Goal: Transaction & Acquisition: Subscribe to service/newsletter

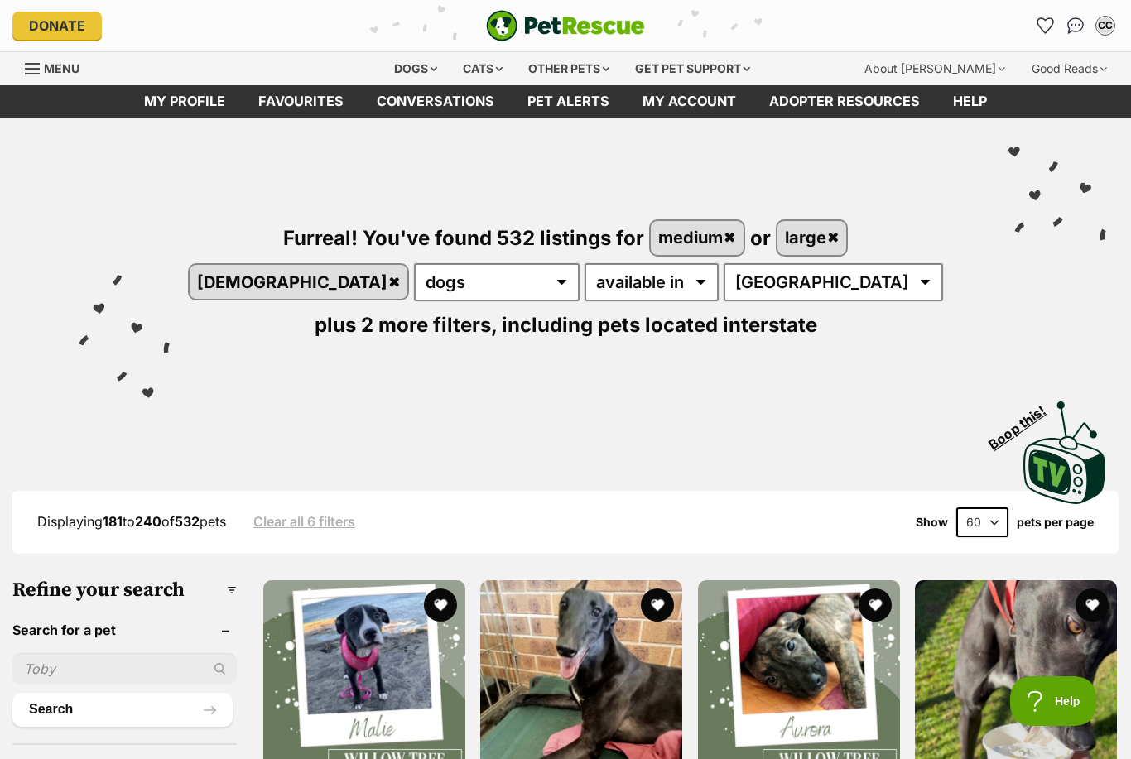
click at [1046, 25] on icon "Favourites" at bounding box center [1046, 25] width 16 height 15
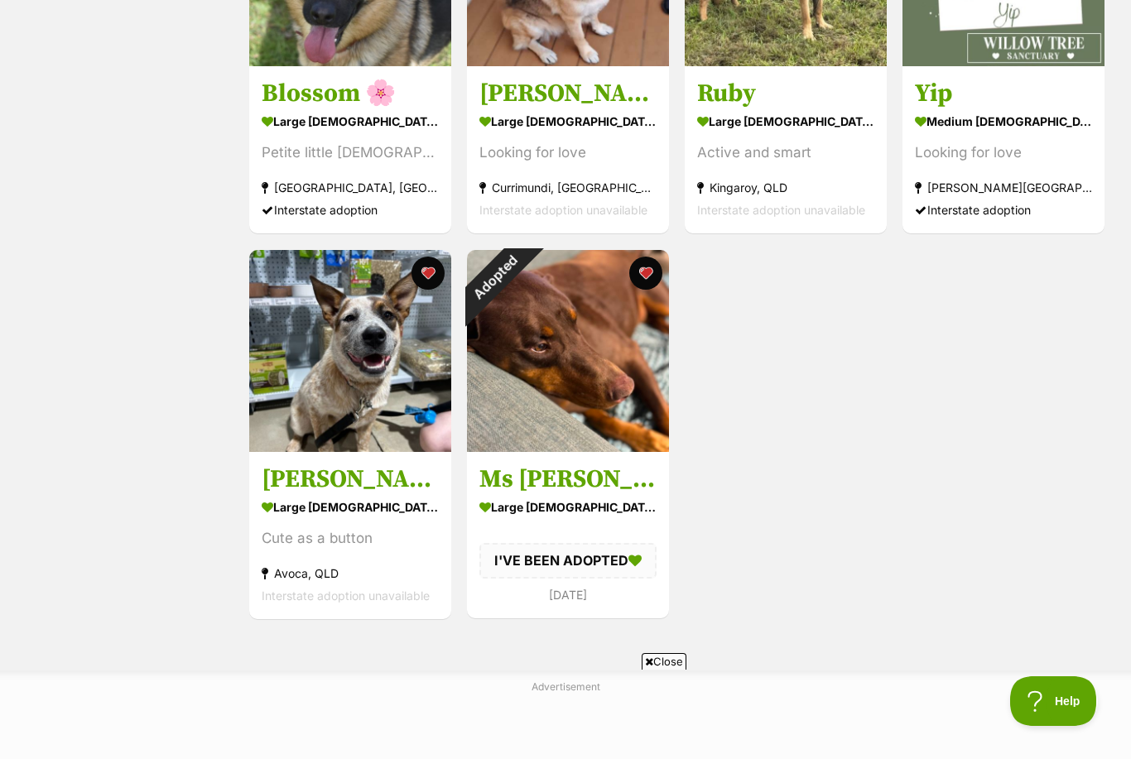
scroll to position [518, 0]
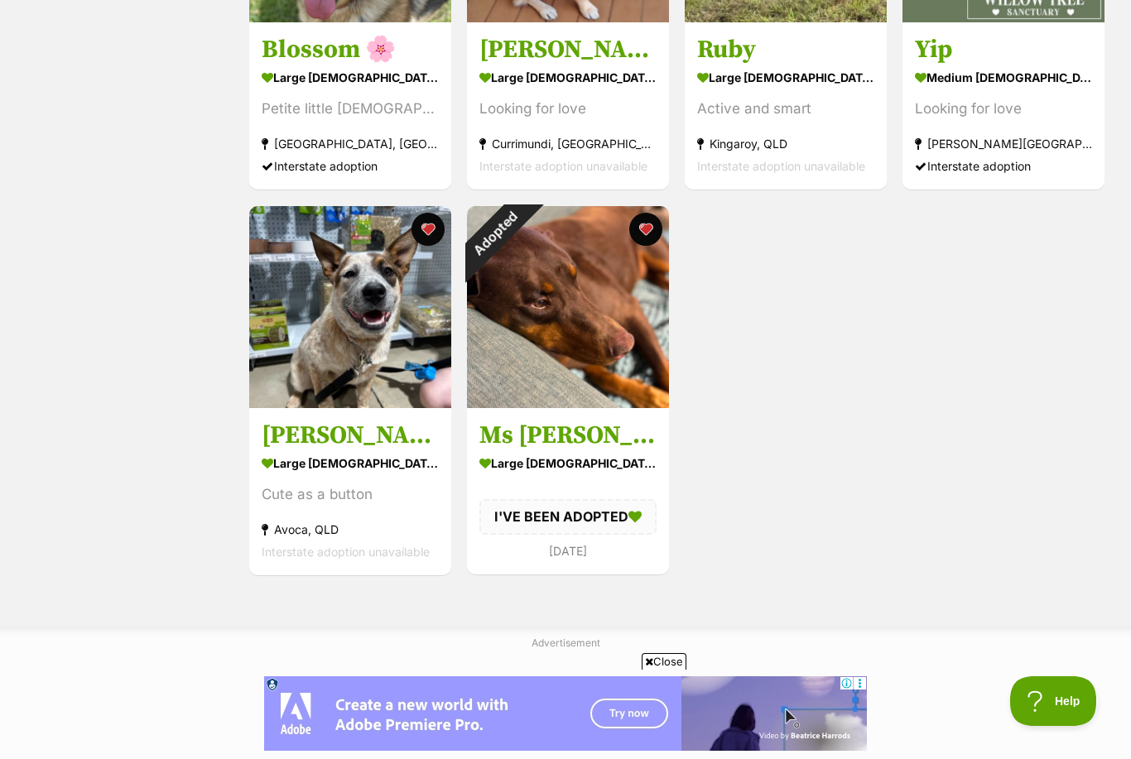
click at [523, 240] on div "Adopted" at bounding box center [494, 233] width 55 height 55
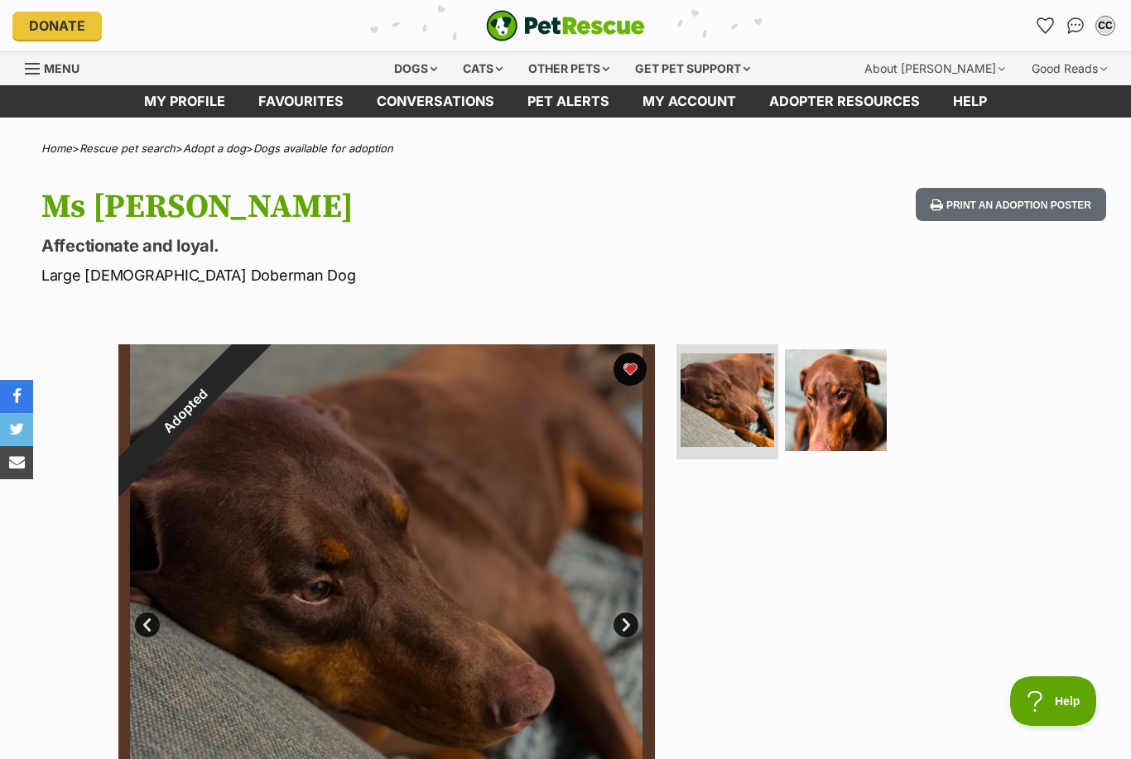
click at [637, 375] on button "favourite" at bounding box center [630, 369] width 33 height 33
click at [1047, 29] on icon "Favourites" at bounding box center [1046, 25] width 16 height 15
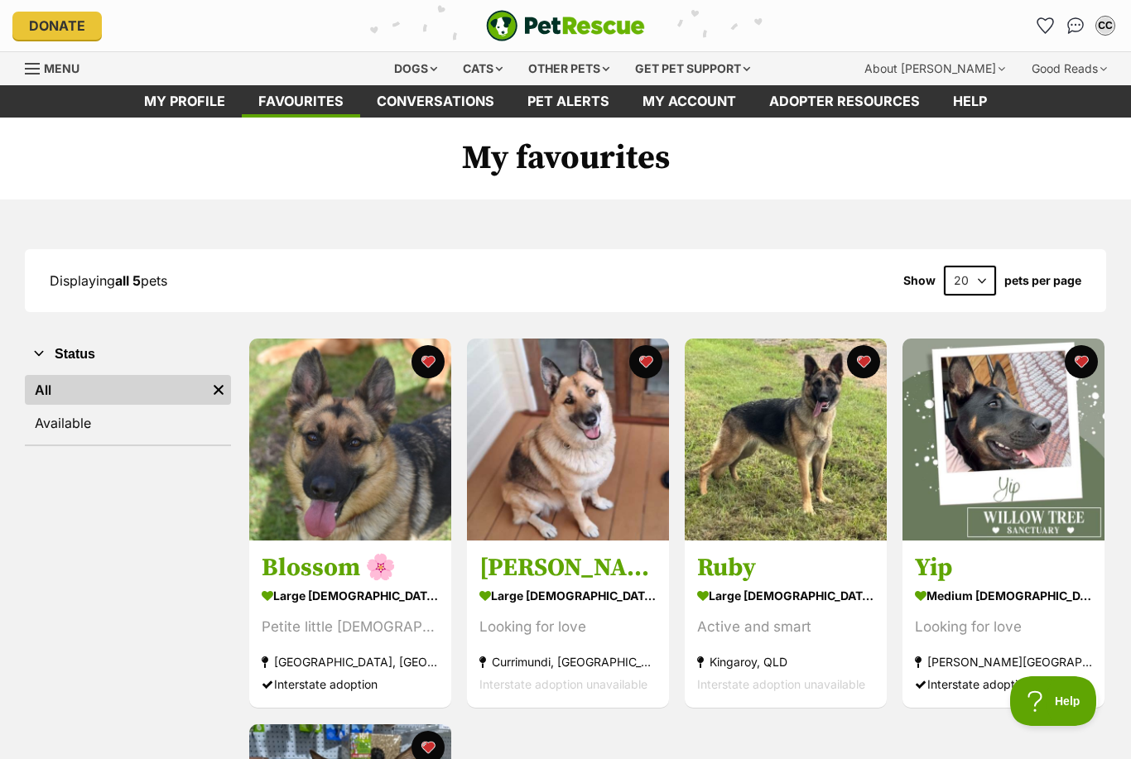
click at [981, 382] on img at bounding box center [1004, 440] width 202 height 202
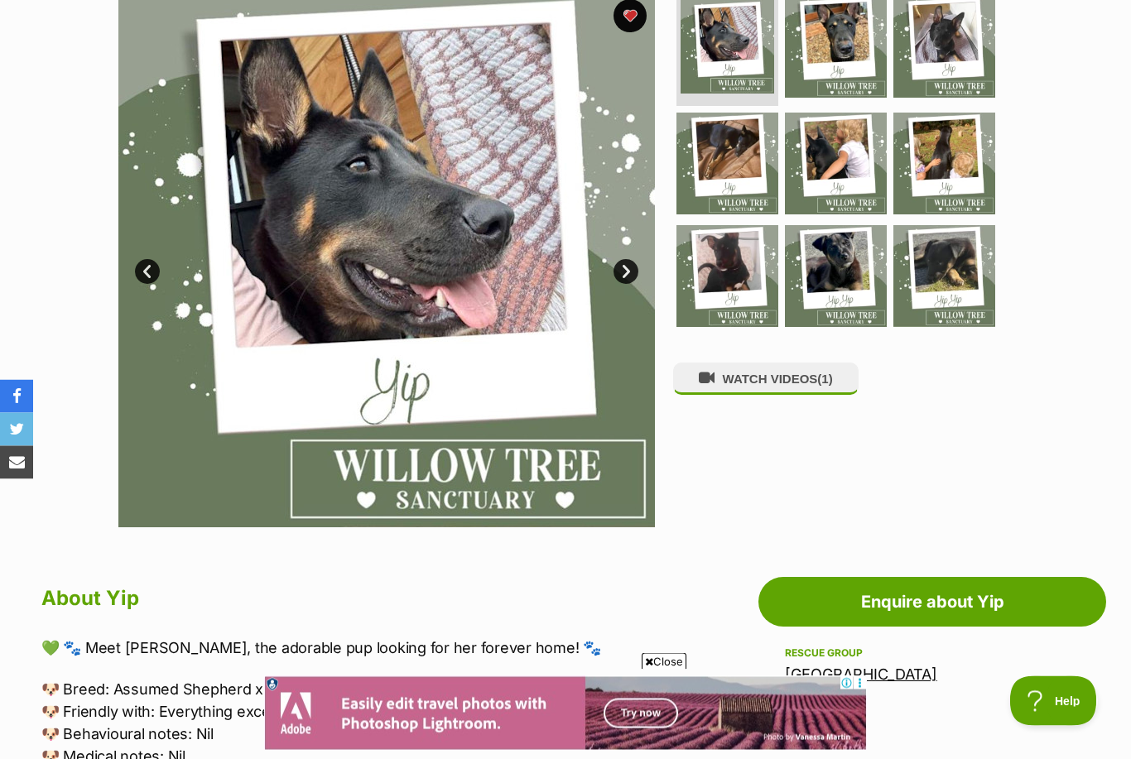
click at [728, 372] on button "WATCH VIDEOS (1)" at bounding box center [766, 380] width 186 height 32
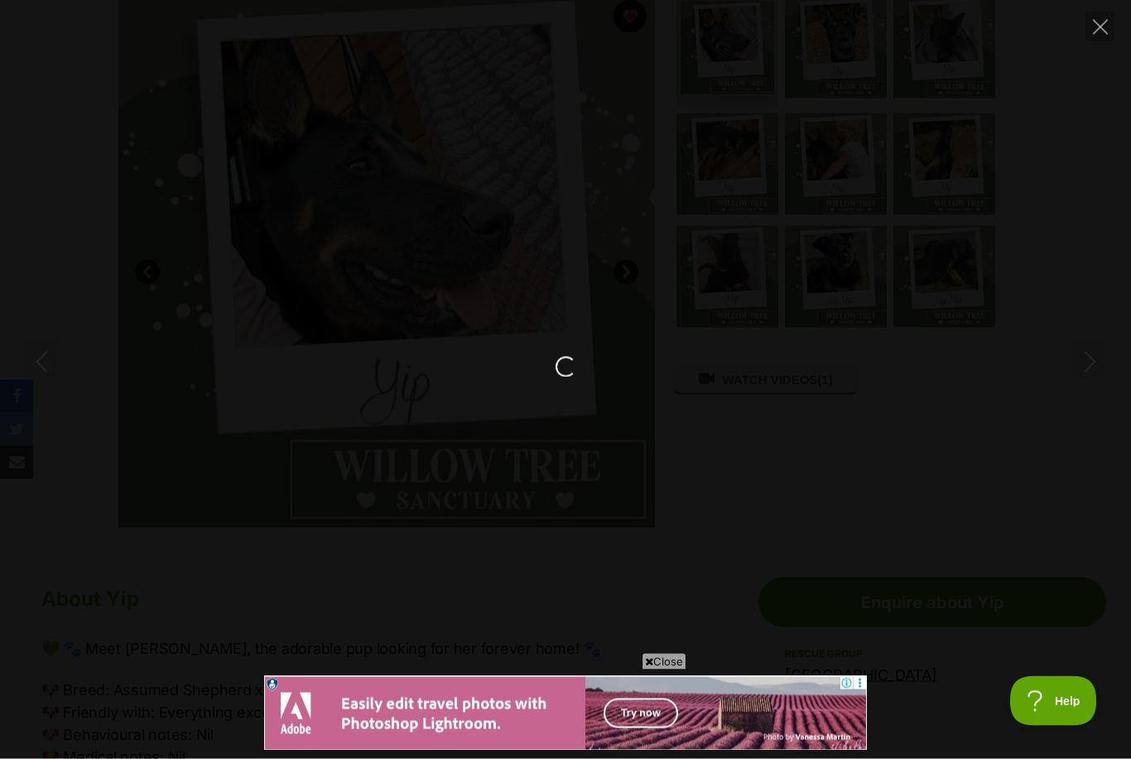
scroll to position [354, 0]
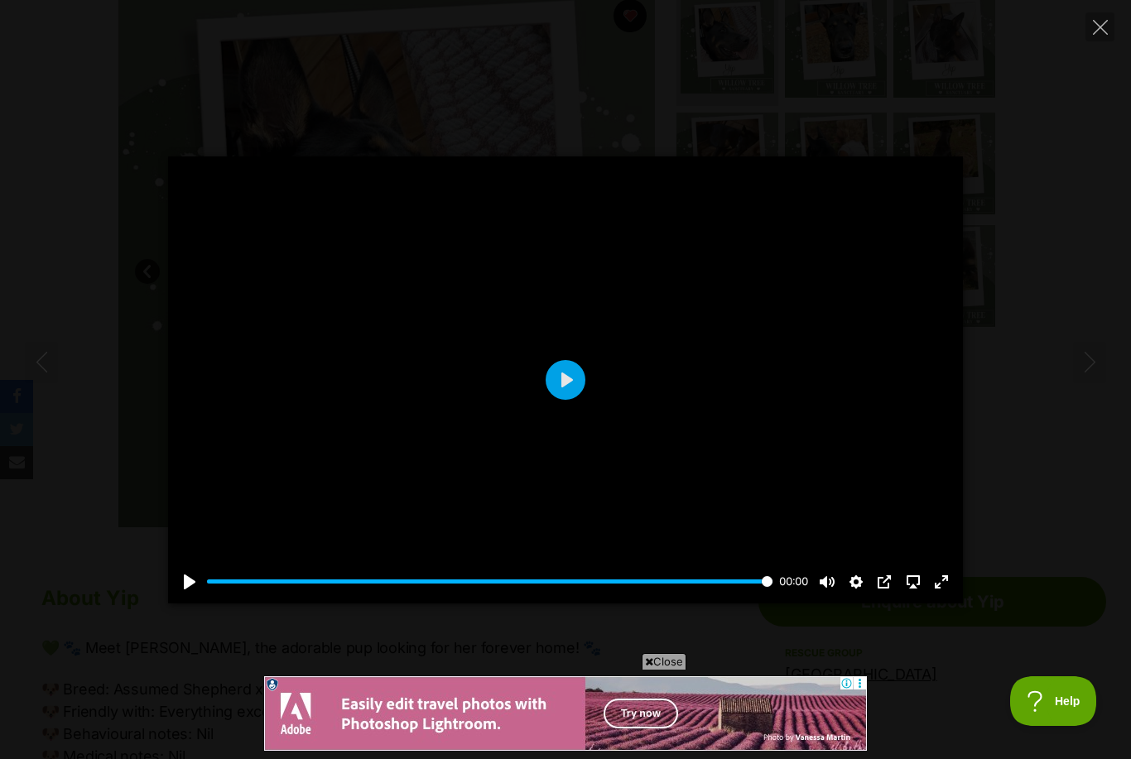
click at [561, 388] on button "Play" at bounding box center [566, 380] width 40 height 40
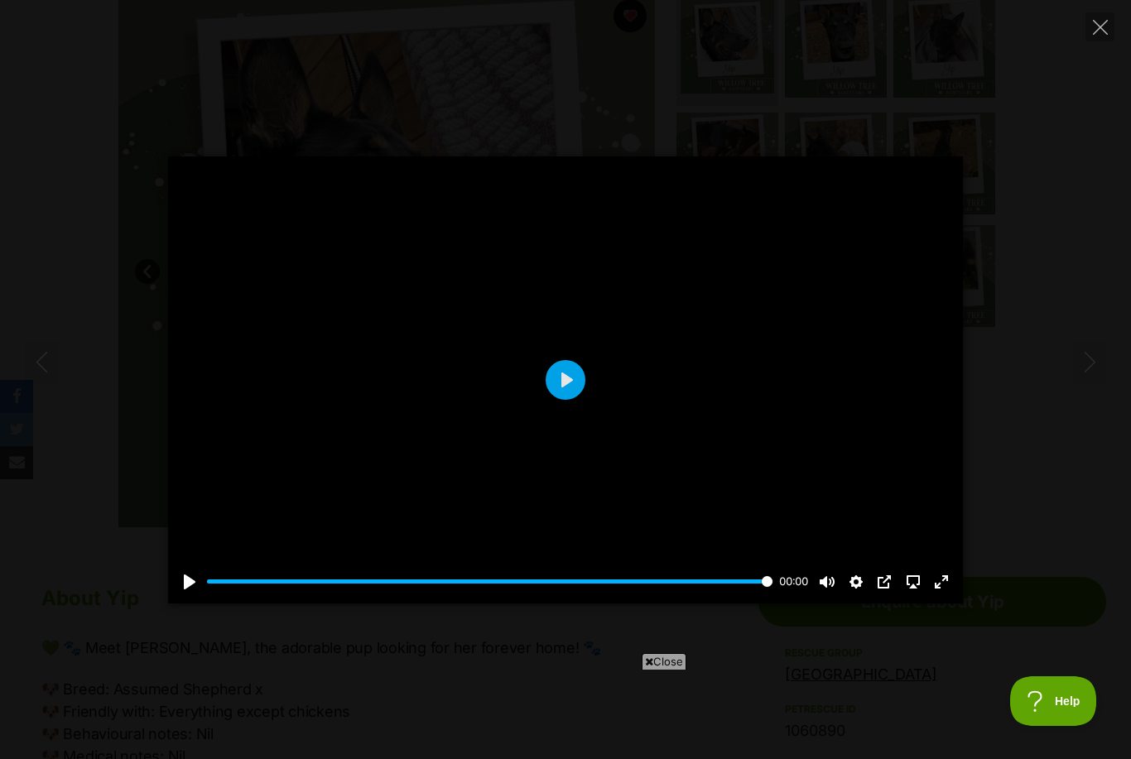
scroll to position [0, 0]
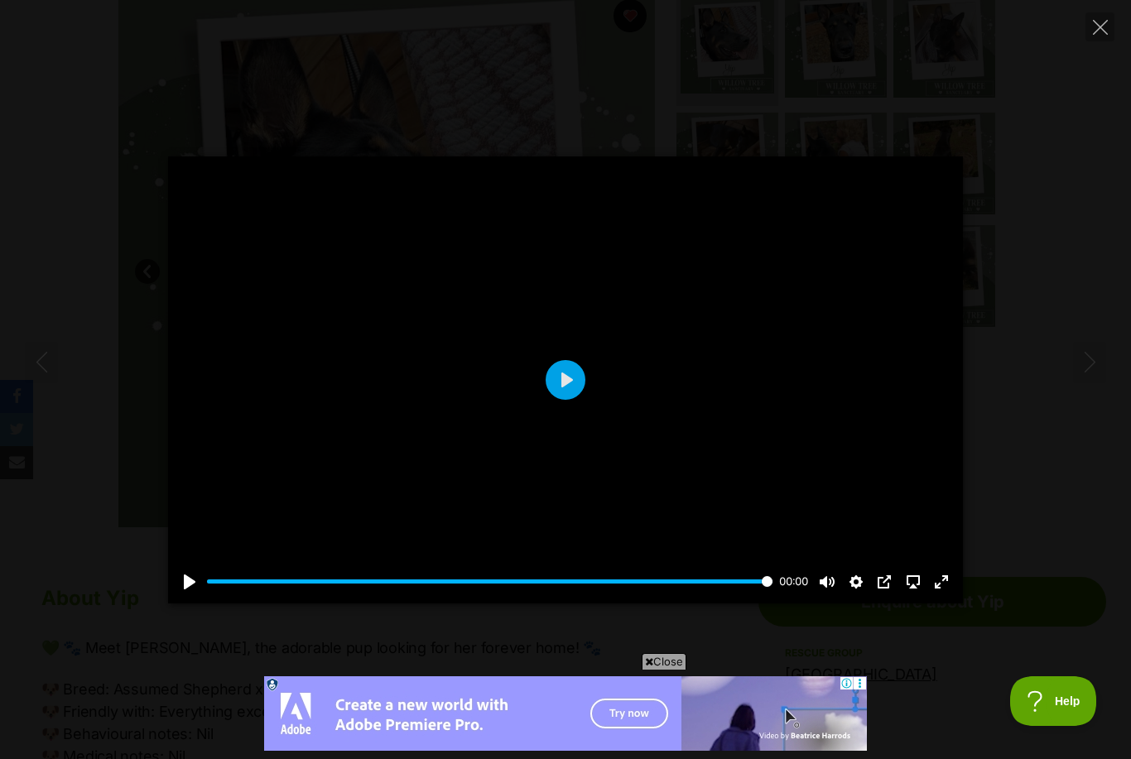
click at [555, 382] on button "Play" at bounding box center [566, 380] width 40 height 40
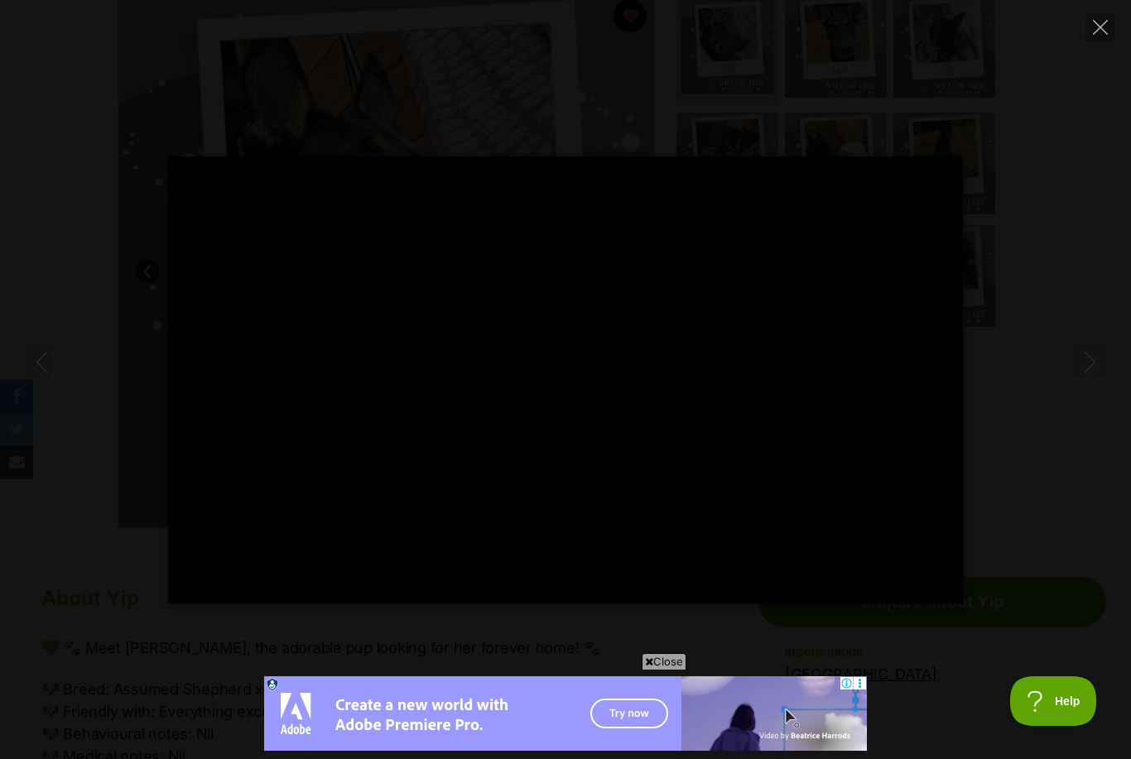
type input "100"
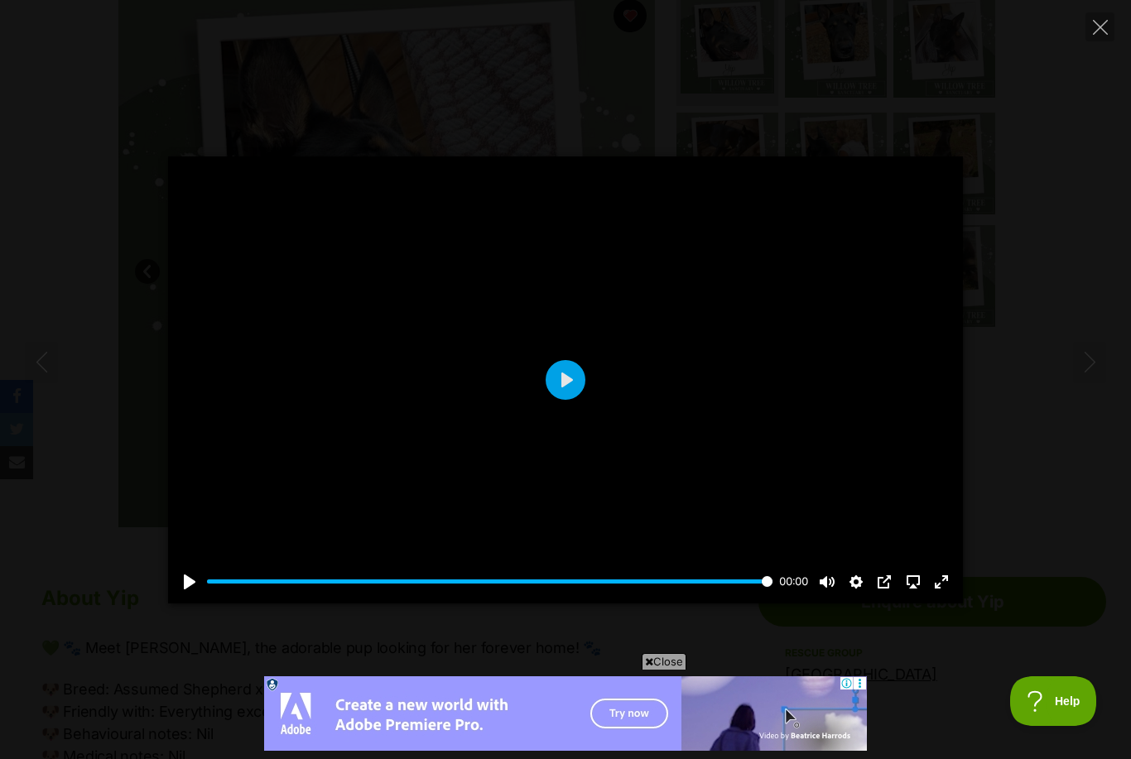
click at [1094, 33] on icon "Close" at bounding box center [1100, 27] width 15 height 15
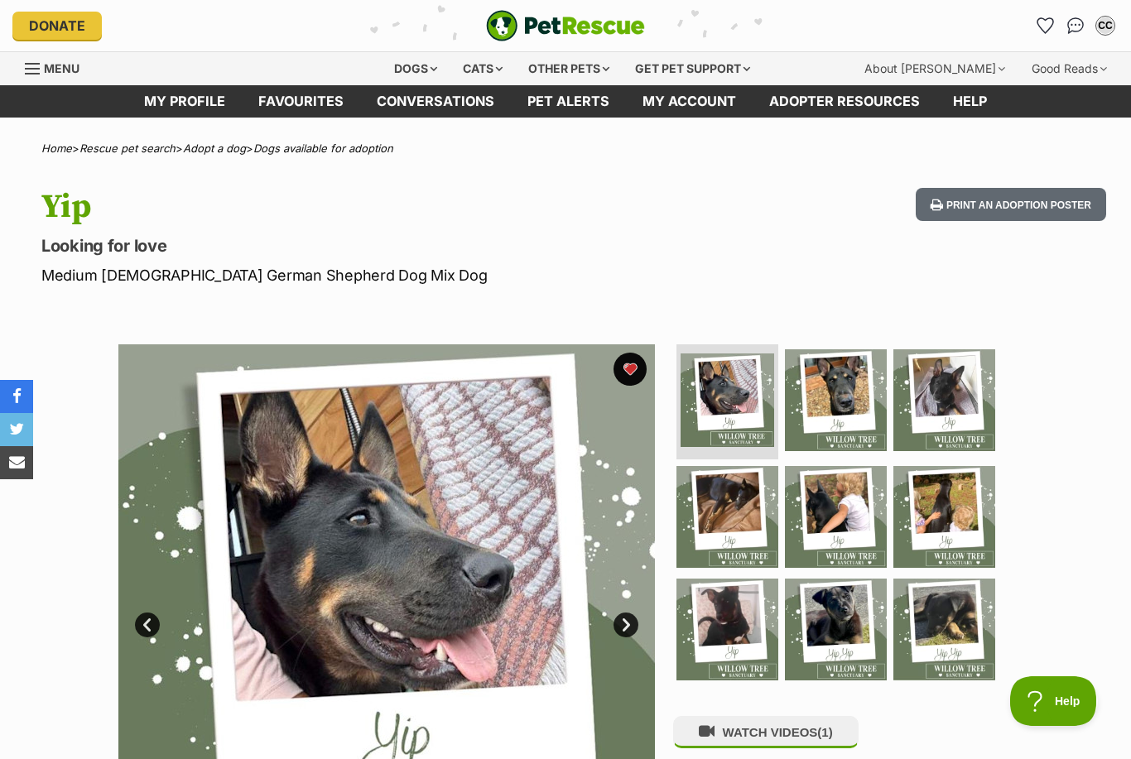
click at [836, 532] on img at bounding box center [836, 517] width 102 height 102
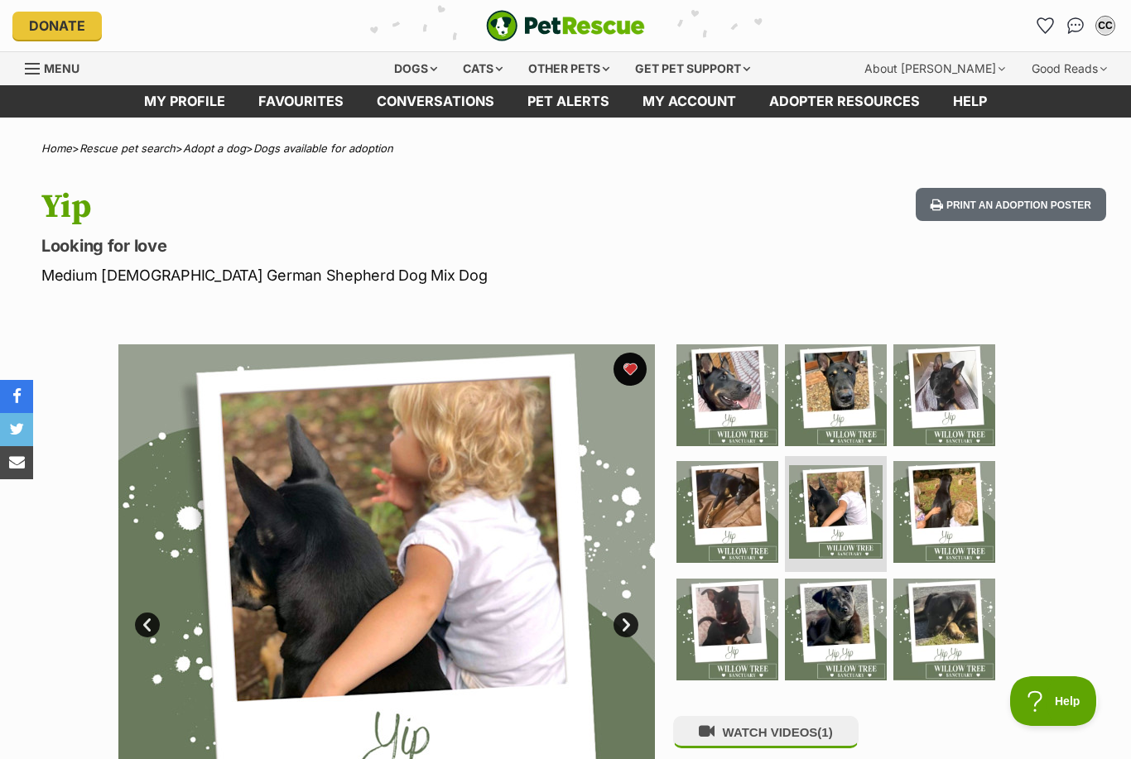
click at [847, 409] on img at bounding box center [836, 396] width 102 height 102
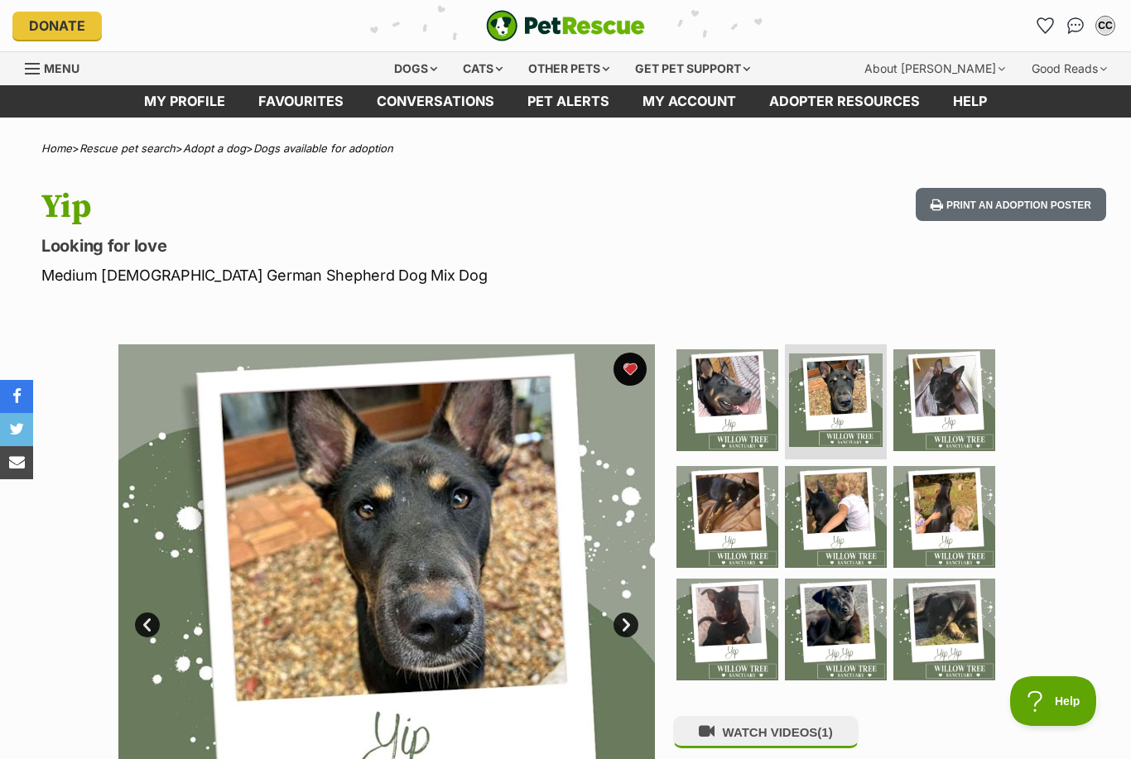
click at [726, 541] on img at bounding box center [728, 517] width 102 height 102
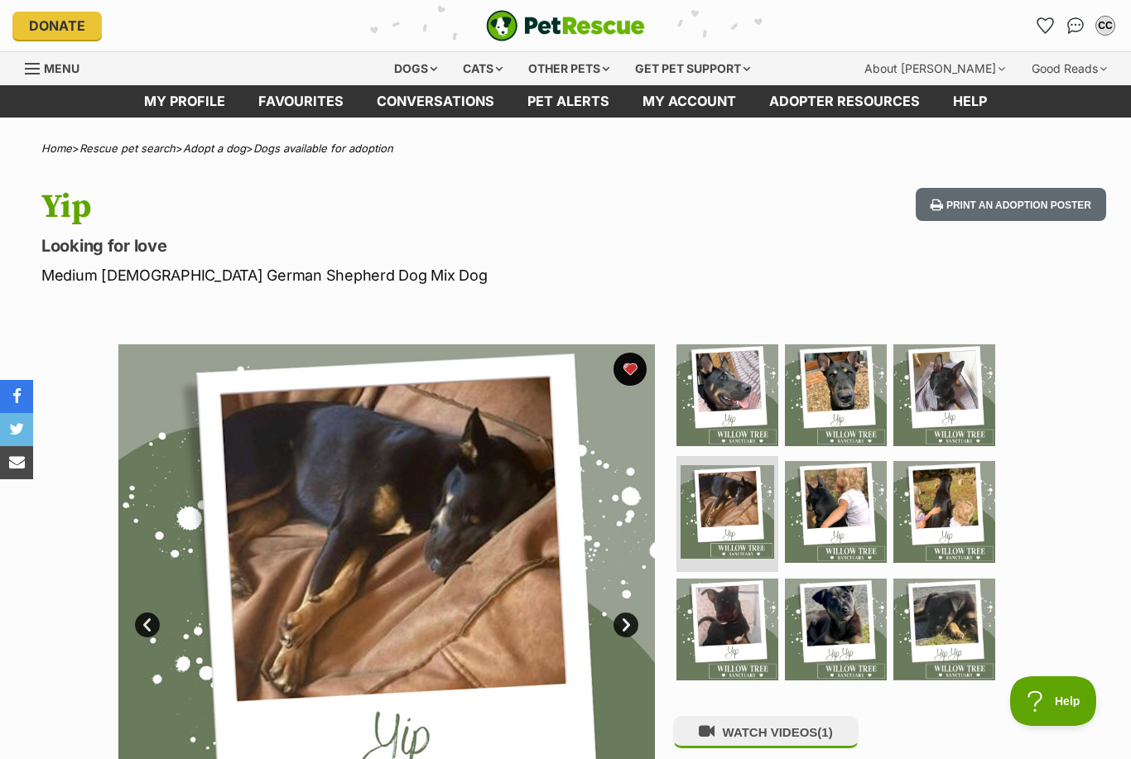
click at [946, 527] on img at bounding box center [945, 512] width 102 height 102
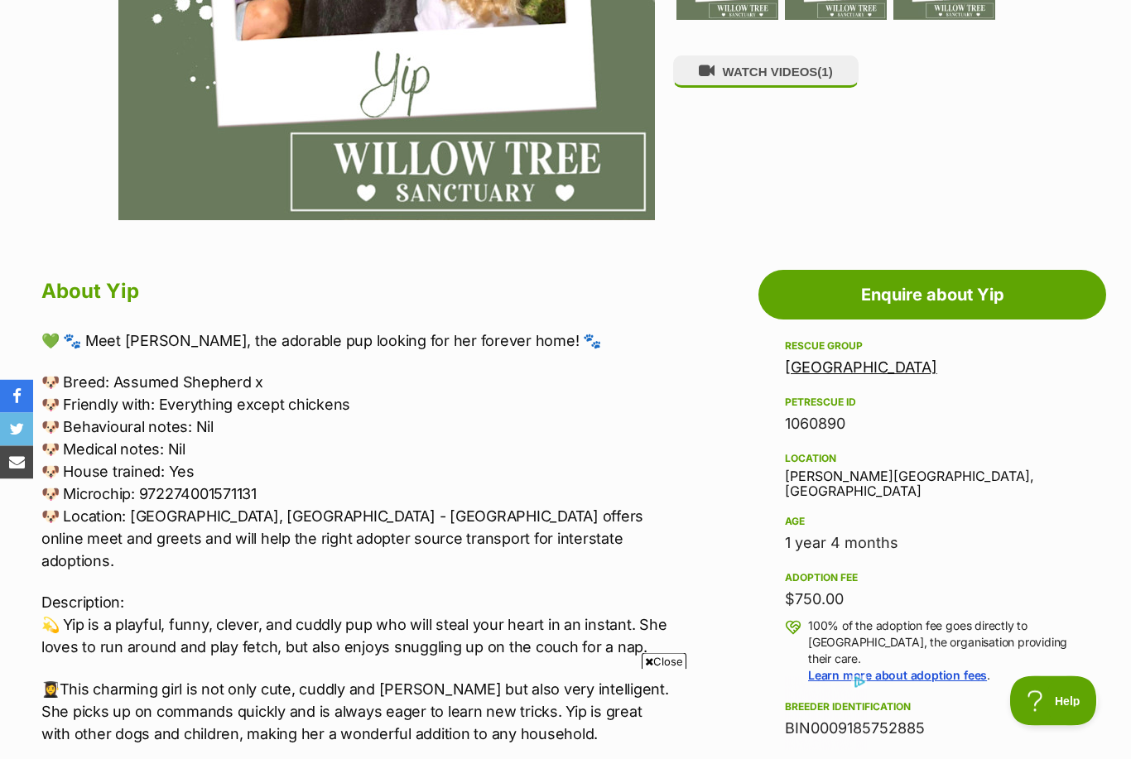
scroll to position [661, 0]
click at [932, 299] on link "Enquire about Yip" at bounding box center [933, 295] width 348 height 50
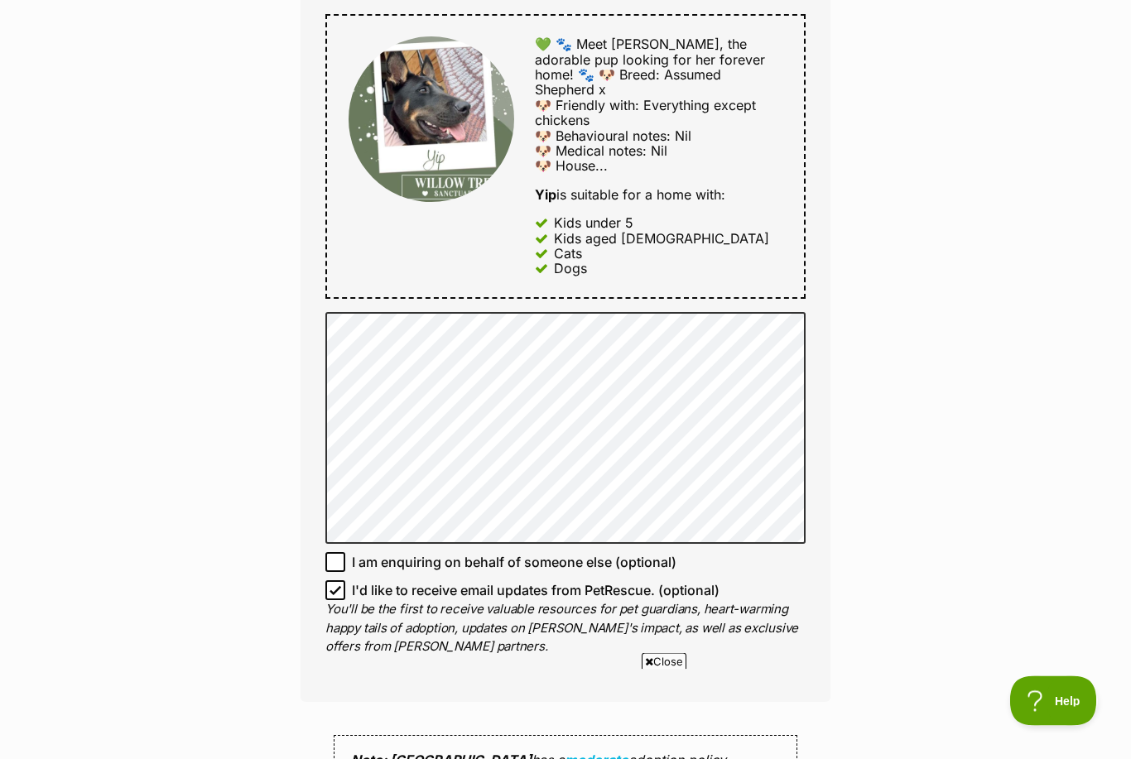
scroll to position [1039, 0]
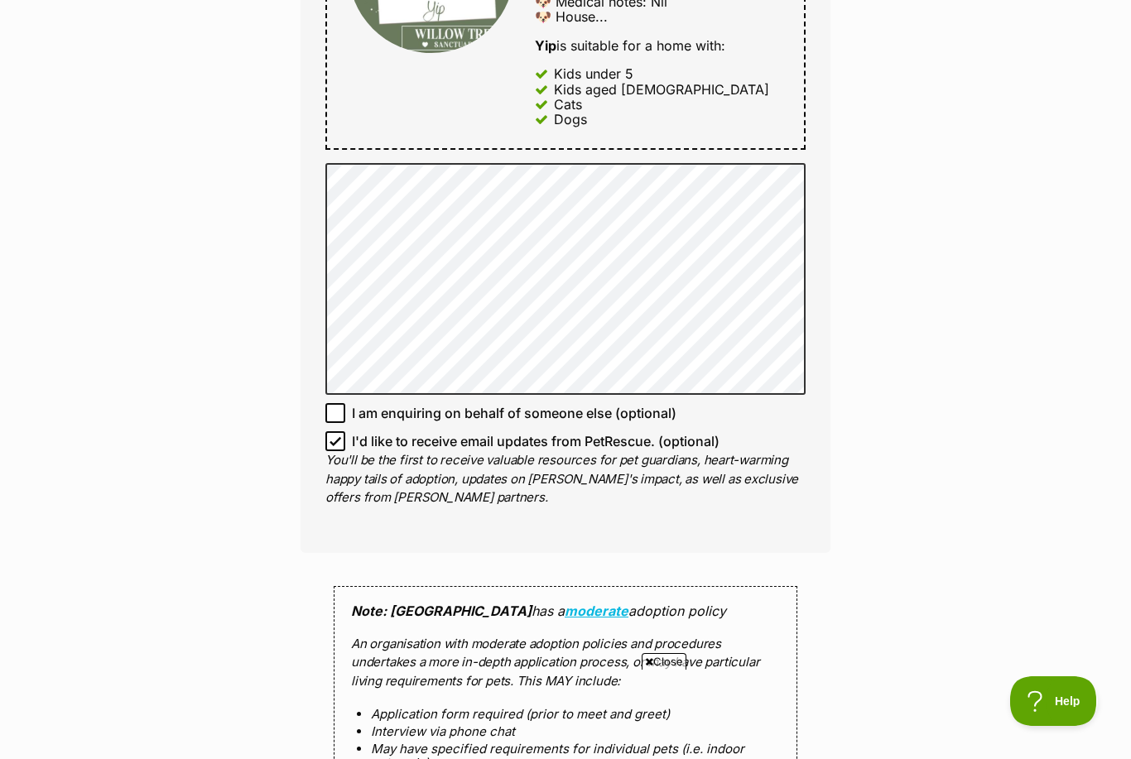
click at [330, 431] on input "I'd like to receive email updates from PetRescue. (optional)" at bounding box center [335, 441] width 20 height 20
checkbox input "false"
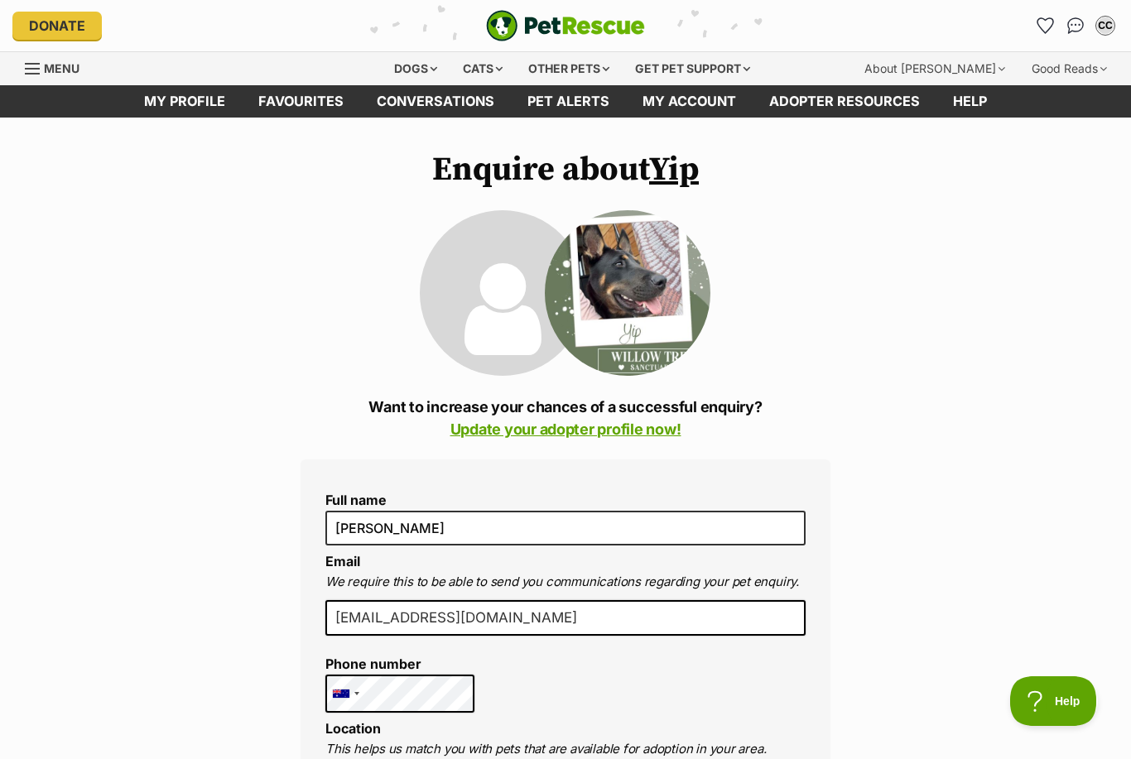
scroll to position [0, 0]
click at [527, 428] on link "Update your adopter profile now!" at bounding box center [566, 429] width 231 height 17
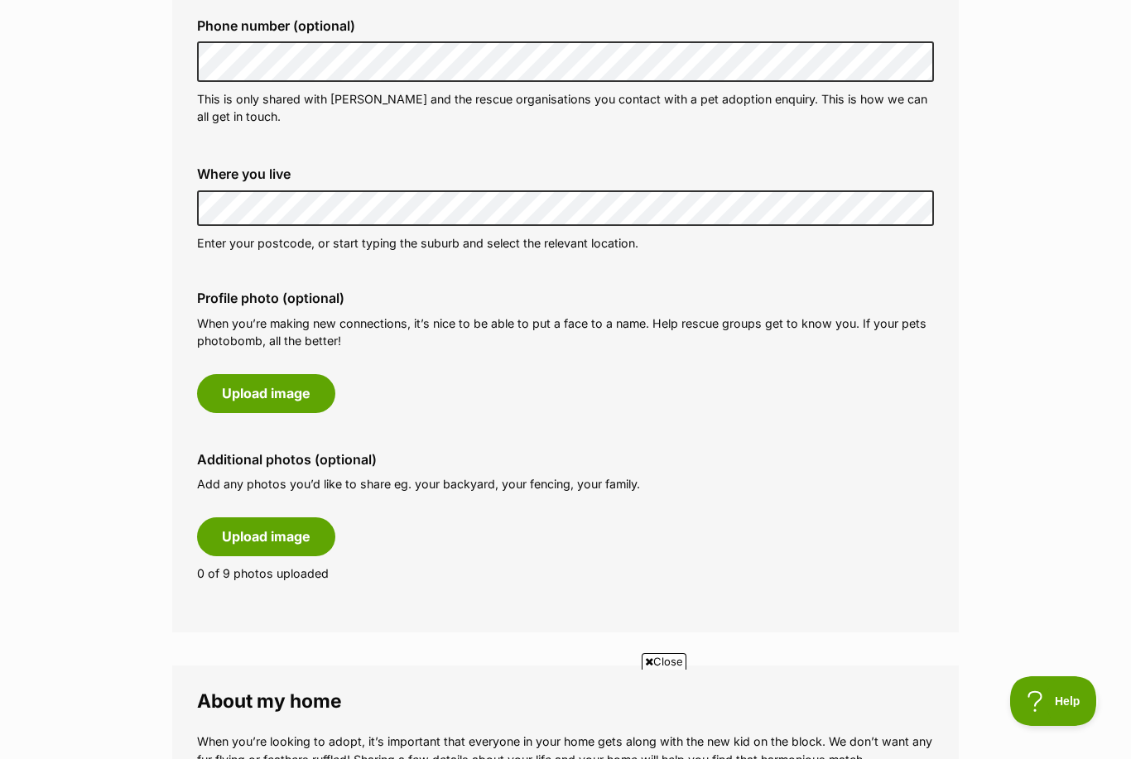
scroll to position [554, 0]
click at [252, 405] on button "Upload image" at bounding box center [266, 394] width 138 height 38
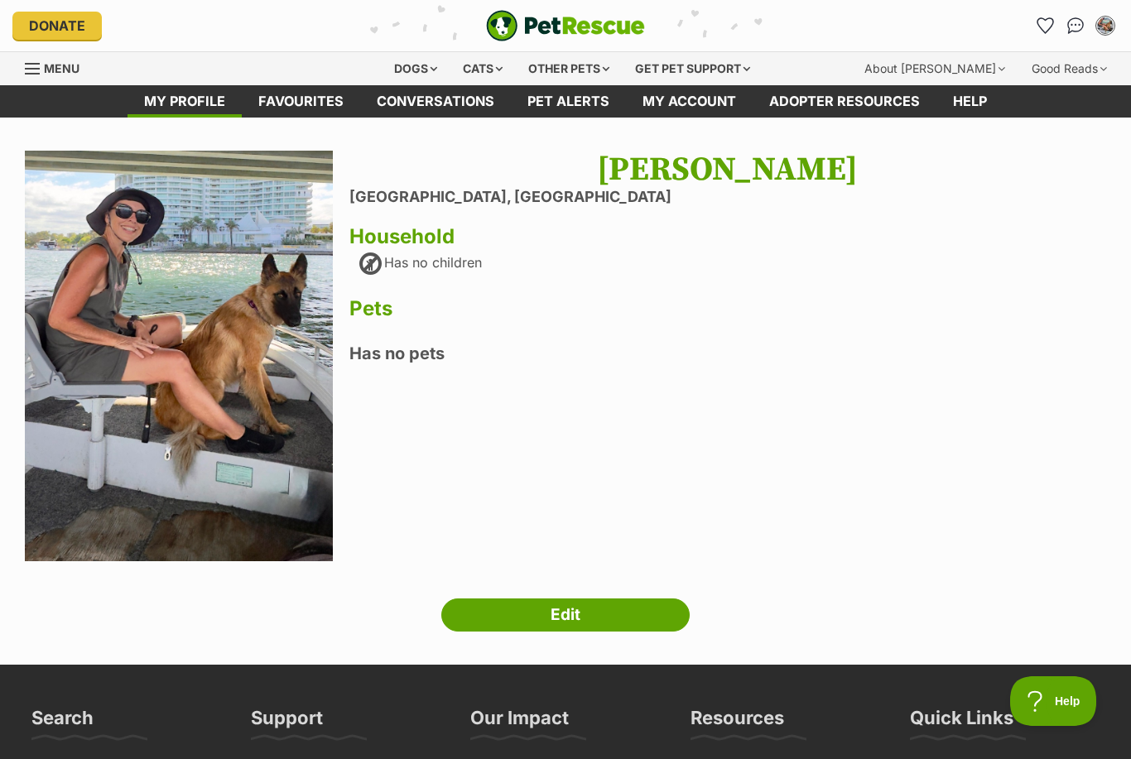
click at [508, 619] on link "Edit" at bounding box center [565, 615] width 248 height 33
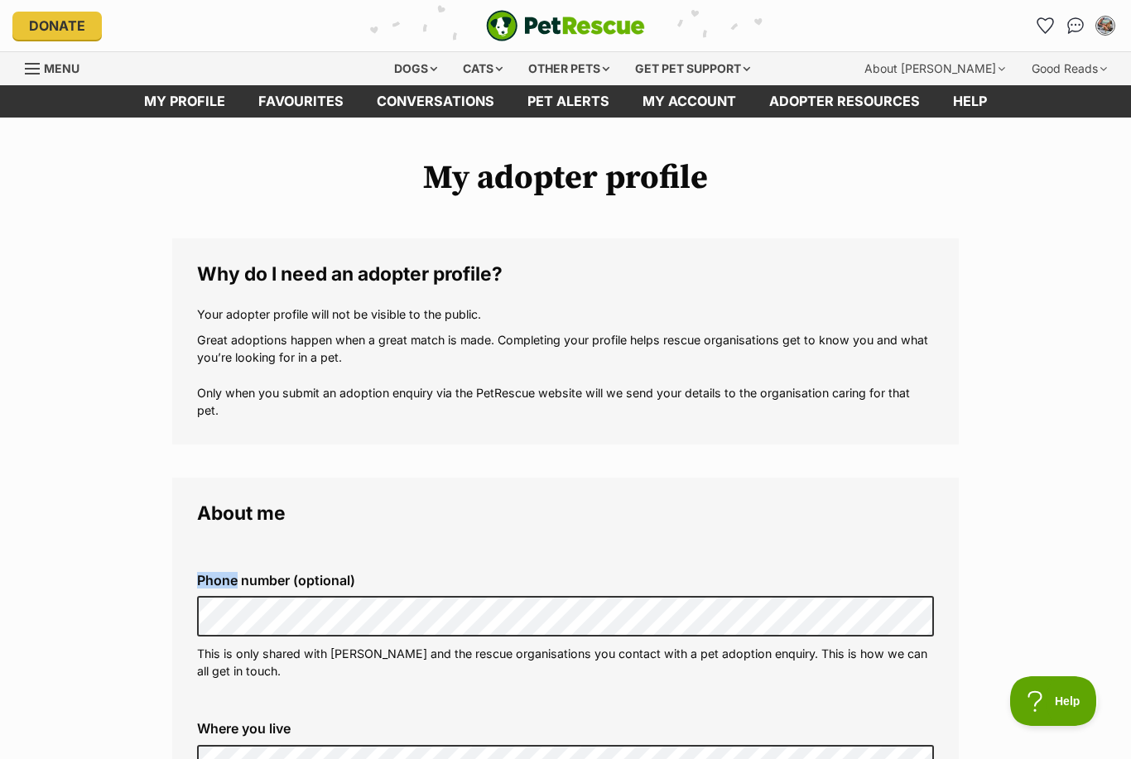
click at [1038, 31] on icon "Favourites" at bounding box center [1045, 25] width 17 height 17
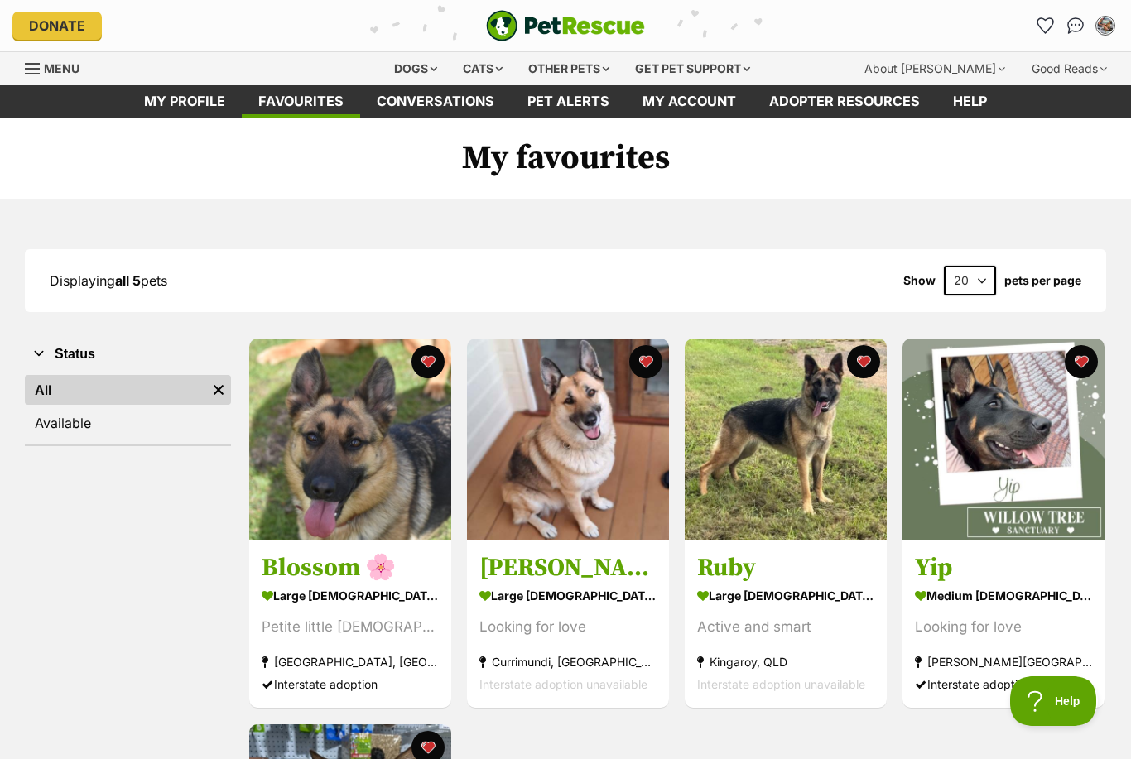
click at [974, 634] on div "Looking for love" at bounding box center [1003, 628] width 177 height 22
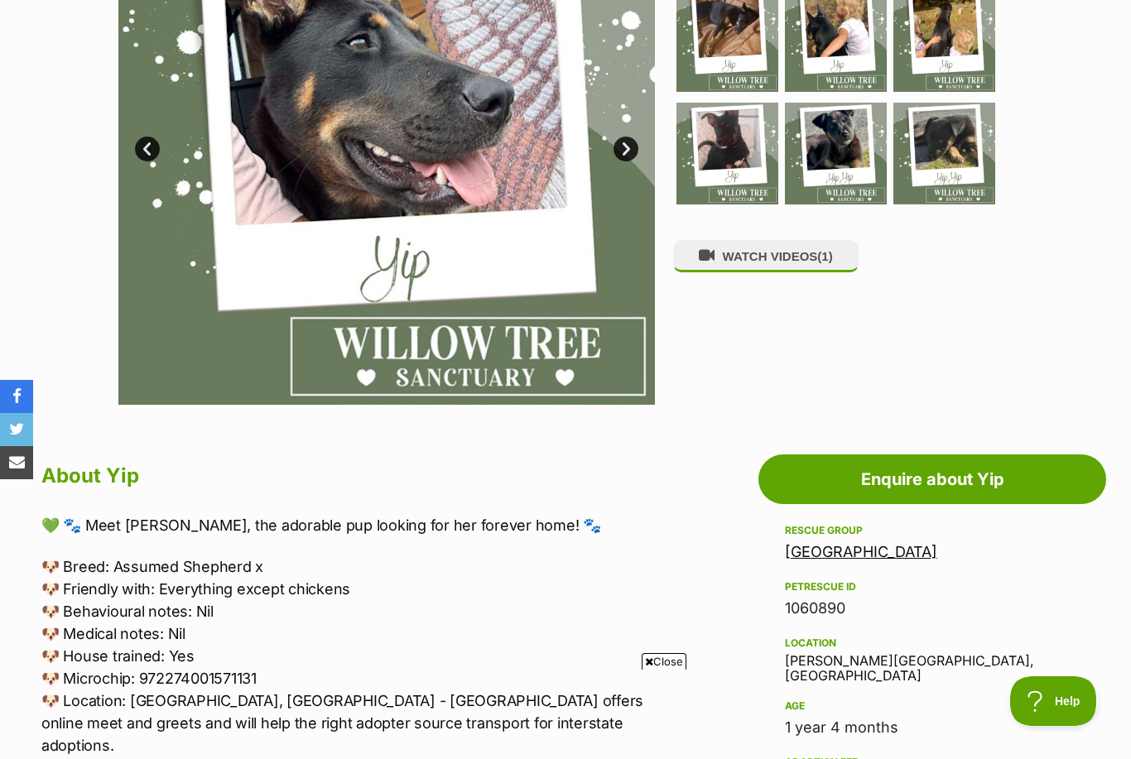
scroll to position [514, 0]
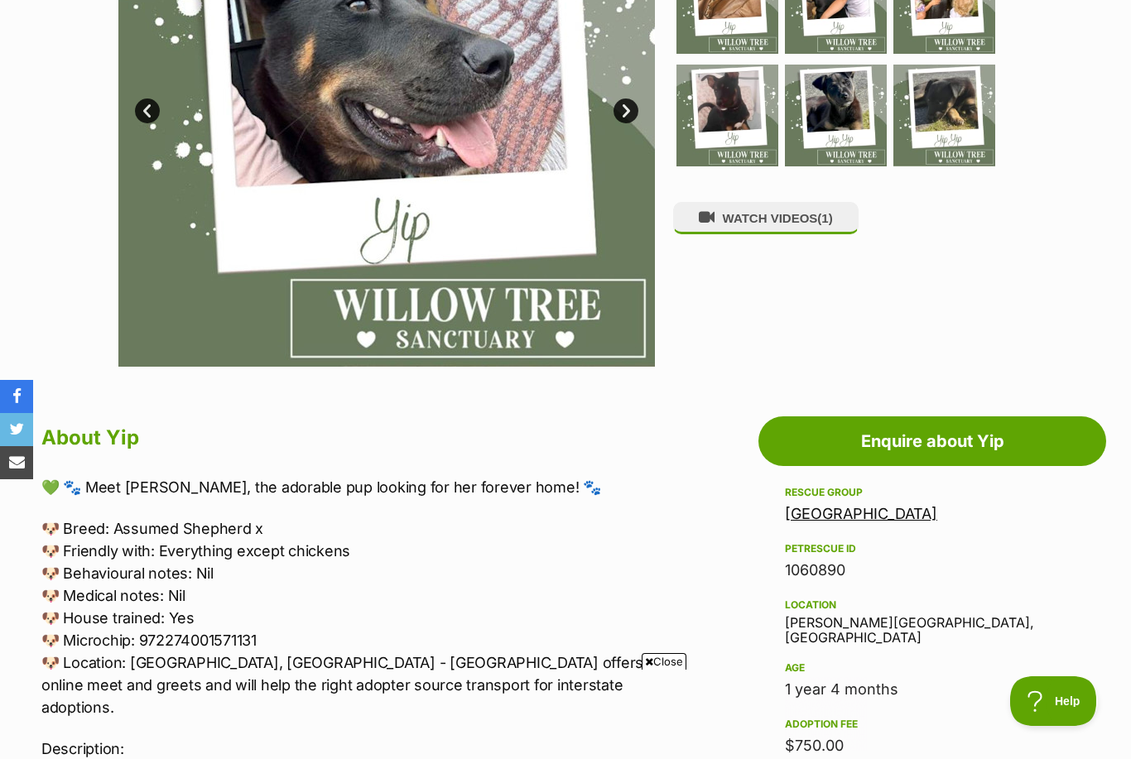
click at [803, 531] on div "Rescue group Willow Tree Sanctuary PetRescue ID 1060890 Location Byron Bay, NSW…" at bounding box center [932, 742] width 295 height 518
click at [810, 521] on link "Willow Tree Sanctuary" at bounding box center [861, 513] width 152 height 17
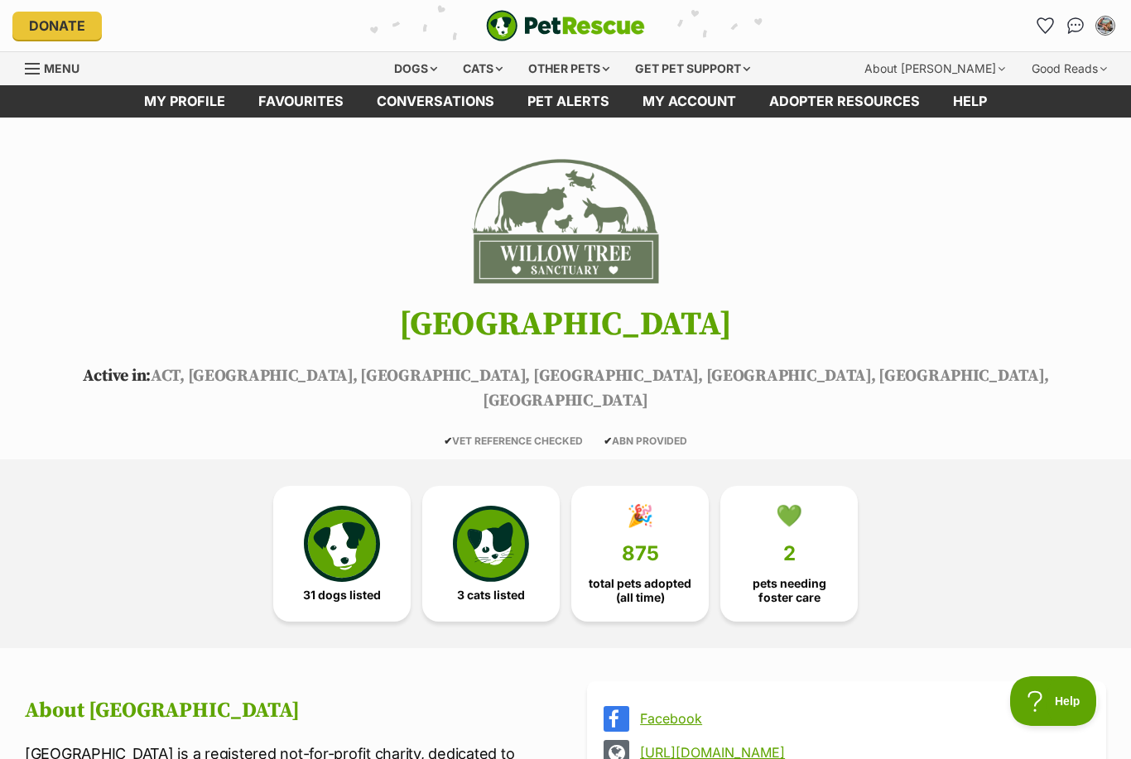
click at [320, 552] on img at bounding box center [342, 544] width 76 height 76
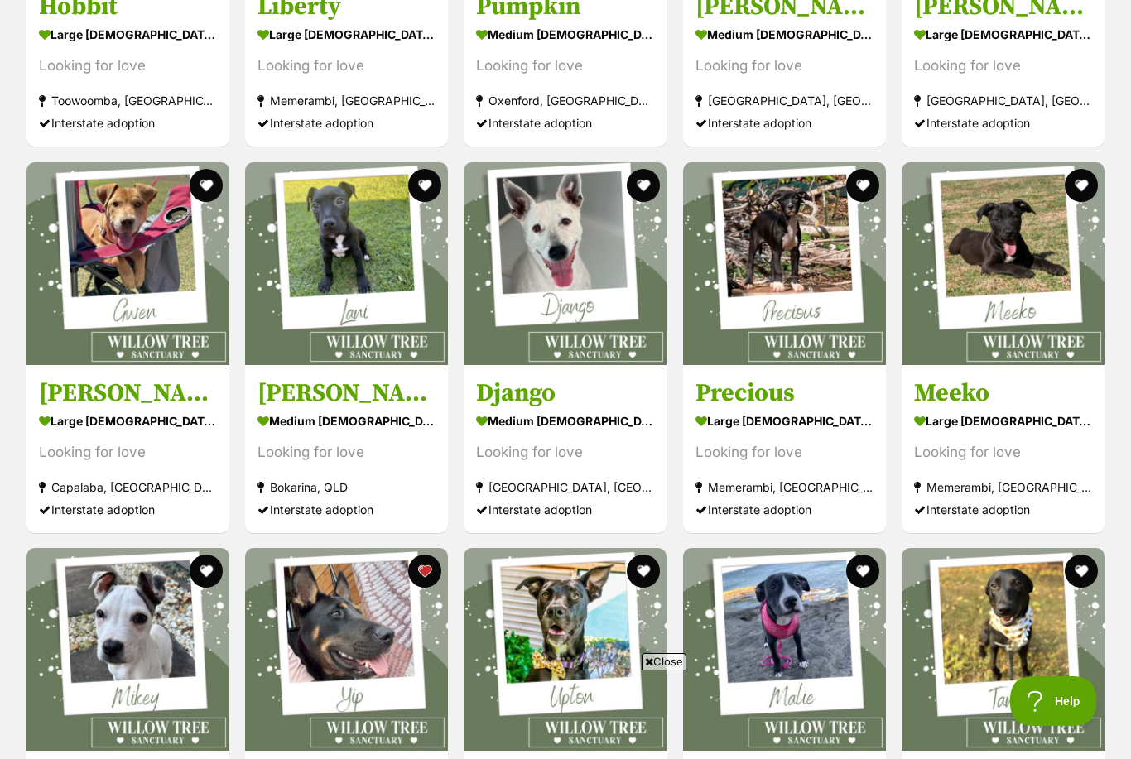
scroll to position [2862, 0]
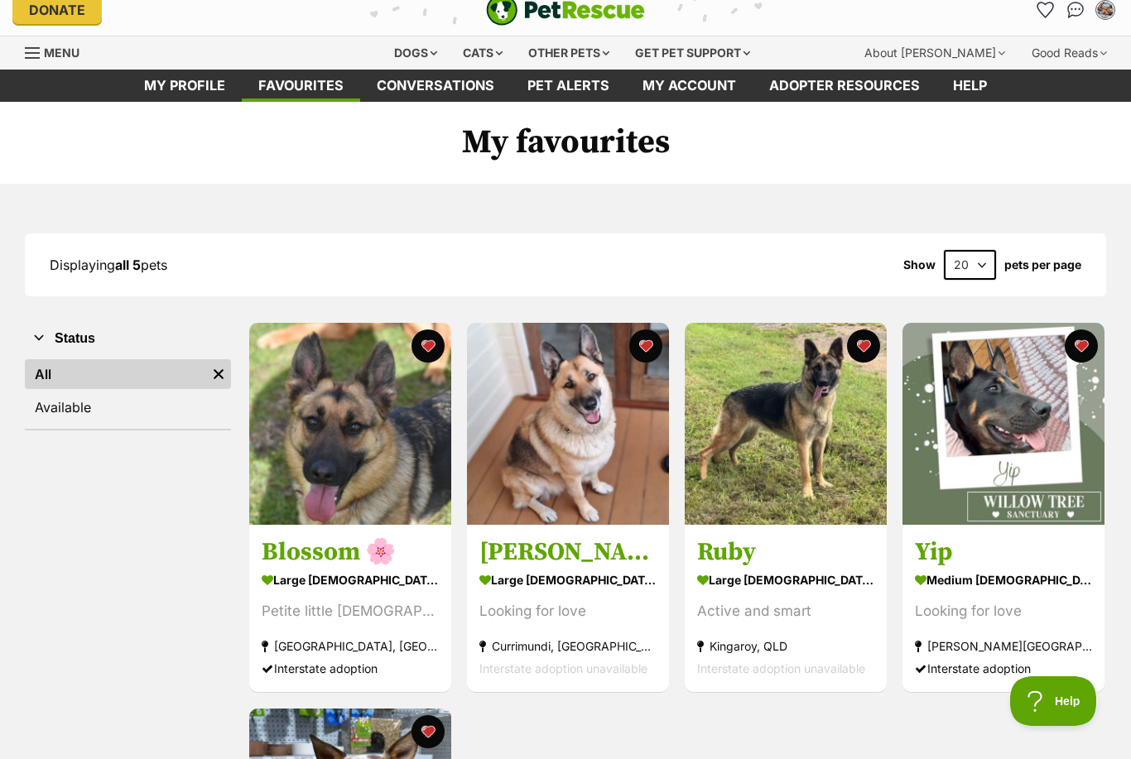
click at [297, 558] on h3 "Blossom 🌸" at bounding box center [350, 552] width 177 height 31
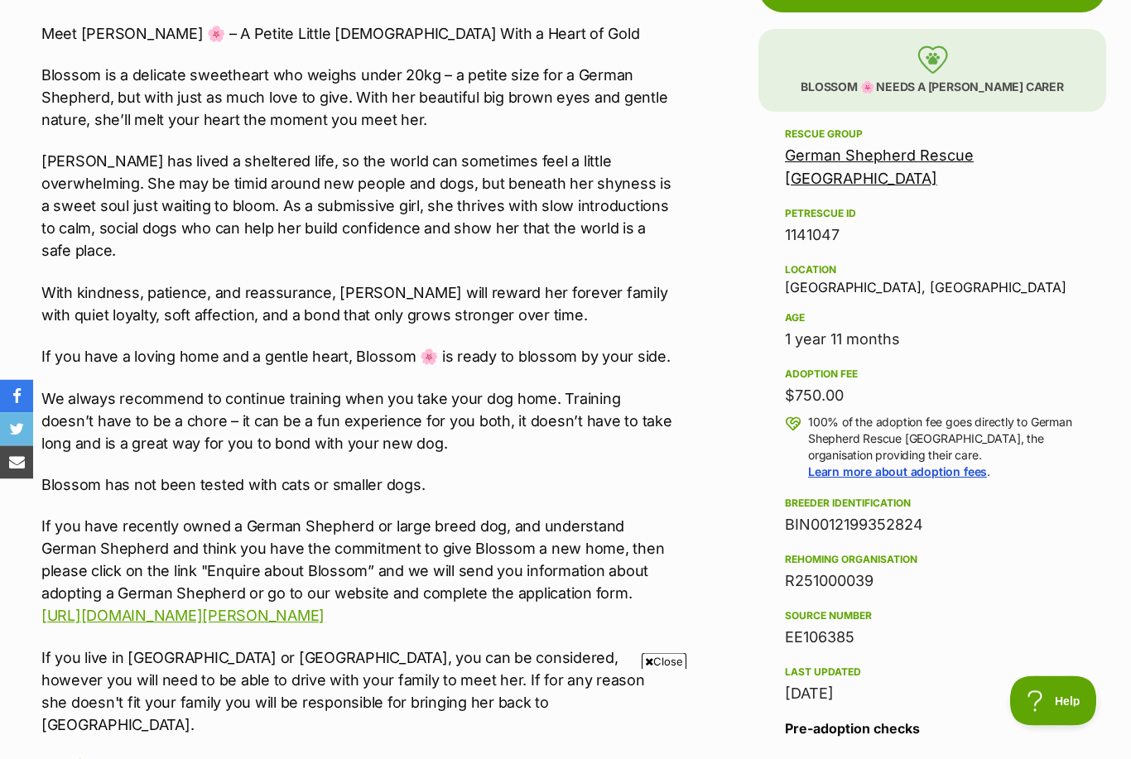
click at [826, 178] on link "German Shepherd Rescue New South Wales" at bounding box center [879, 167] width 189 height 41
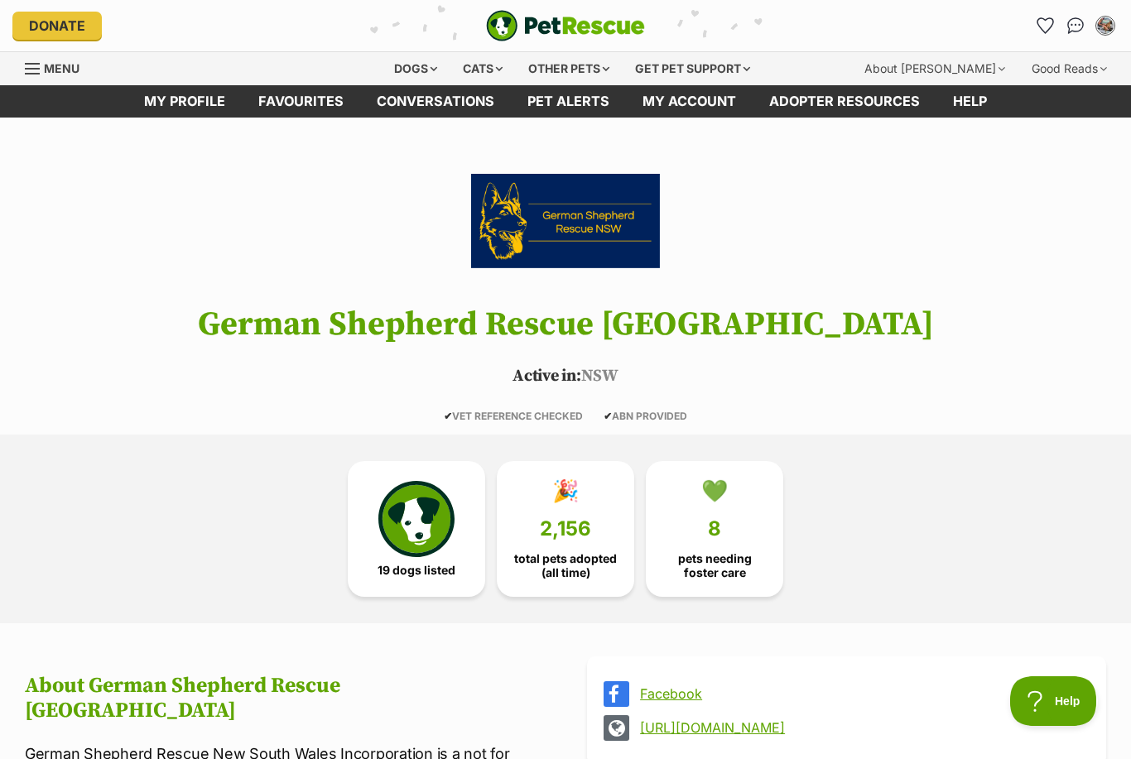
click at [406, 537] on img at bounding box center [416, 519] width 76 height 76
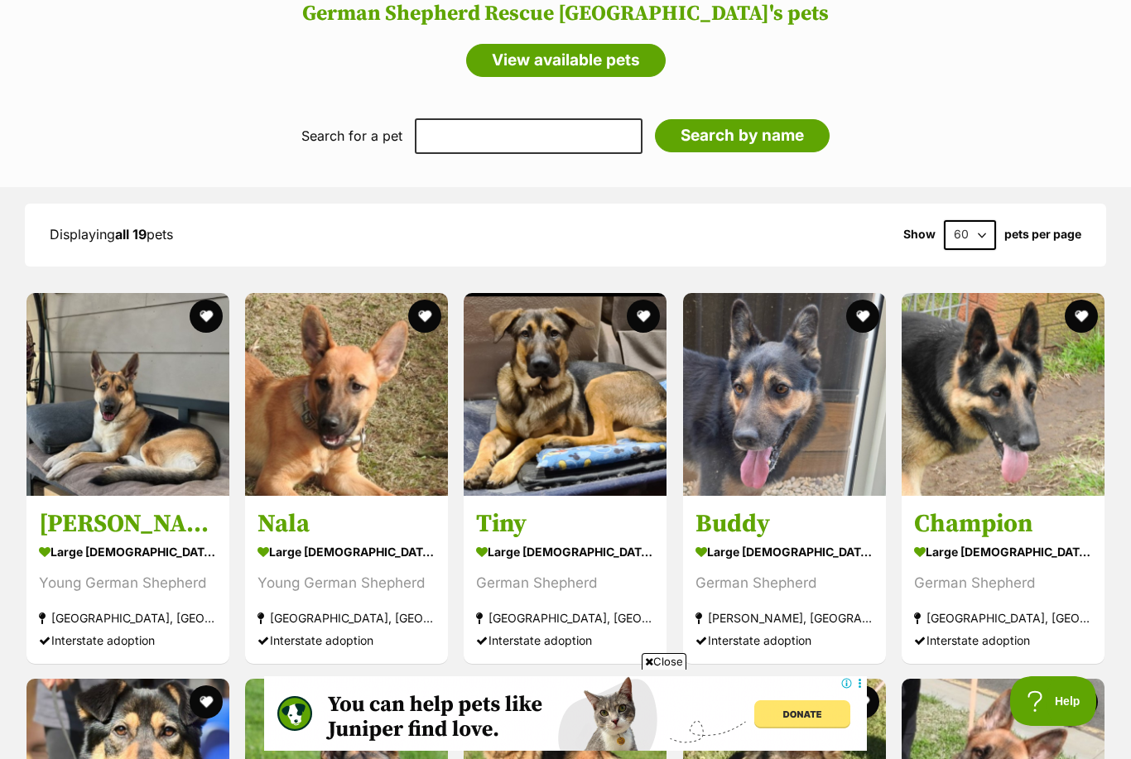
click at [341, 349] on img at bounding box center [346, 394] width 203 height 203
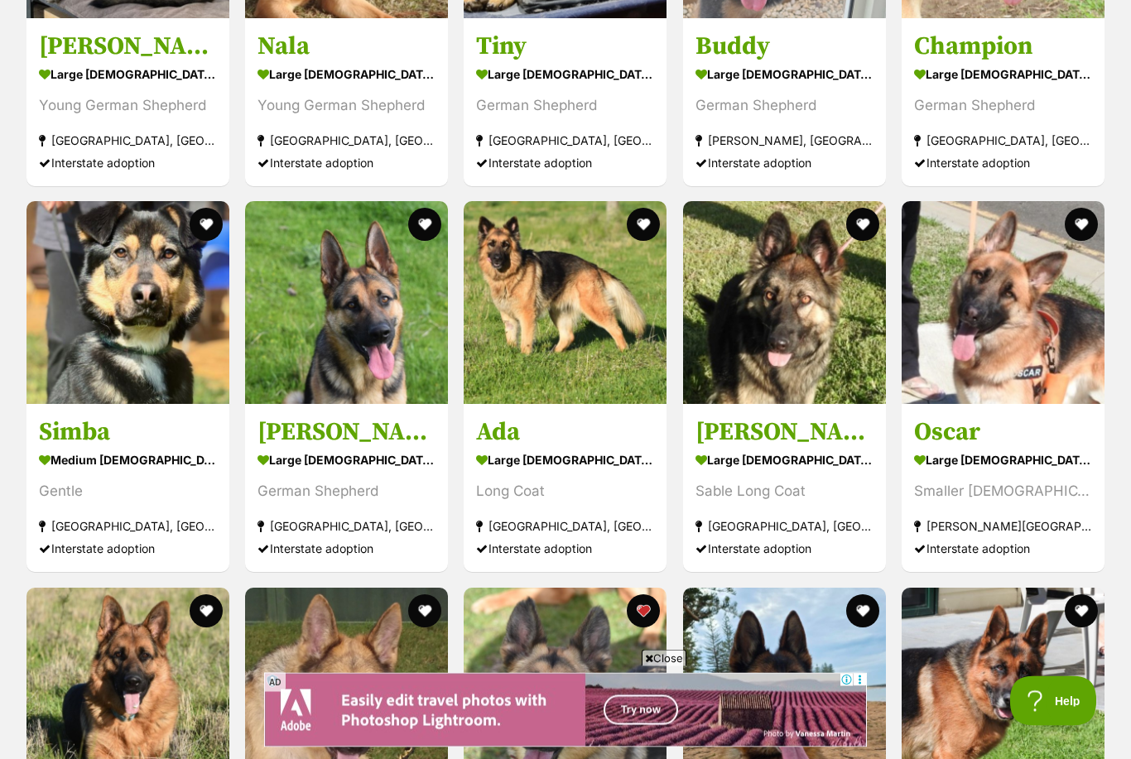
scroll to position [2142, 0]
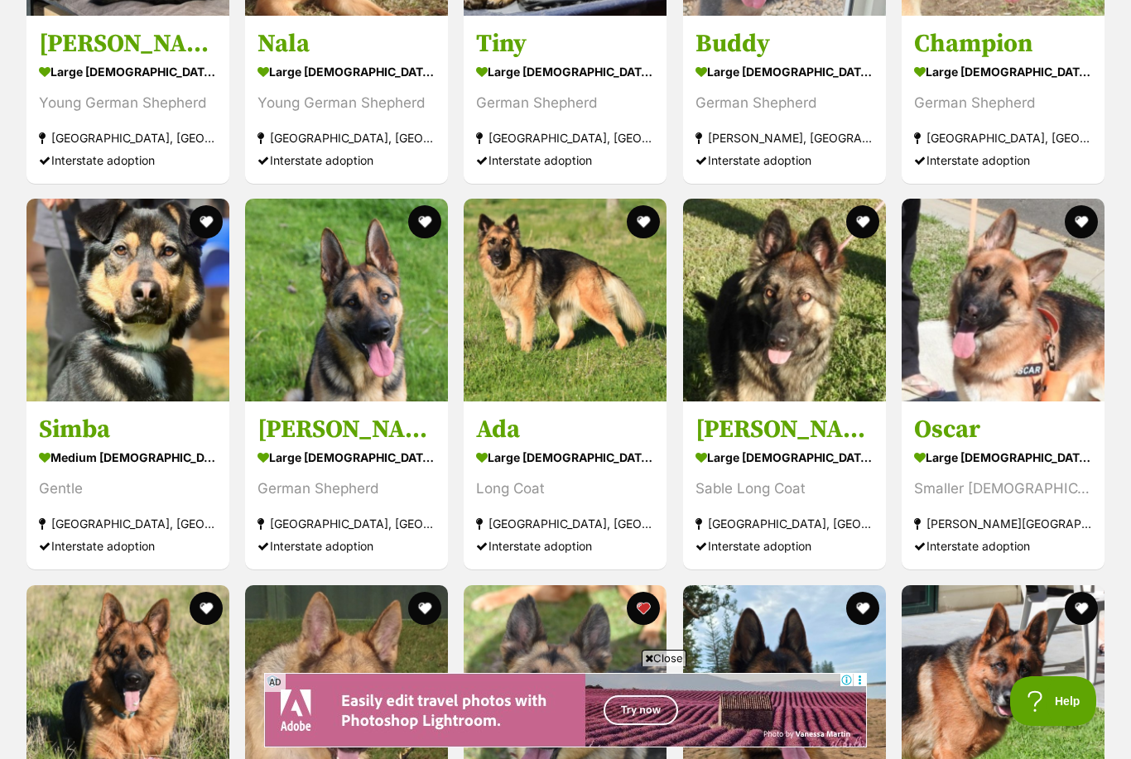
click at [718, 468] on section "large female Dog Sable Long Coat Prospect, NSW Interstate adoption" at bounding box center [785, 502] width 178 height 112
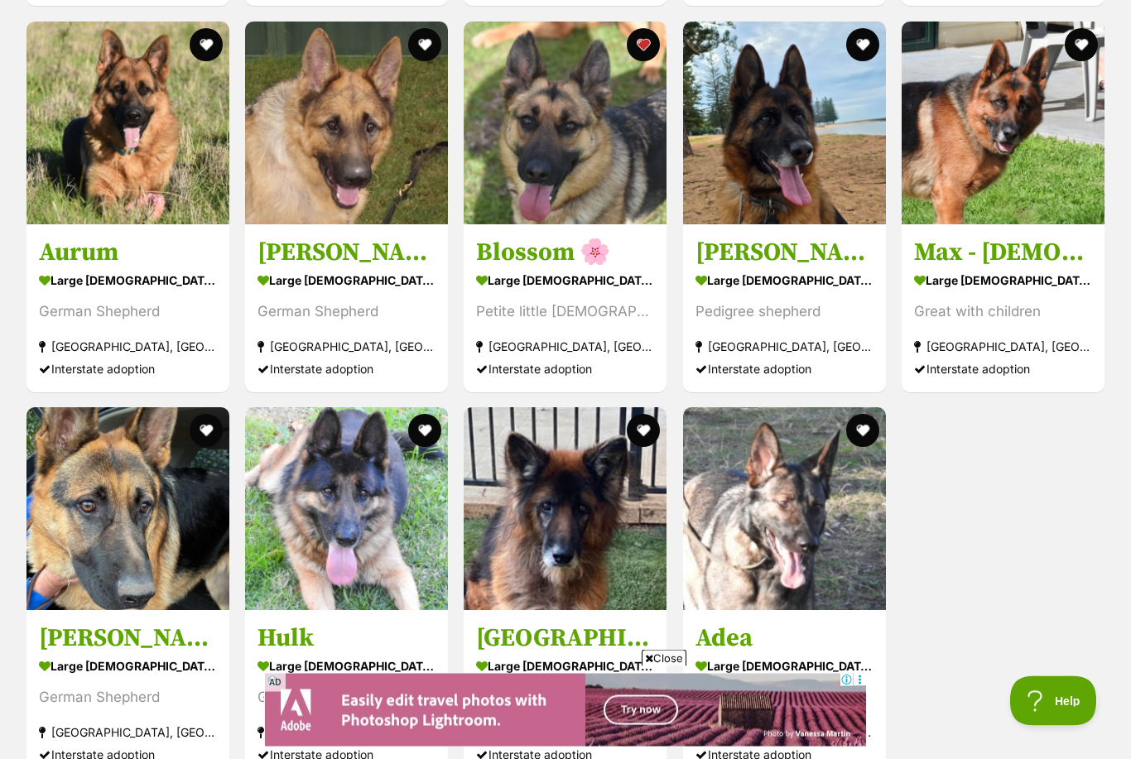
scroll to position [2819, 0]
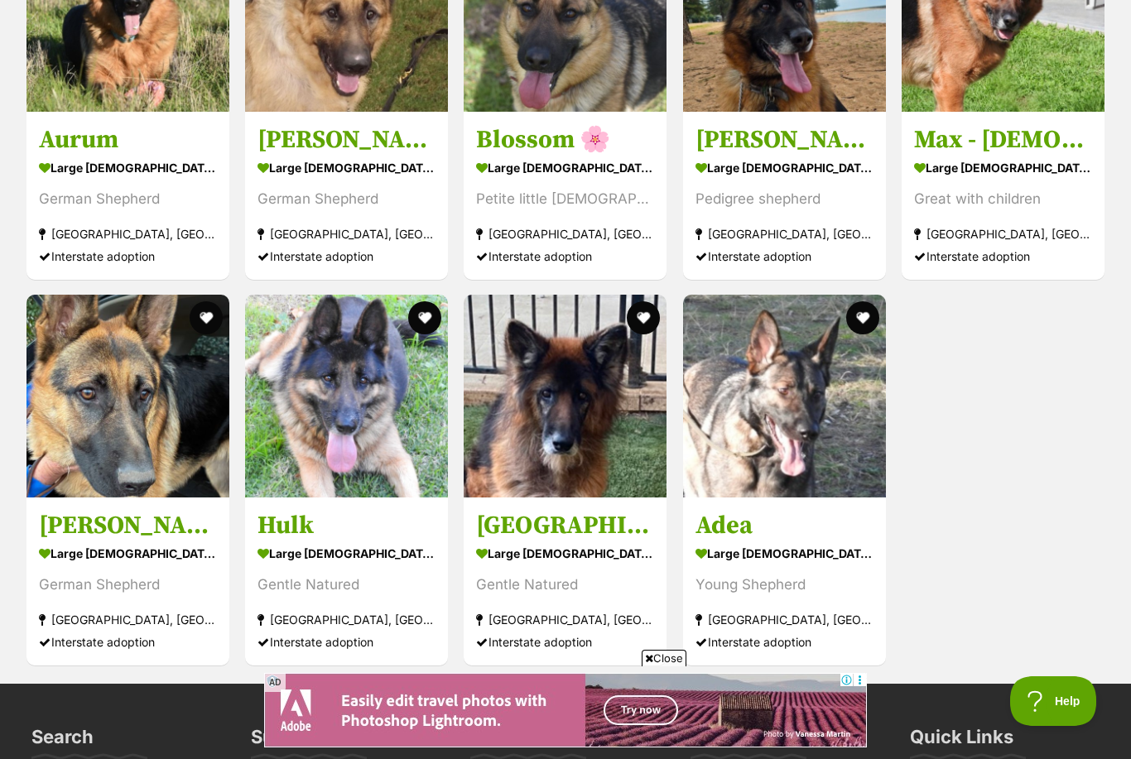
click at [547, 486] on img at bounding box center [565, 396] width 203 height 203
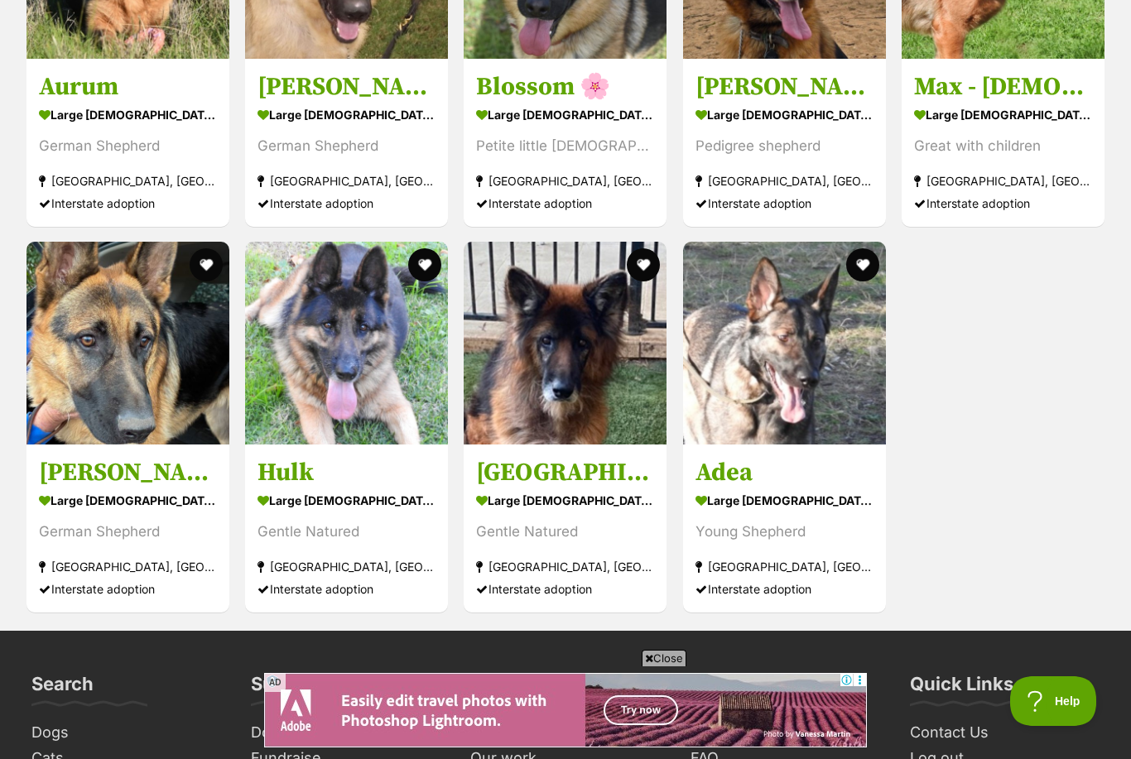
click at [746, 489] on div "large [DEMOGRAPHIC_DATA] Dog" at bounding box center [785, 501] width 178 height 24
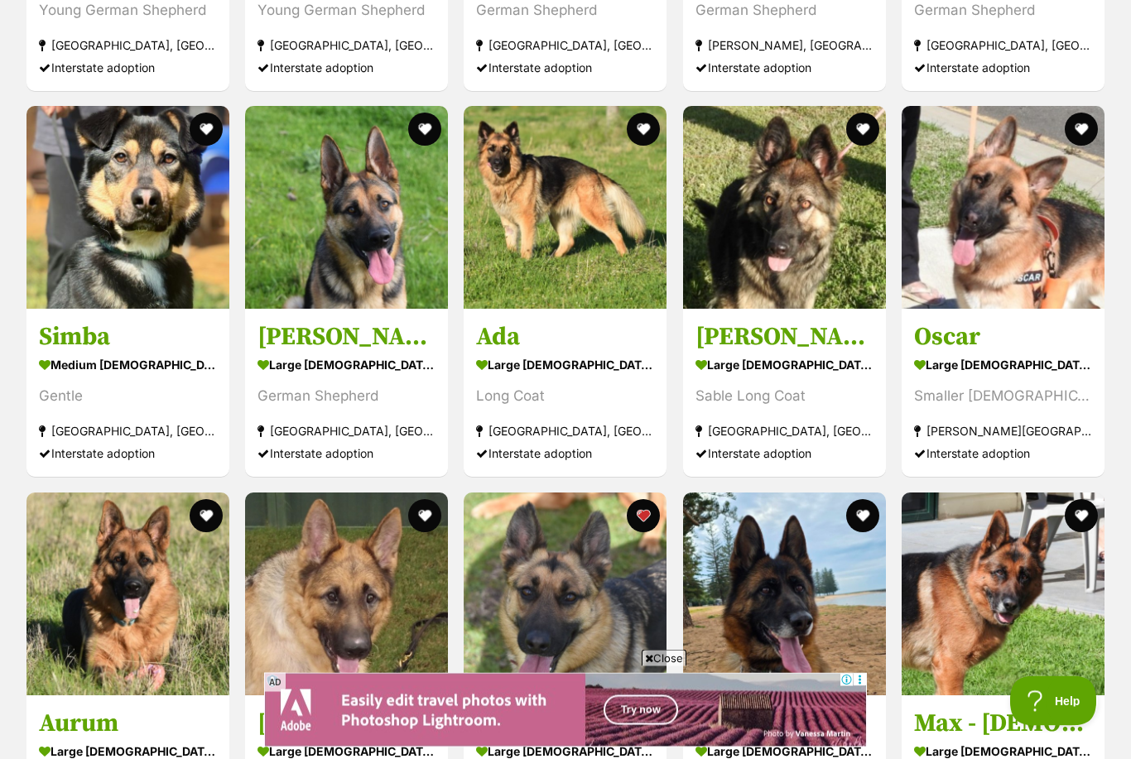
scroll to position [2235, 0]
click at [544, 439] on div "Willow Tree, NSW" at bounding box center [565, 431] width 178 height 22
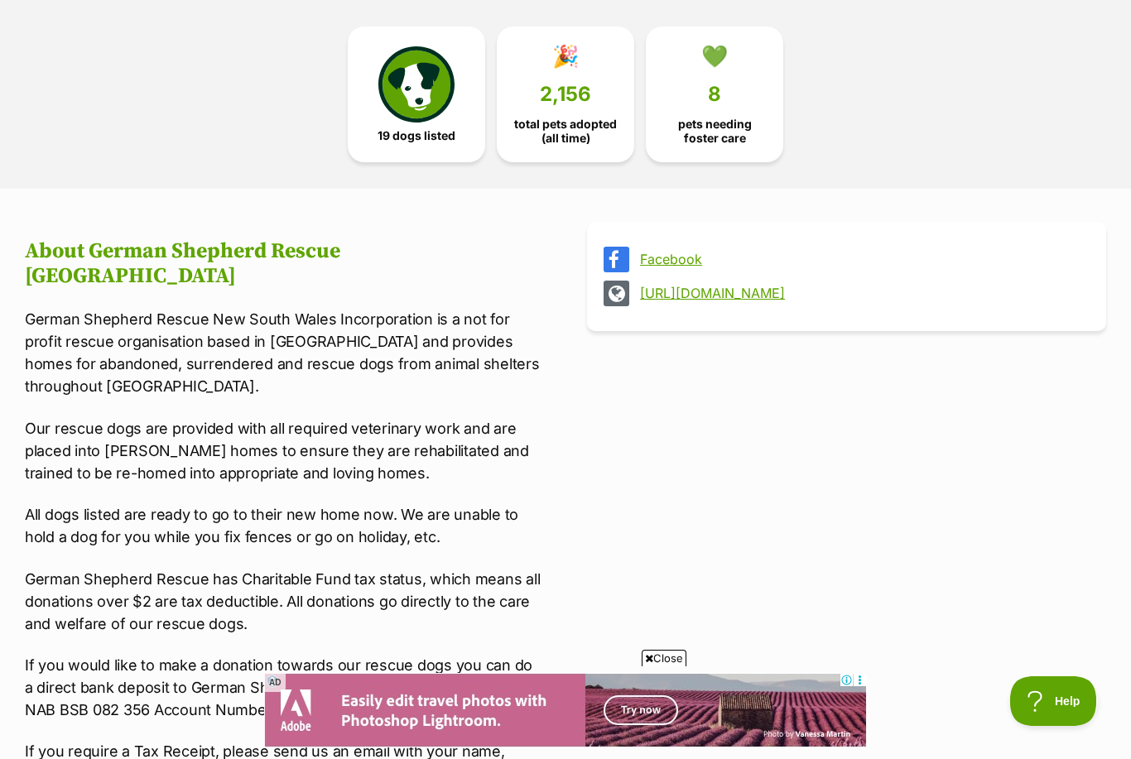
scroll to position [0, 0]
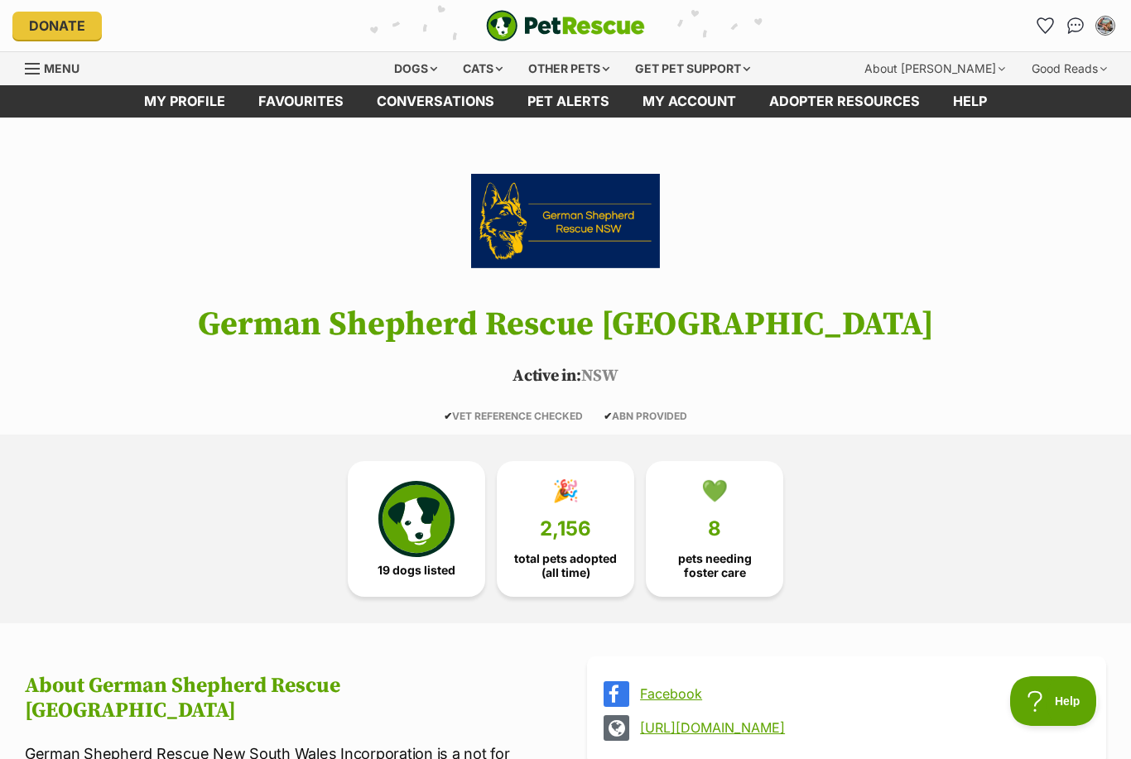
click at [1049, 30] on icon "Favourites" at bounding box center [1046, 25] width 16 height 15
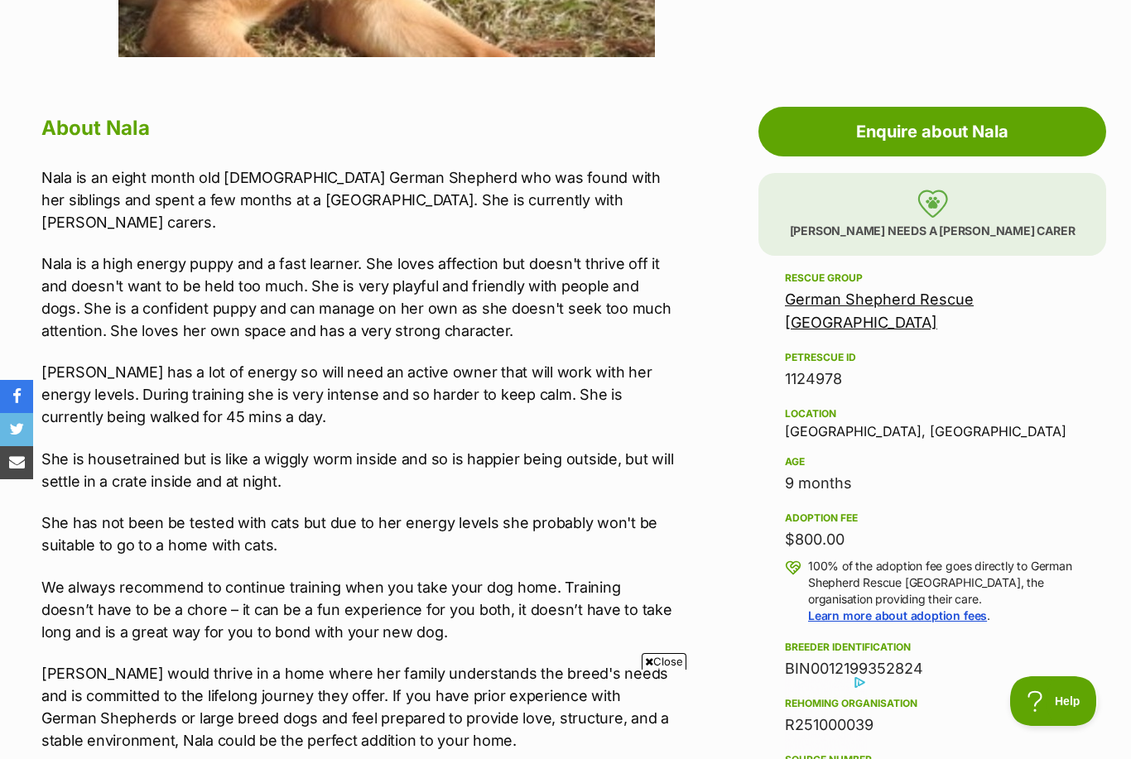
scroll to position [826, 0]
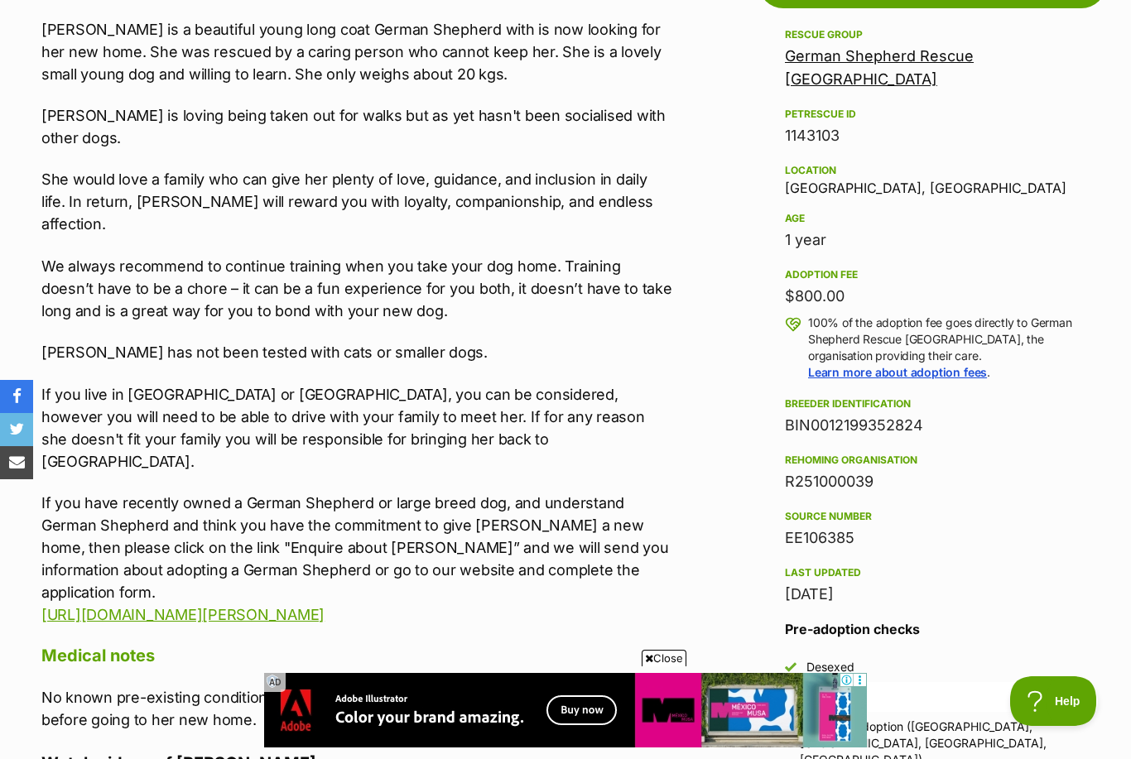
scroll to position [973, 0]
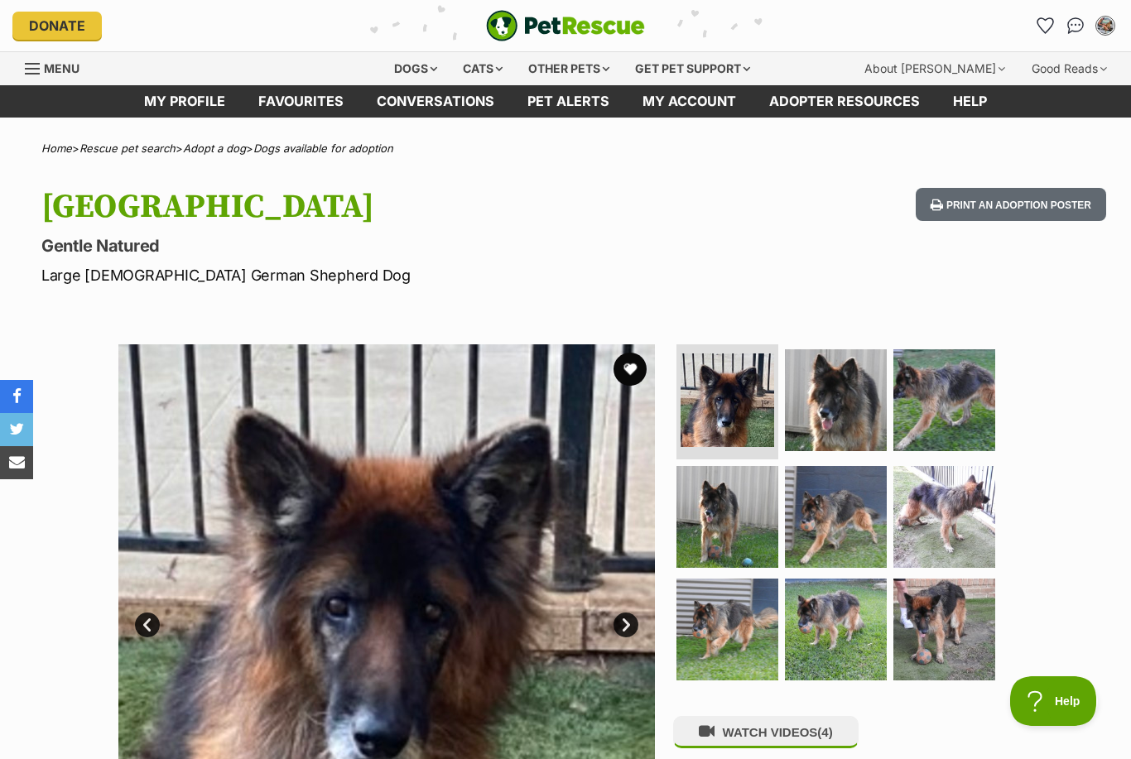
click at [821, 426] on img at bounding box center [836, 400] width 102 height 102
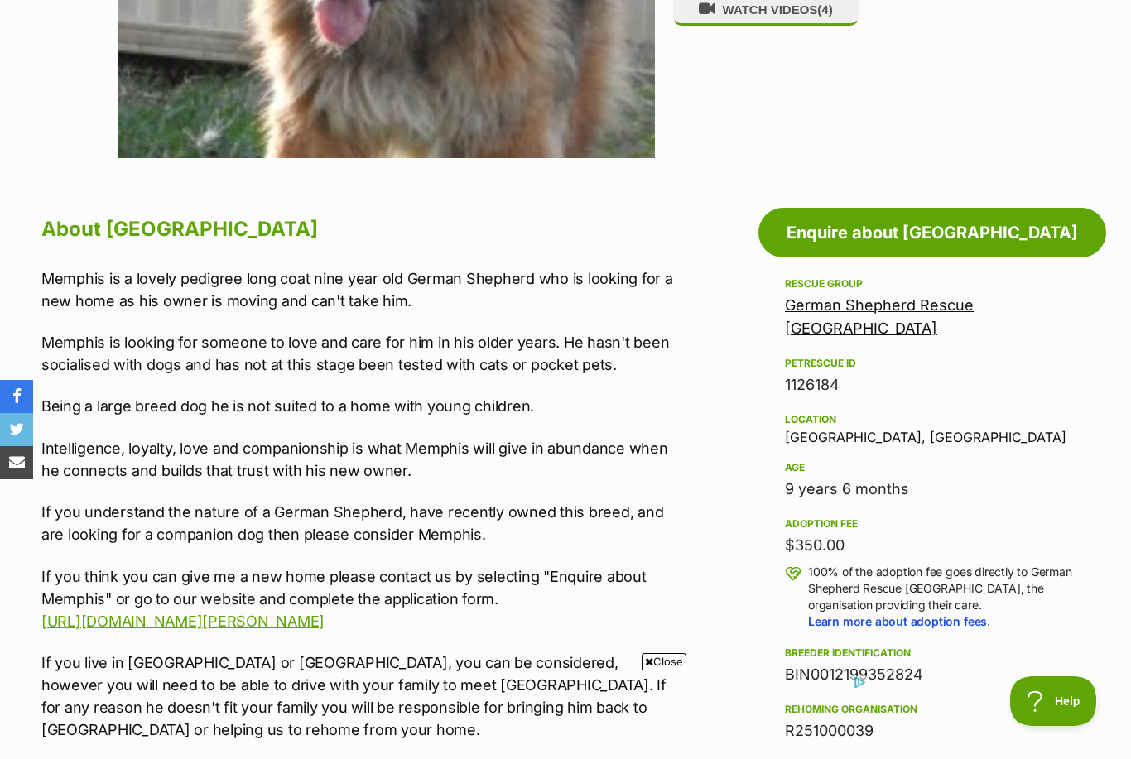
scroll to position [776, 0]
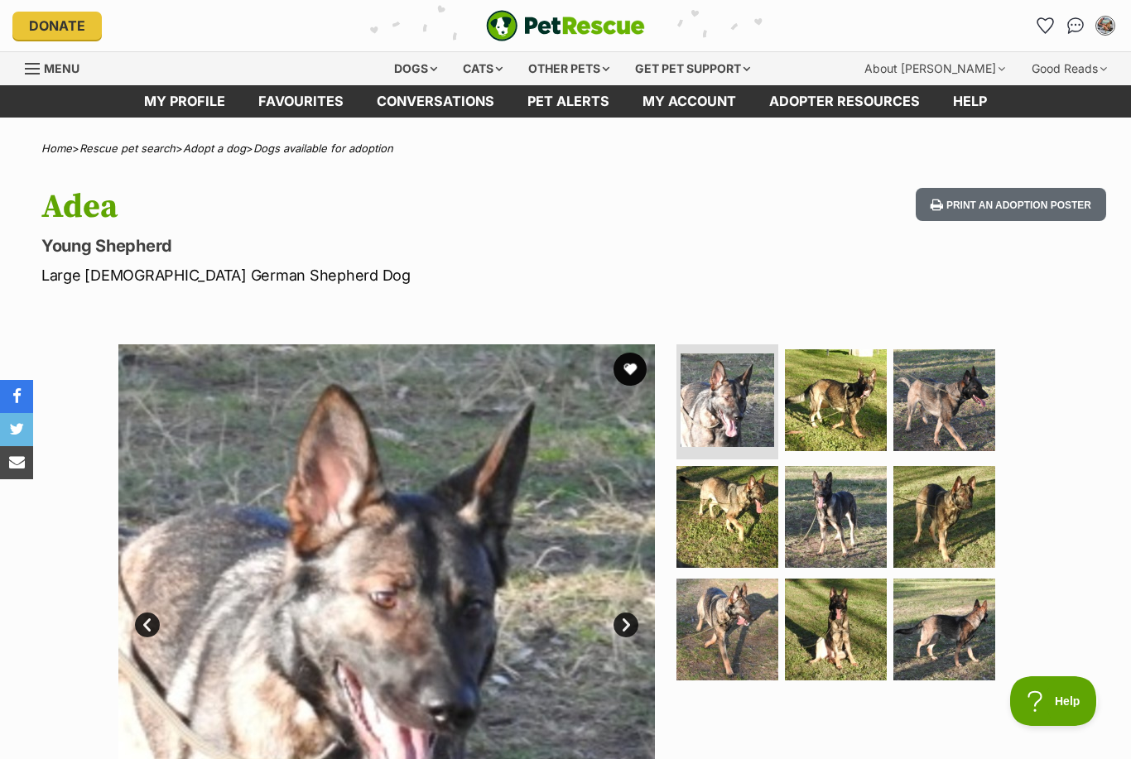
click at [805, 647] on img at bounding box center [836, 630] width 102 height 102
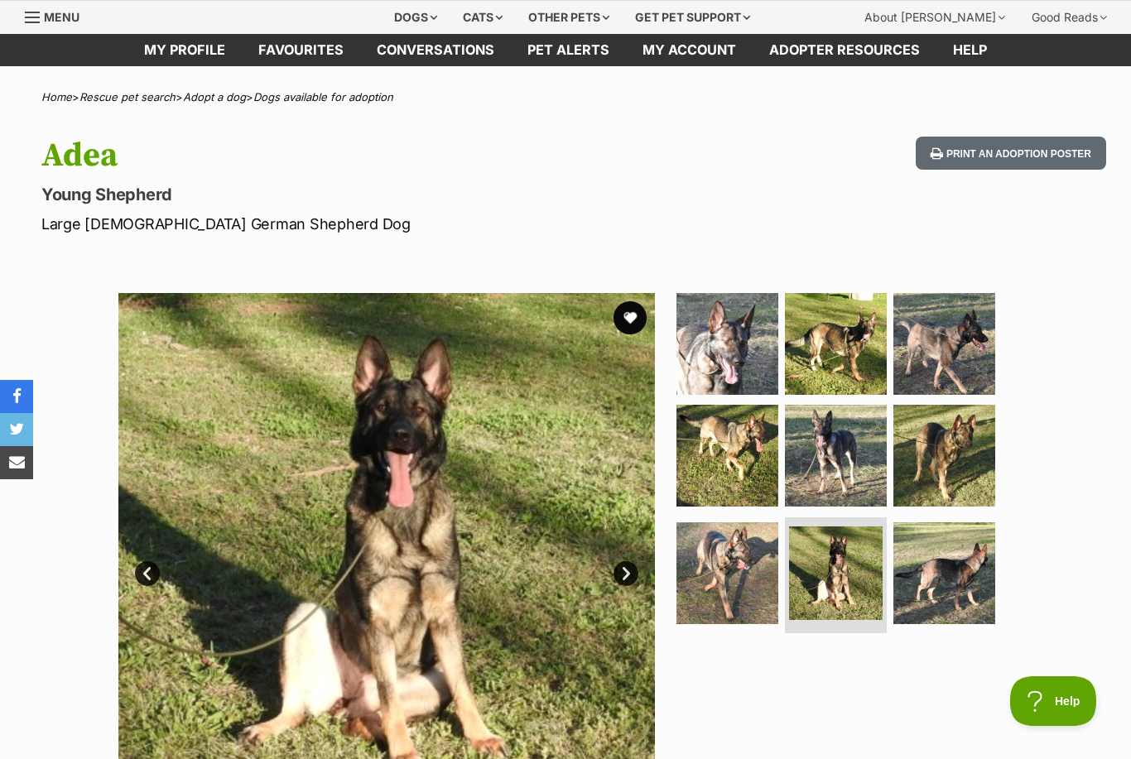
scroll to position [52, 0]
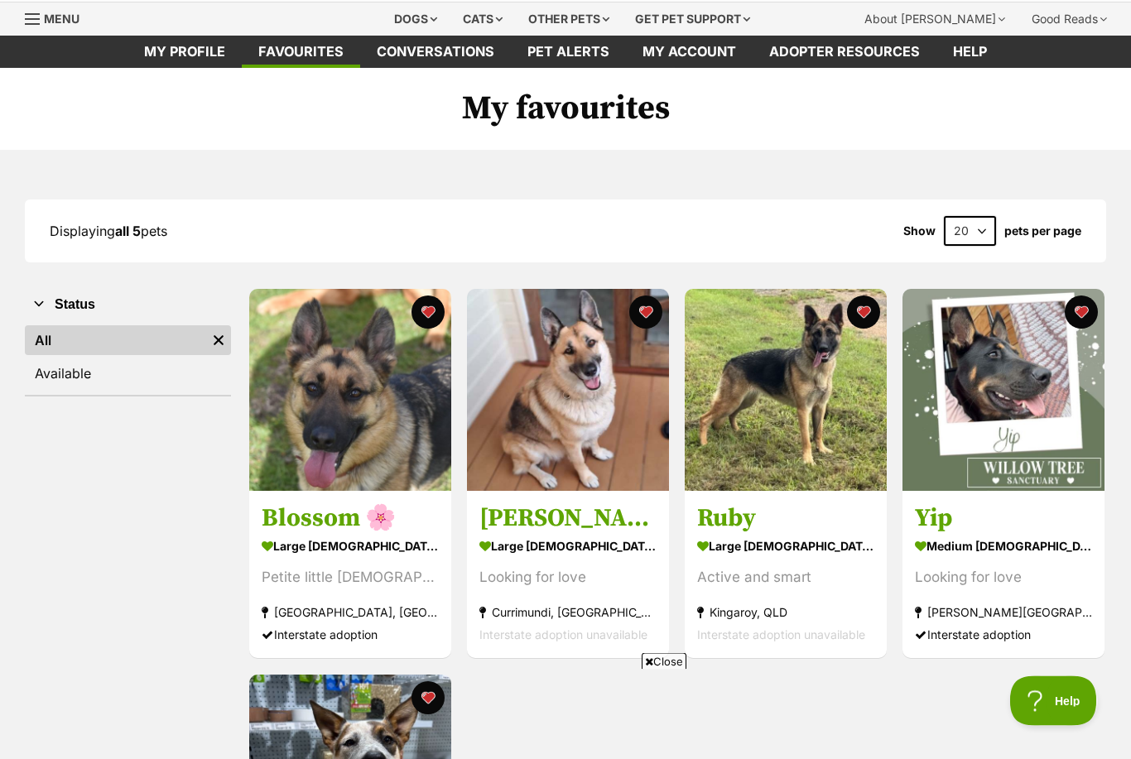
scroll to position [53, 0]
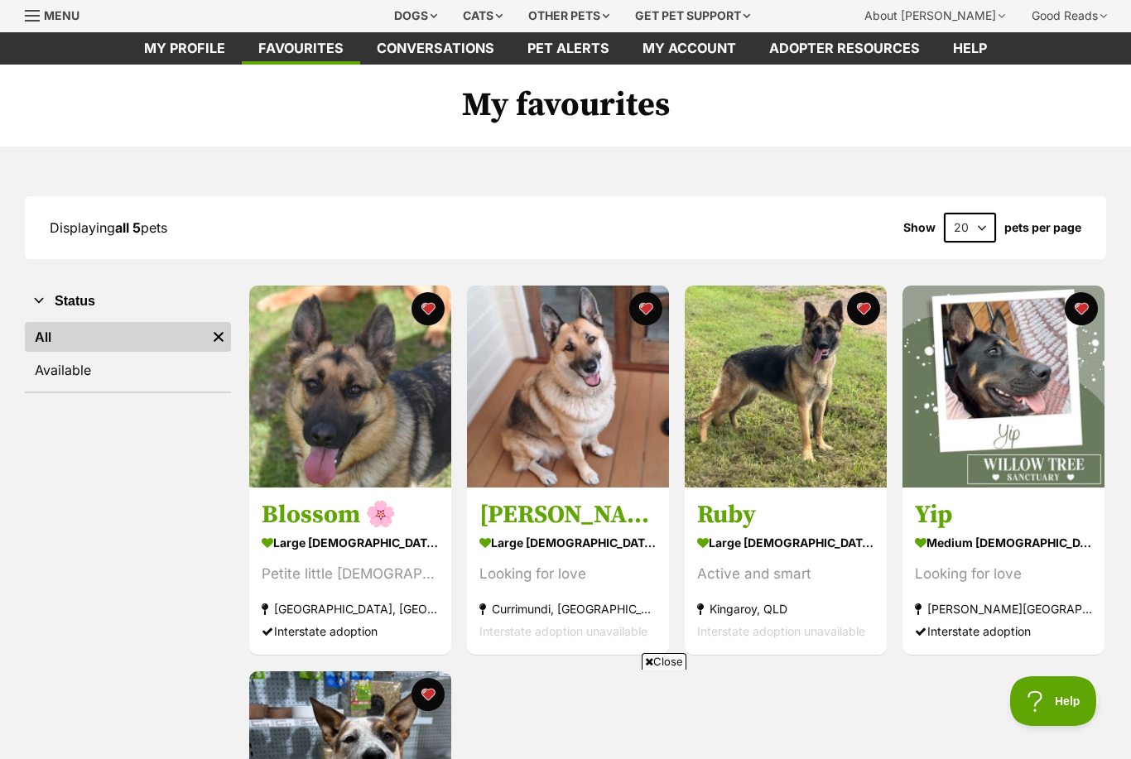
click at [323, 513] on h3 "Blossom 🌸" at bounding box center [350, 515] width 177 height 31
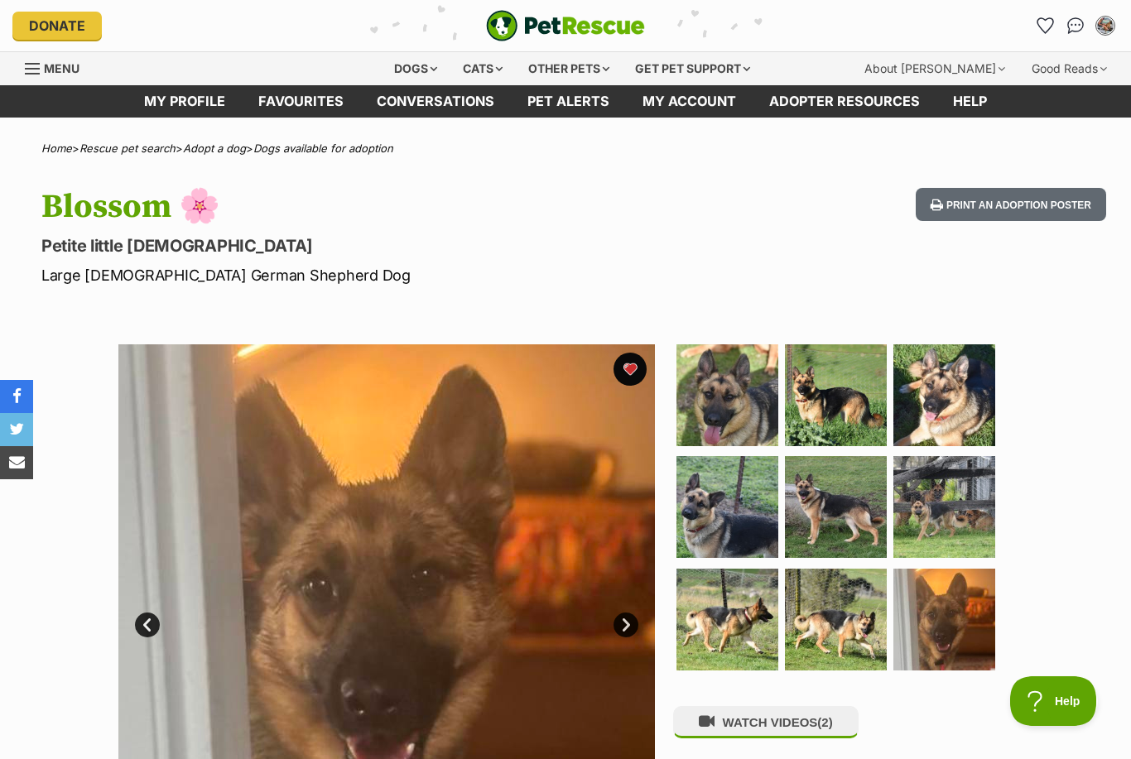
click at [619, 373] on button "favourite" at bounding box center [630, 369] width 33 height 33
click at [1044, 31] on icon "Favourites" at bounding box center [1046, 25] width 16 height 15
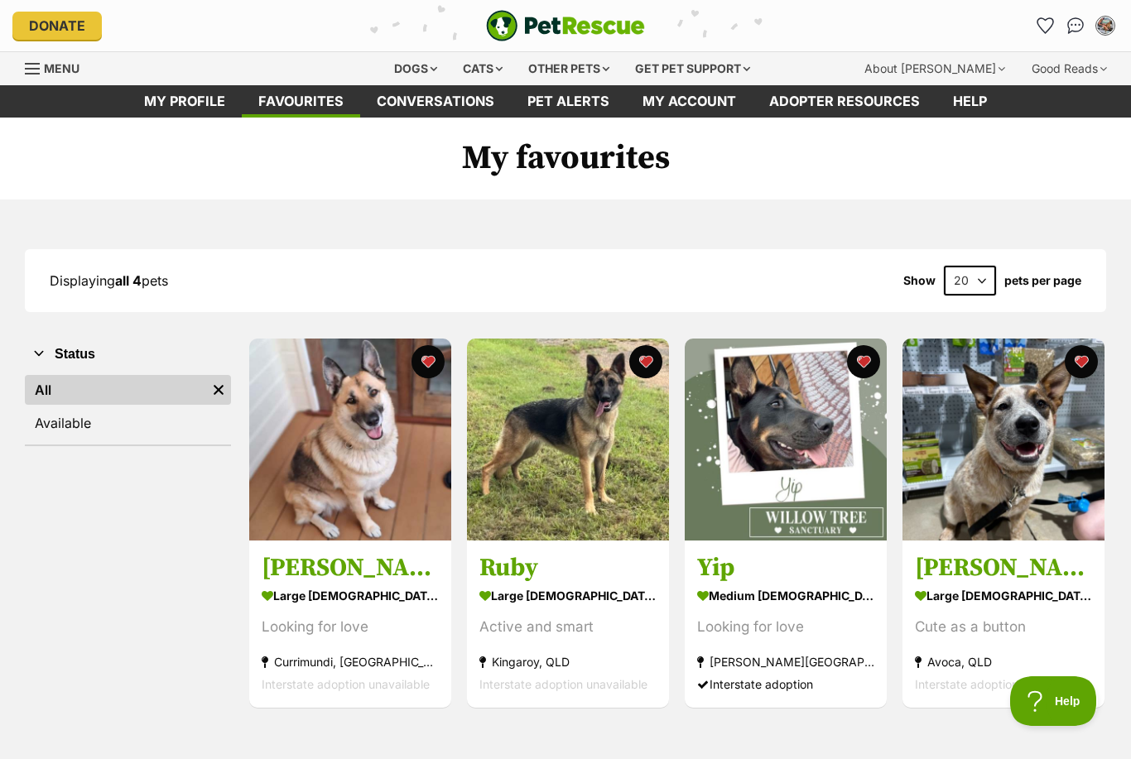
click at [513, 566] on h3 "Ruby" at bounding box center [567, 568] width 177 height 31
click at [275, 568] on h3 "Billie" at bounding box center [350, 568] width 177 height 31
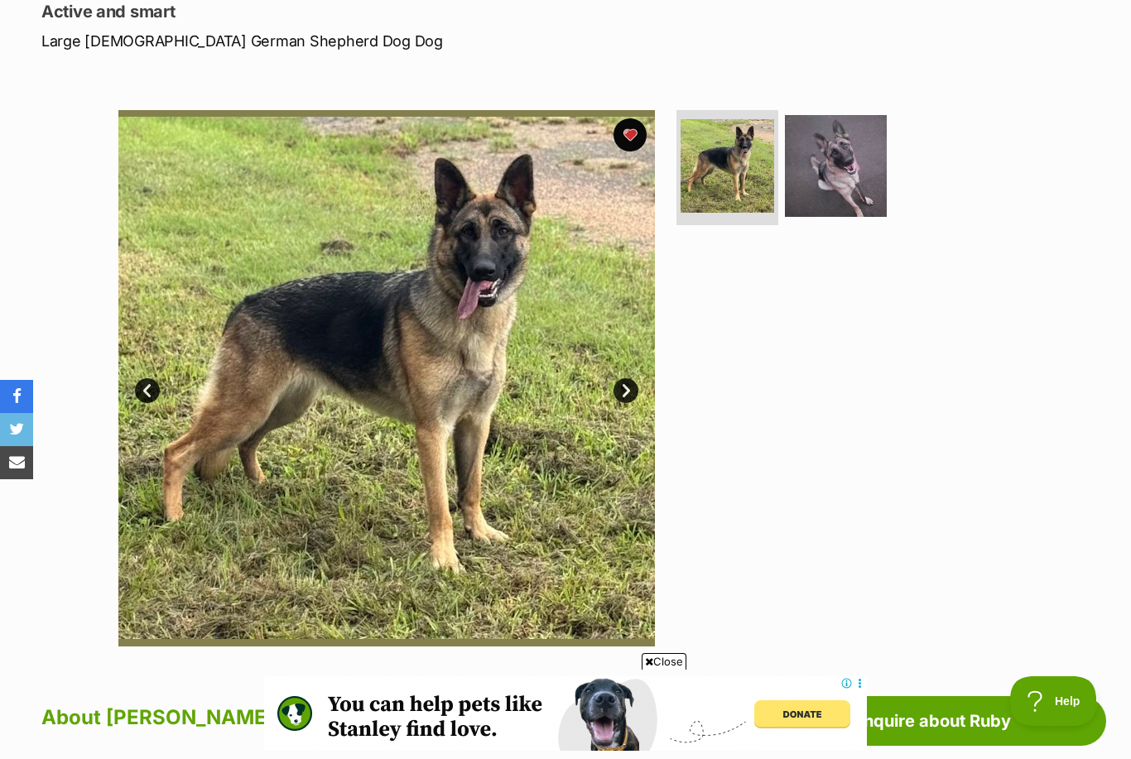
scroll to position [231, 0]
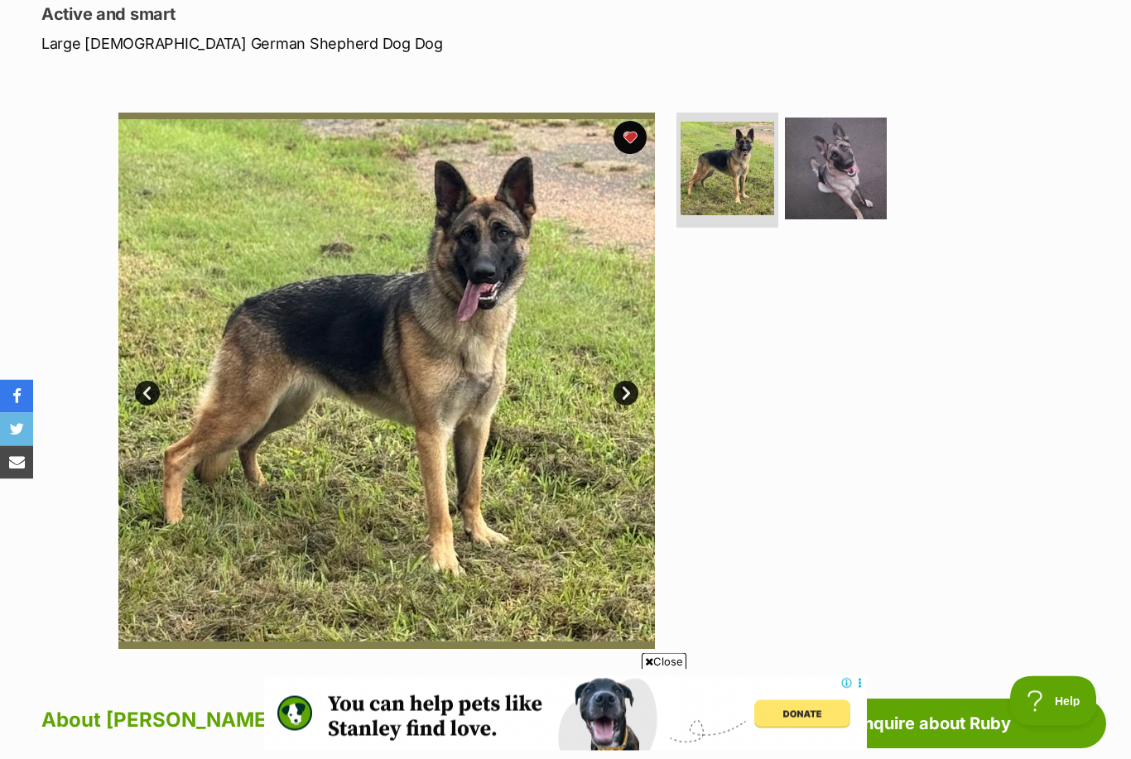
click at [848, 202] on img at bounding box center [836, 169] width 102 height 102
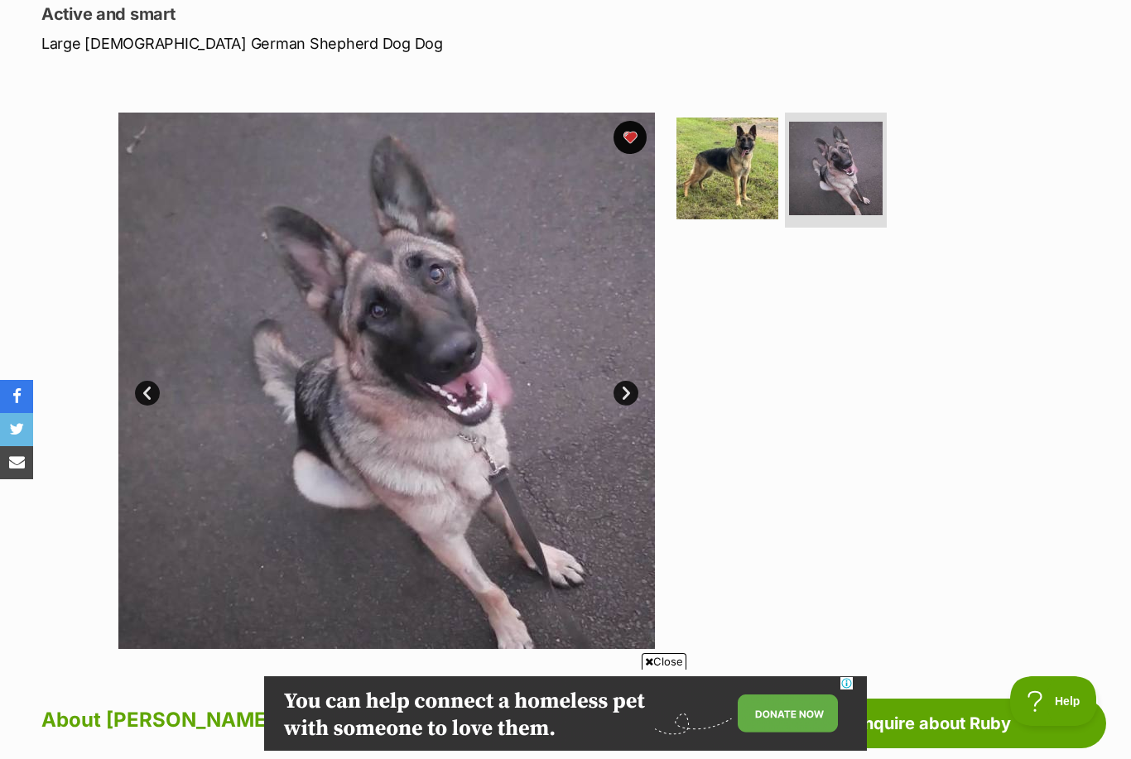
scroll to position [0, 0]
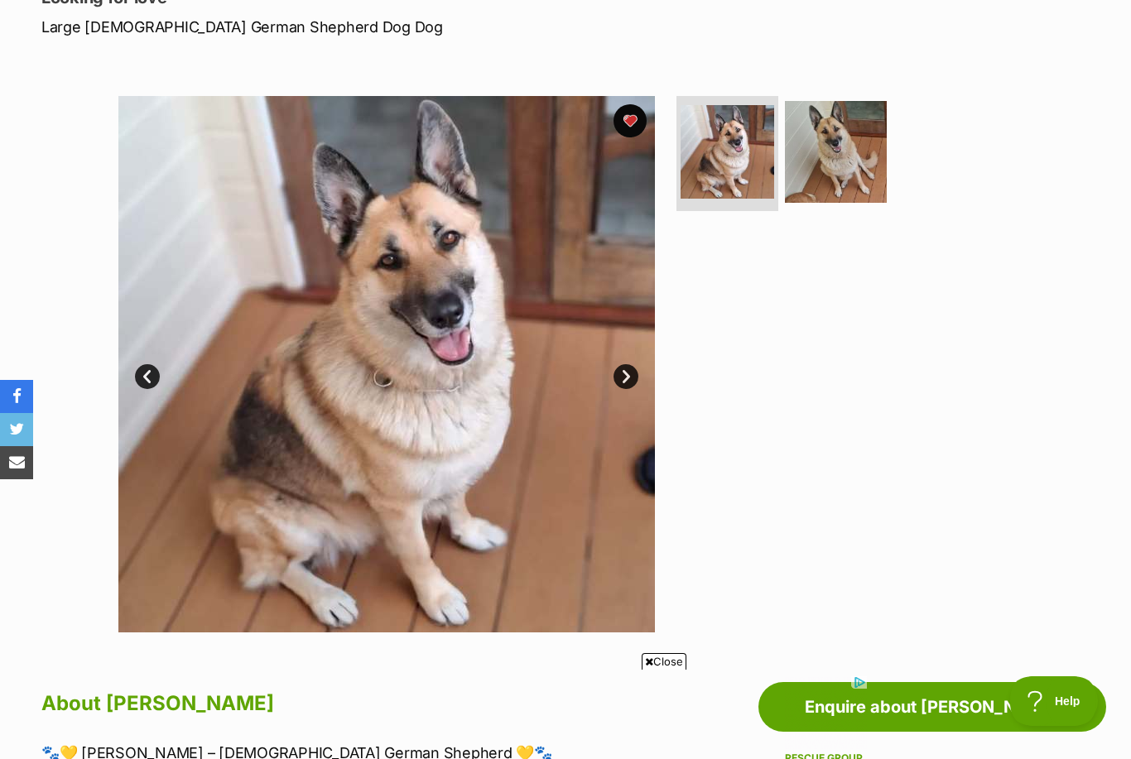
scroll to position [249, 0]
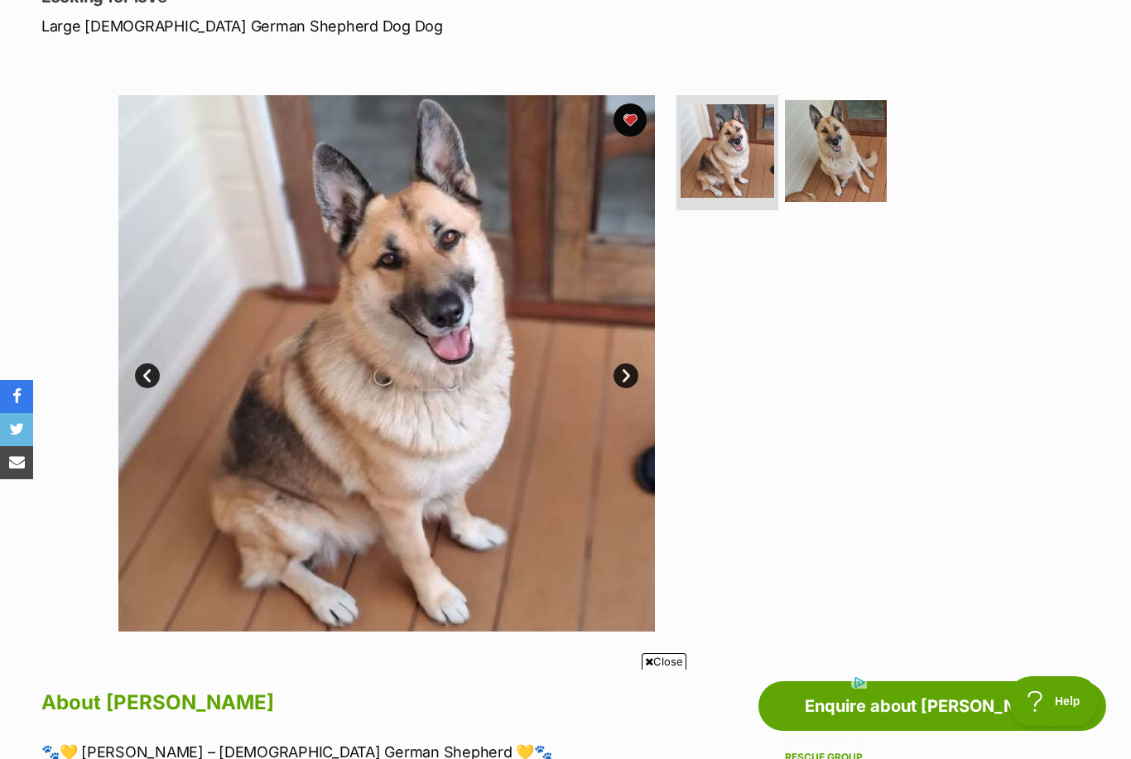
click at [838, 137] on img at bounding box center [836, 151] width 102 height 102
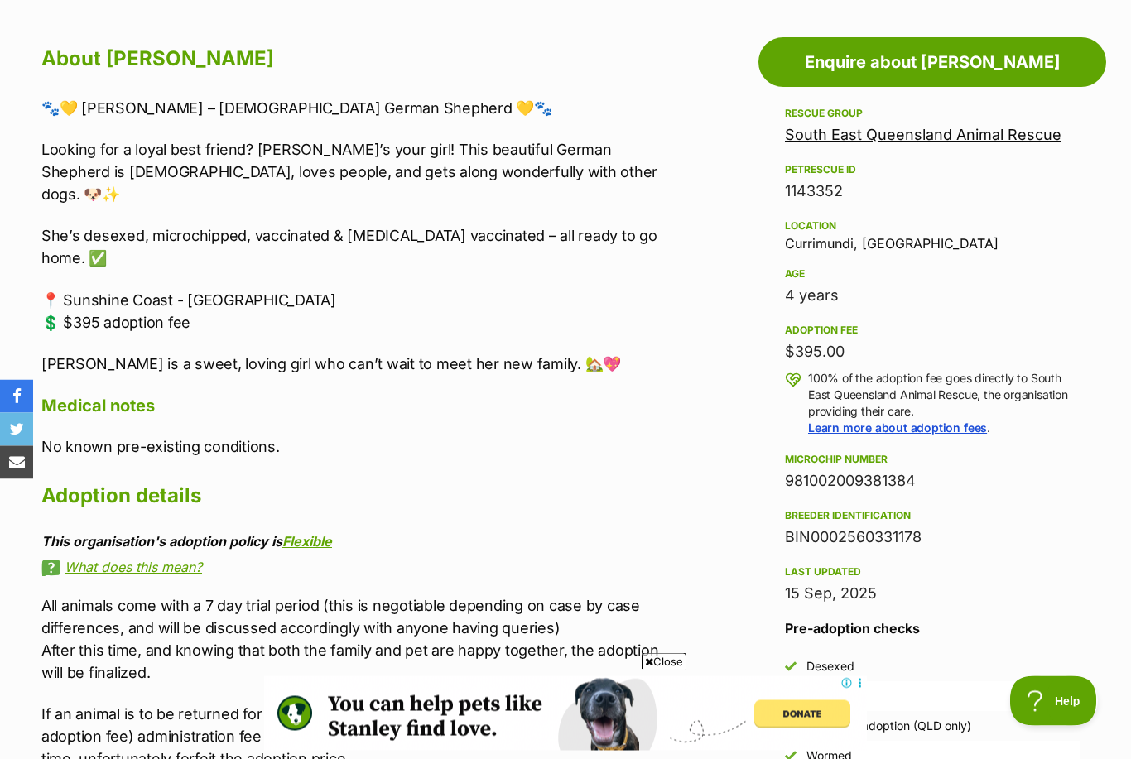
scroll to position [894, 0]
click at [1014, 137] on link "South East Queensland Animal Rescue" at bounding box center [923, 133] width 277 height 17
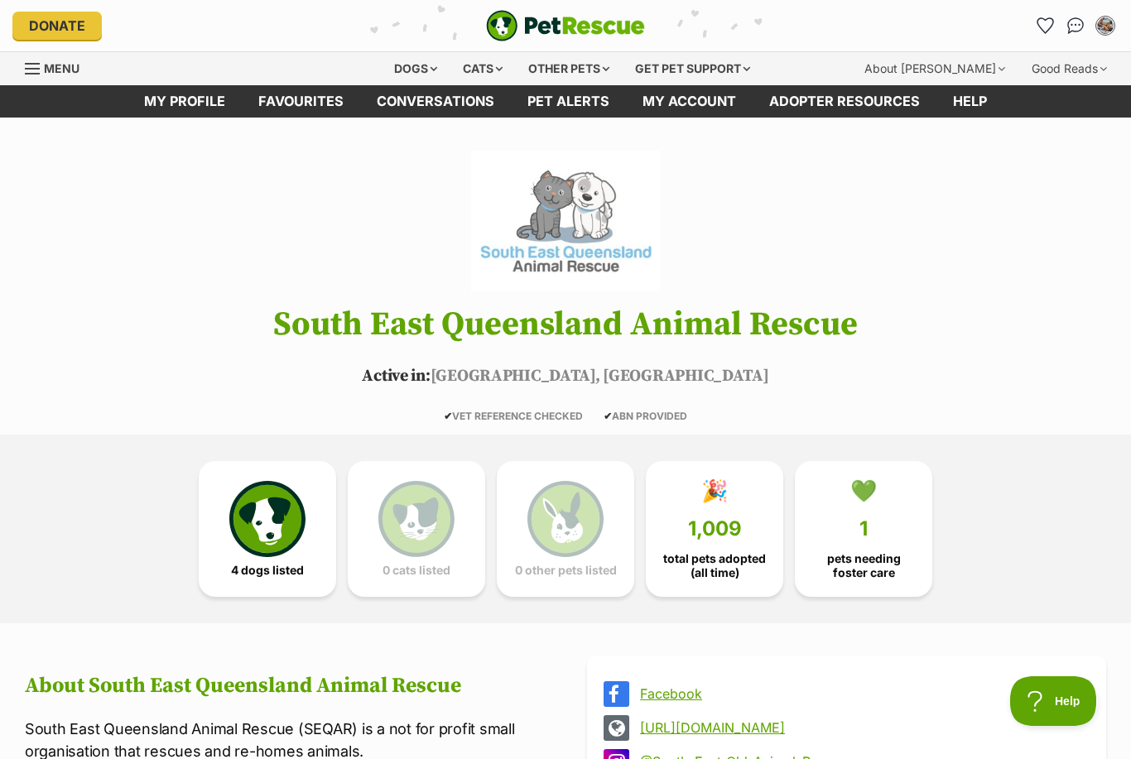
click at [276, 552] on img at bounding box center [267, 519] width 76 height 76
click at [1053, 21] on icon "Favourites" at bounding box center [1046, 25] width 16 height 15
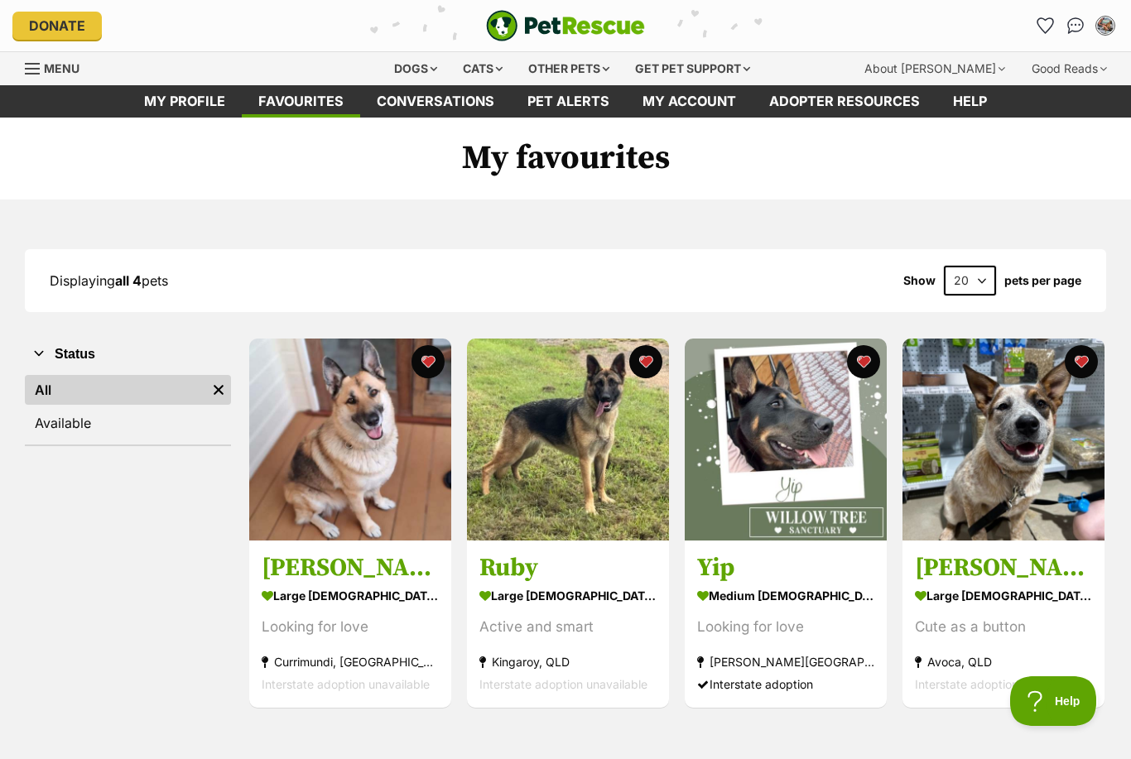
click at [619, 674] on div "Interstate adoption unavailable" at bounding box center [567, 685] width 177 height 22
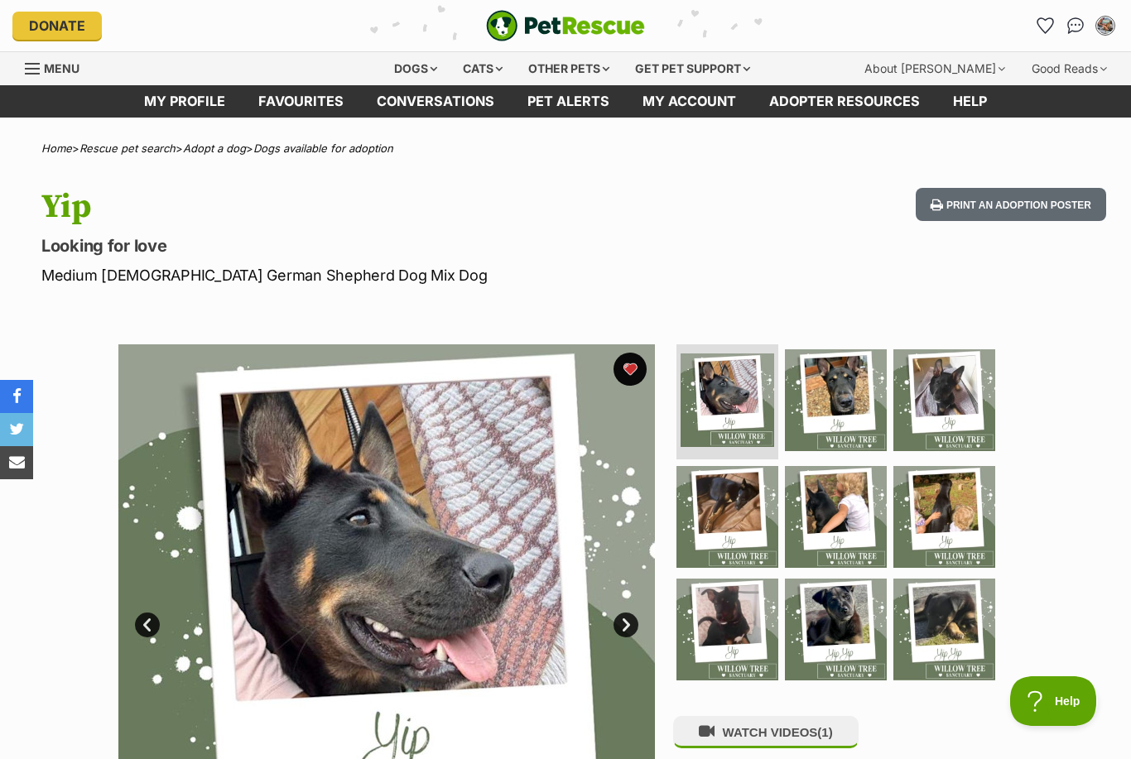
click at [1045, 22] on icon "Favourites" at bounding box center [1046, 25] width 16 height 15
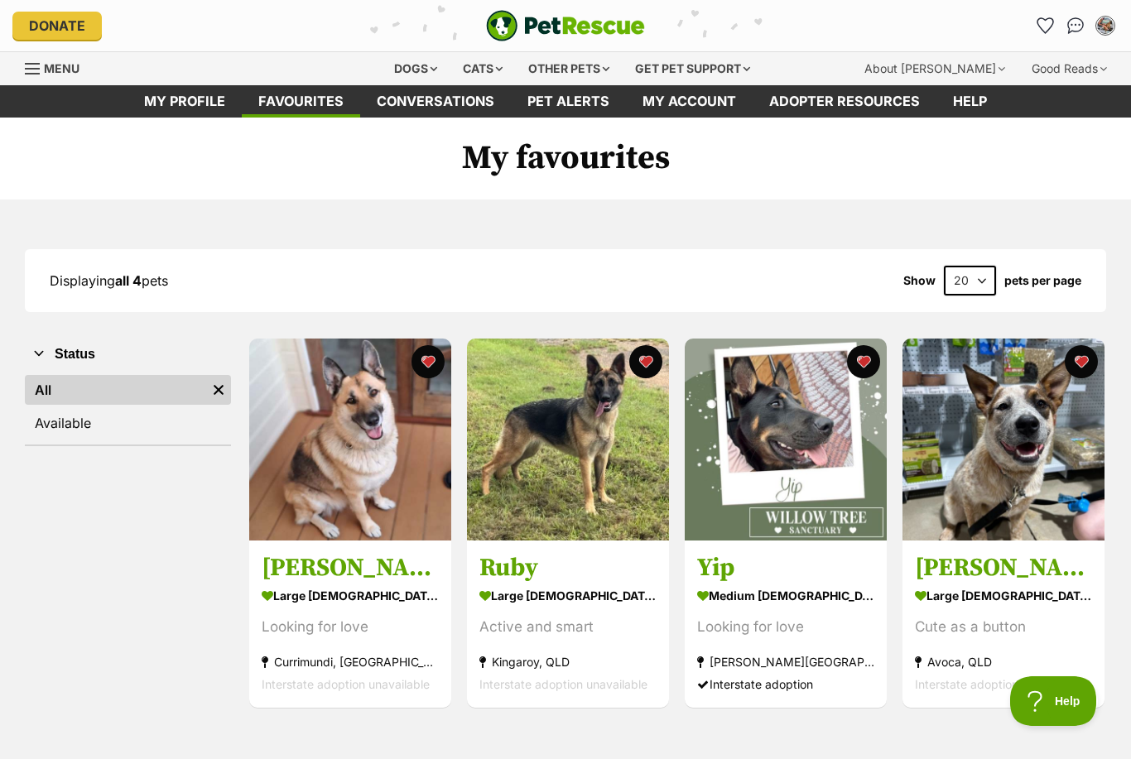
click at [957, 600] on div "large [DEMOGRAPHIC_DATA] Dog" at bounding box center [1003, 597] width 177 height 24
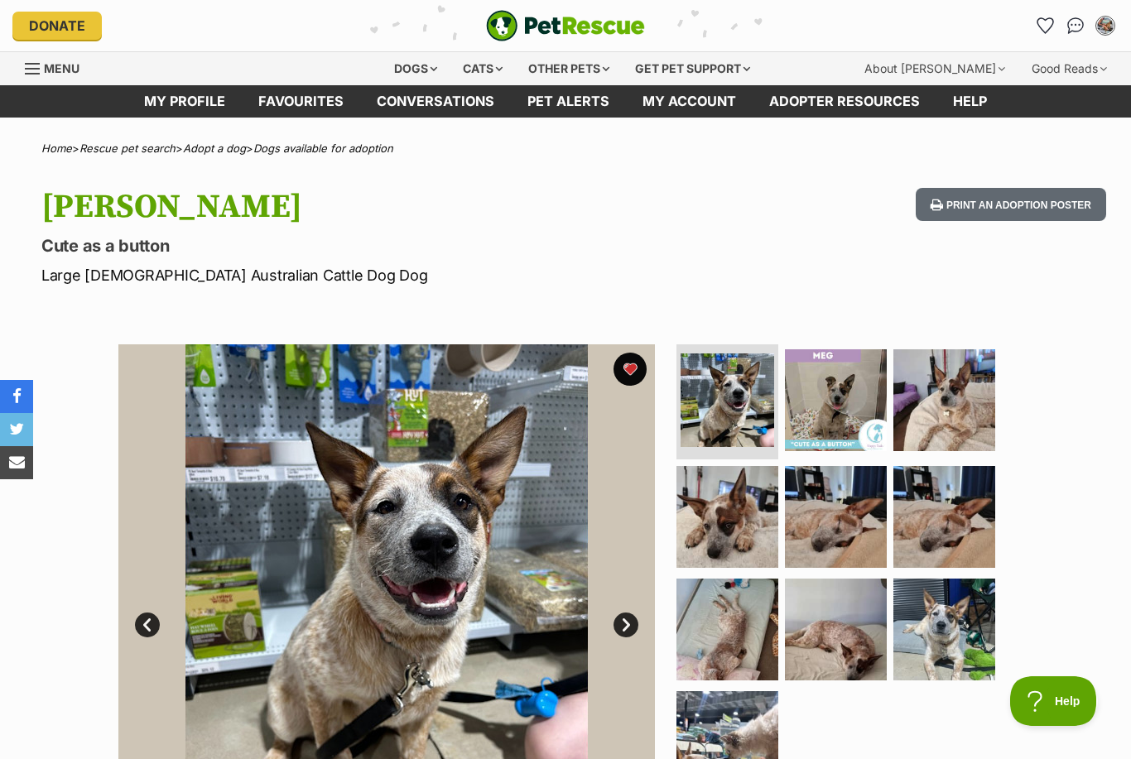
click at [745, 549] on img at bounding box center [728, 517] width 102 height 102
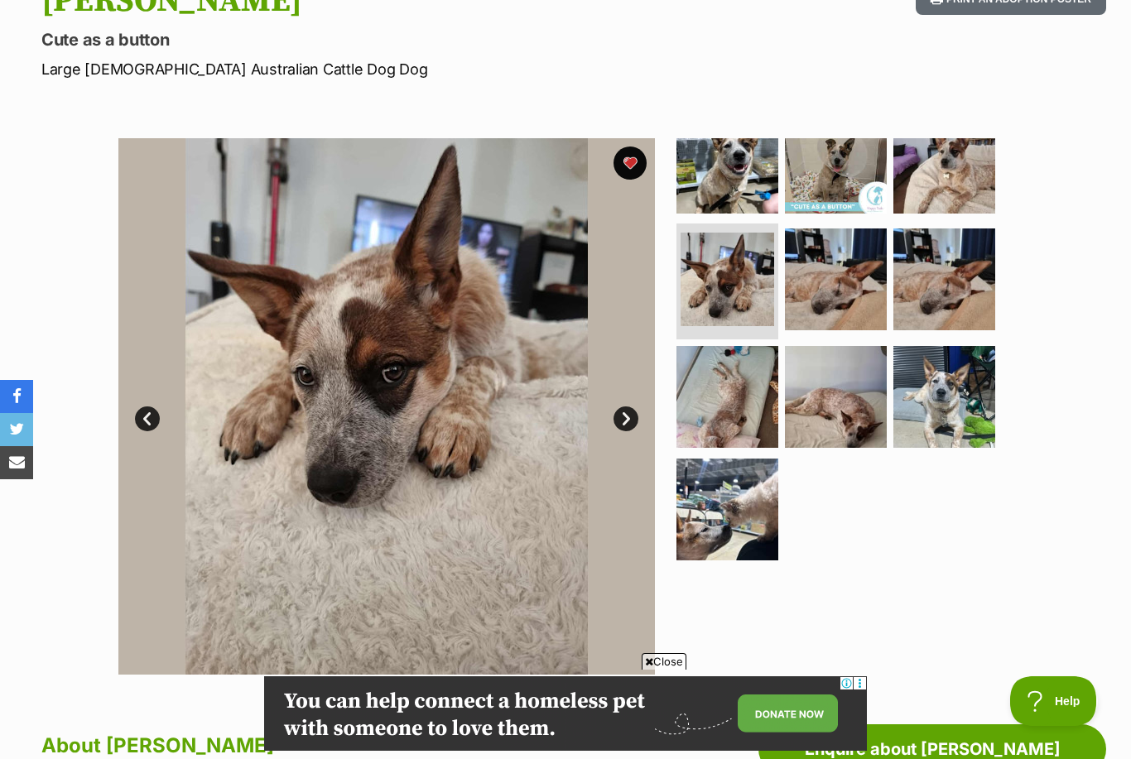
scroll to position [205, 0]
click at [764, 550] on img at bounding box center [728, 511] width 102 height 102
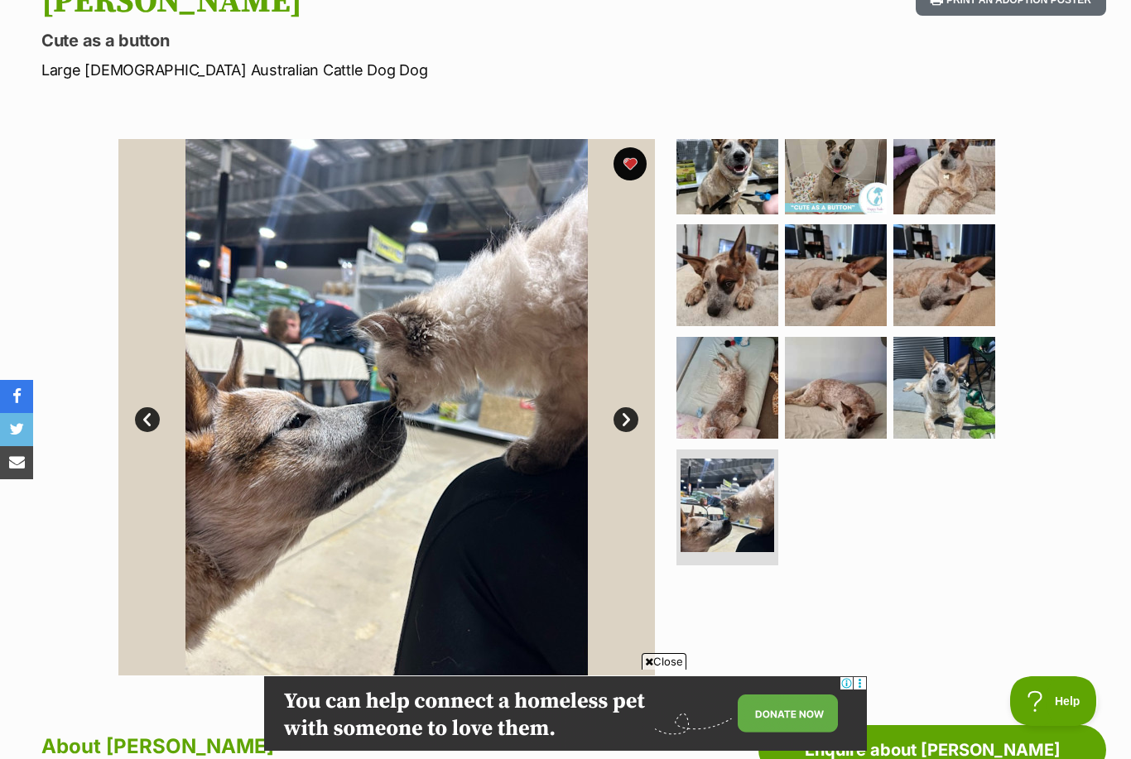
click at [851, 395] on img at bounding box center [836, 388] width 102 height 102
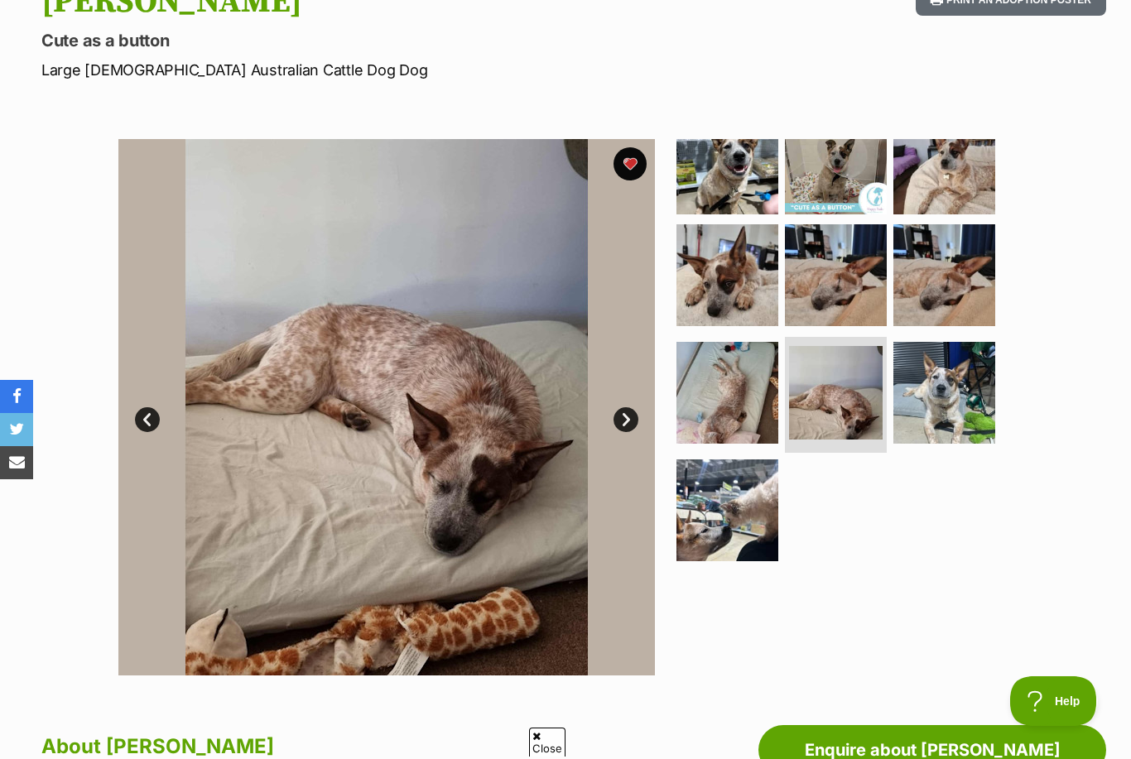
click at [960, 295] on img at bounding box center [945, 275] width 102 height 102
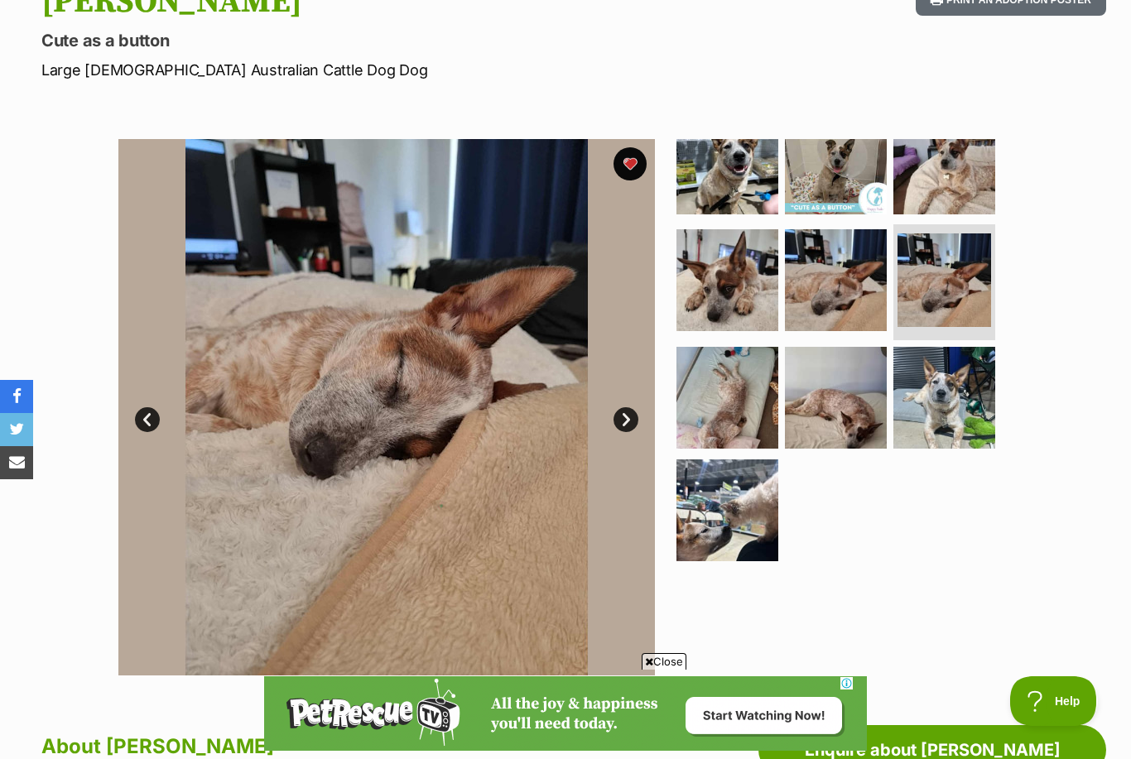
scroll to position [0, 0]
click at [947, 186] on img at bounding box center [945, 164] width 102 height 102
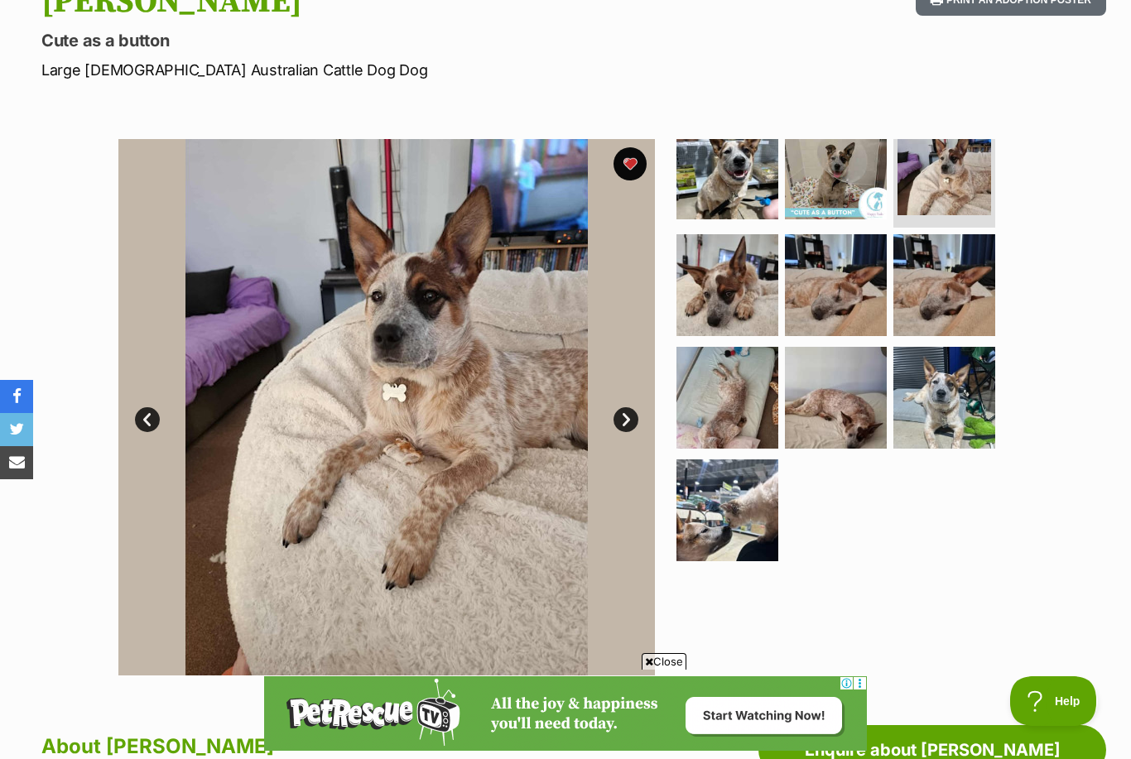
click at [848, 157] on img at bounding box center [836, 169] width 102 height 102
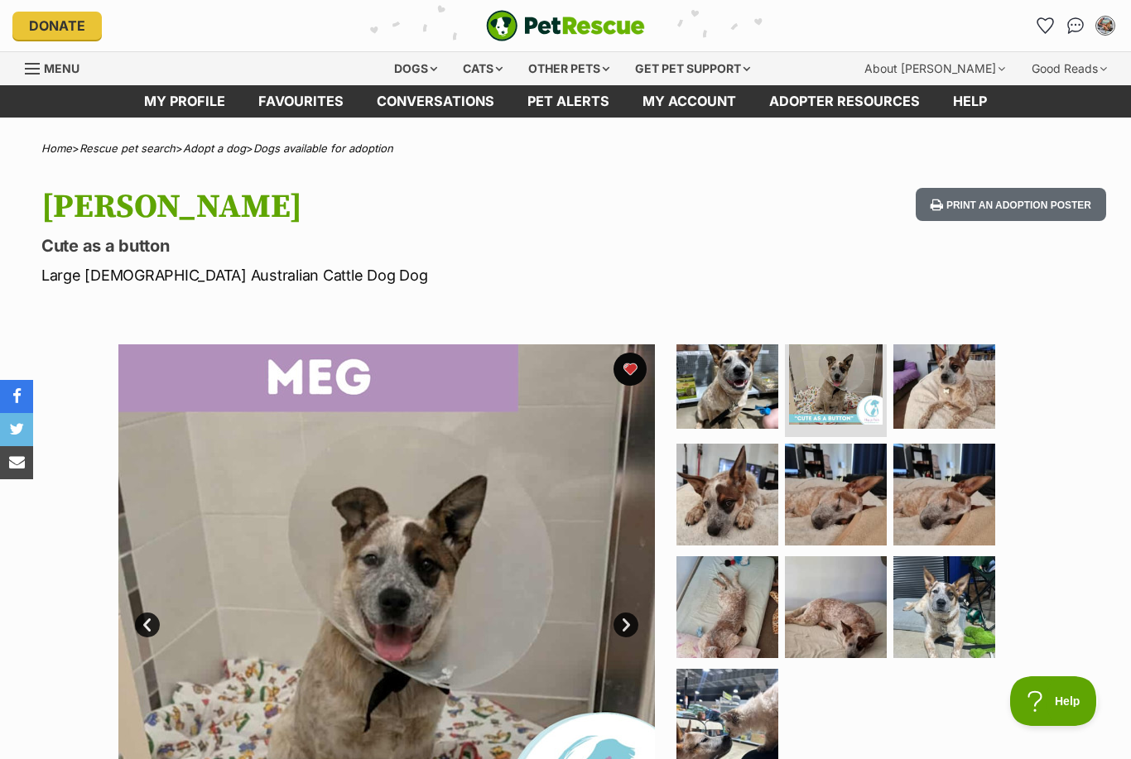
click at [1048, 27] on icon "Favourites" at bounding box center [1046, 25] width 16 height 15
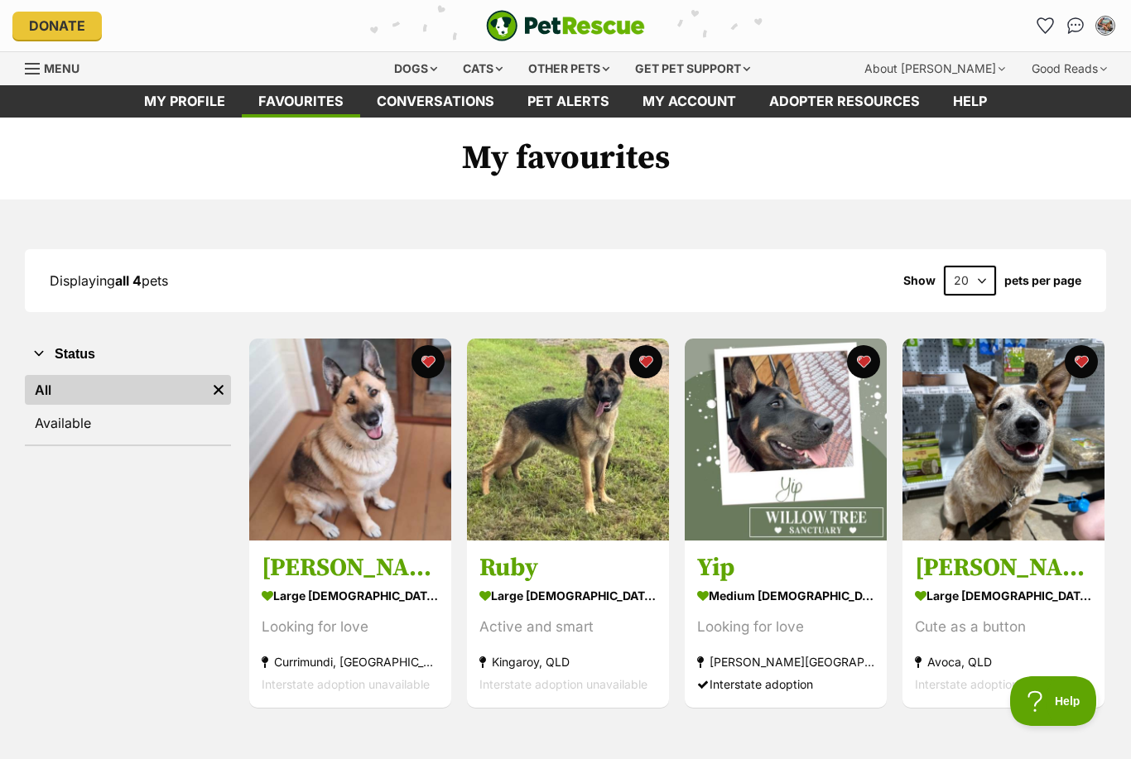
click at [422, 63] on div "Dogs" at bounding box center [416, 68] width 66 height 33
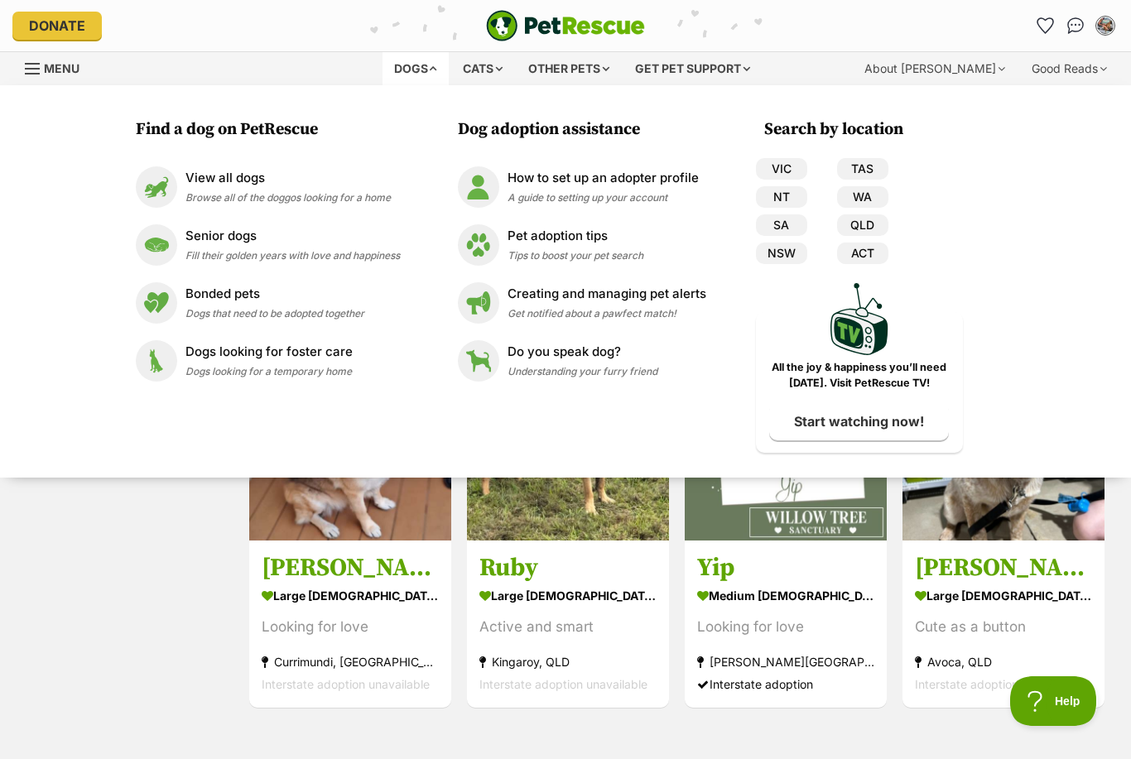
click at [351, 205] on link "View all dogs Browse all of the doggos looking for a home" at bounding box center [268, 186] width 264 height 41
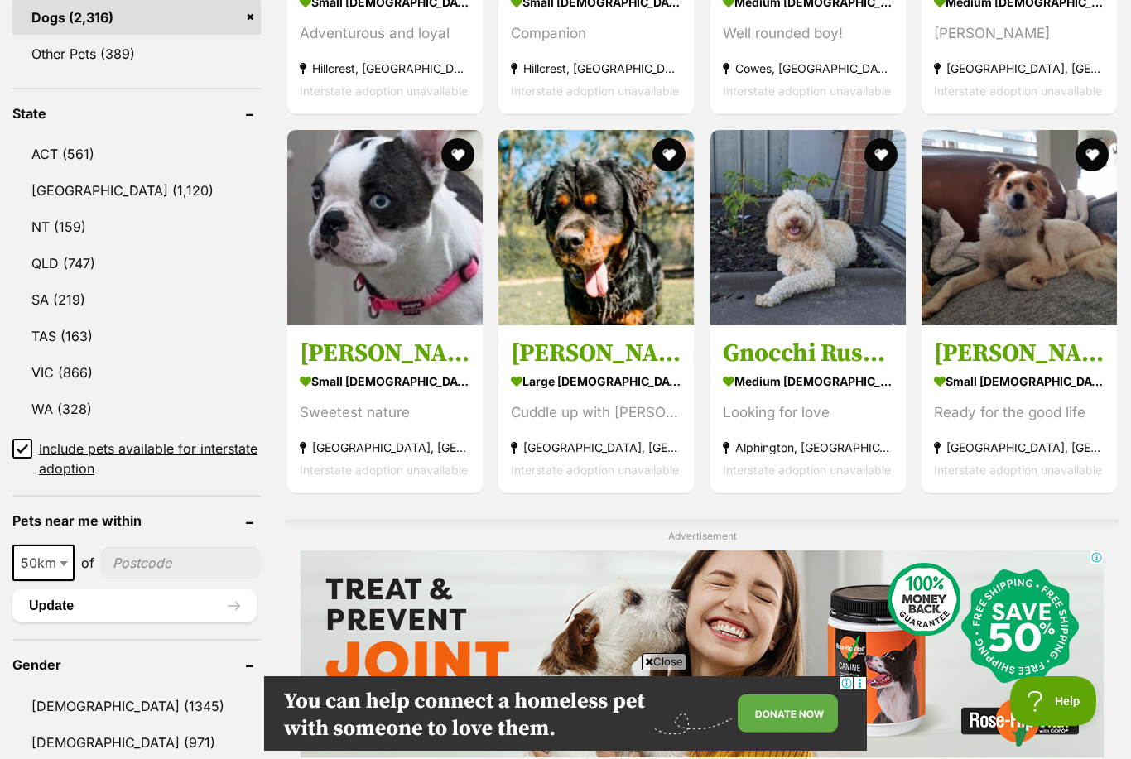
scroll to position [802, 0]
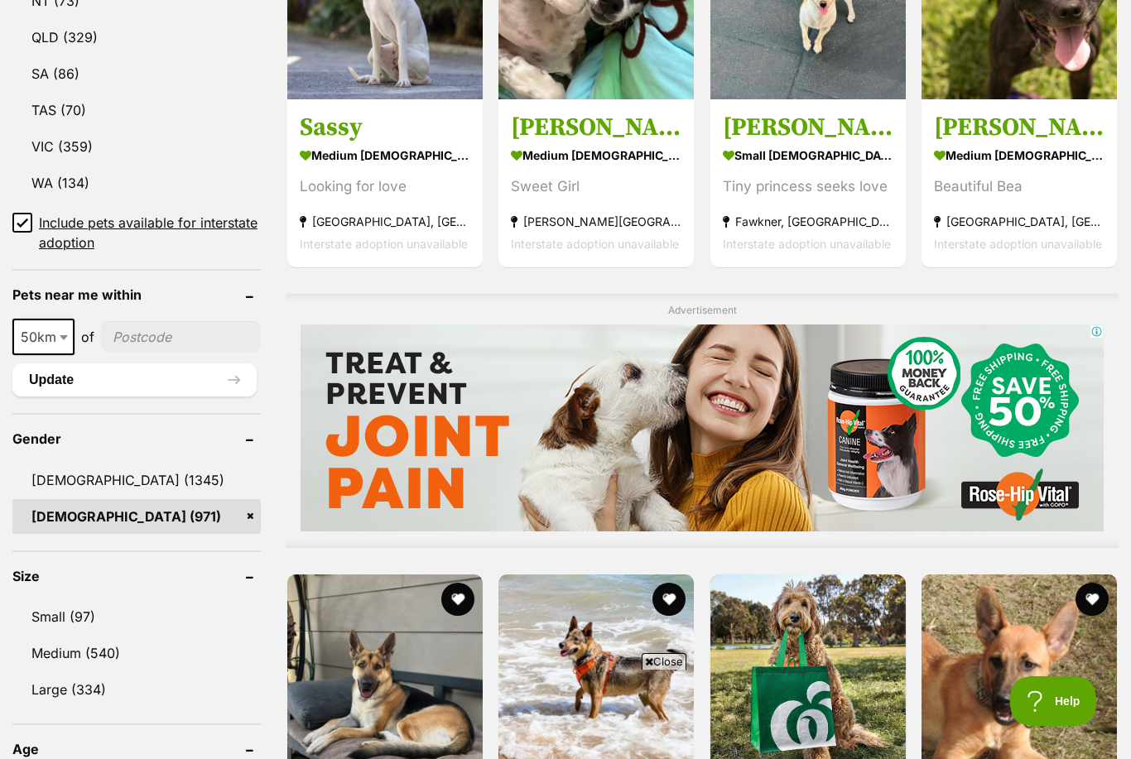
scroll to position [1085, 0]
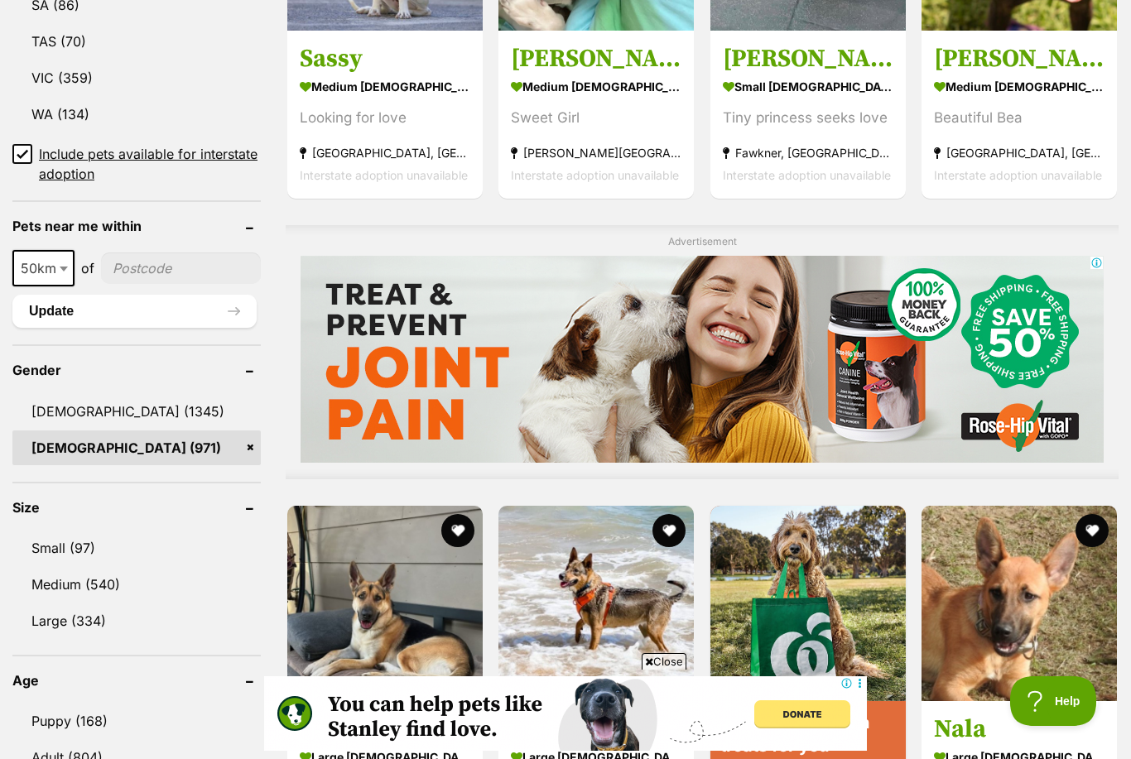
click at [113, 589] on link "Medium (540)" at bounding box center [136, 584] width 248 height 35
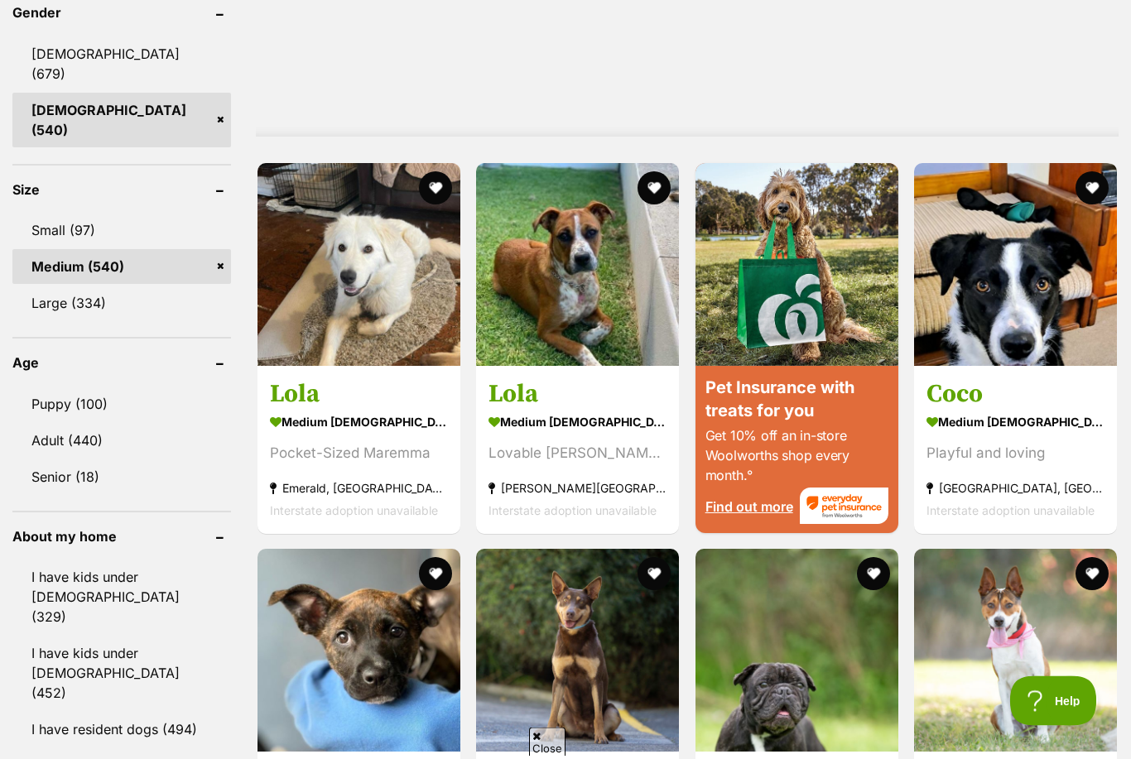
scroll to position [1482, 0]
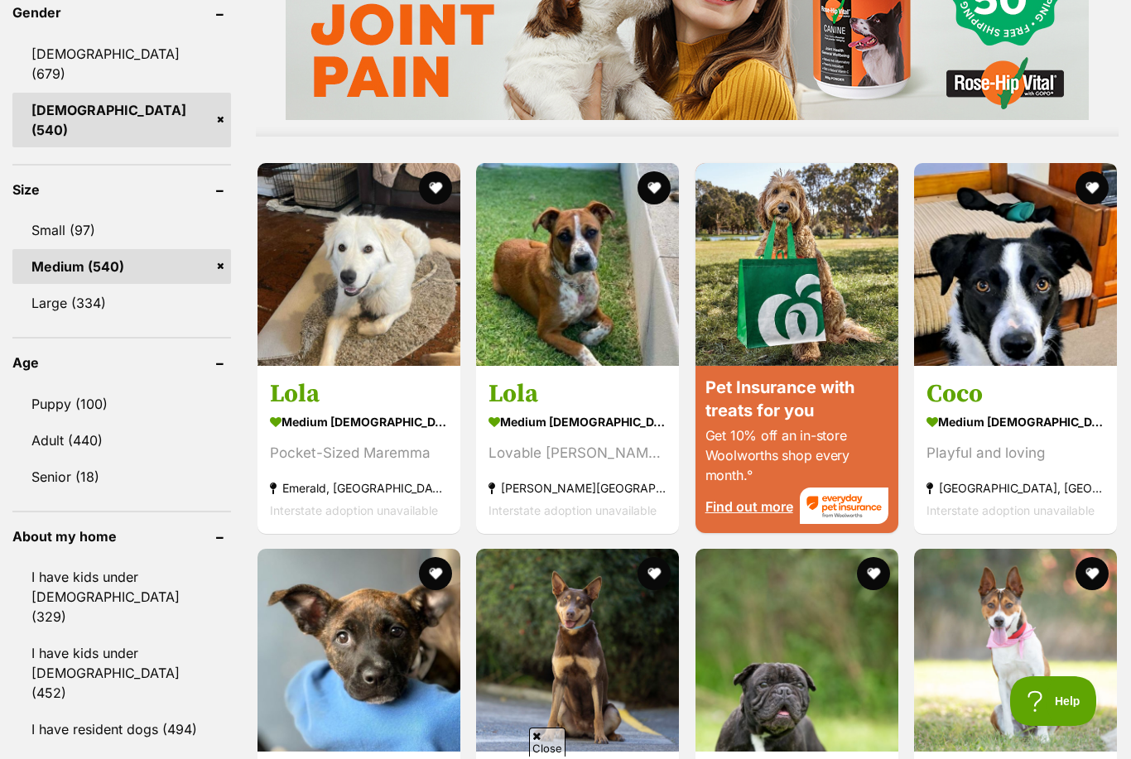
click at [99, 286] on link "Large (334)" at bounding box center [121, 303] width 219 height 35
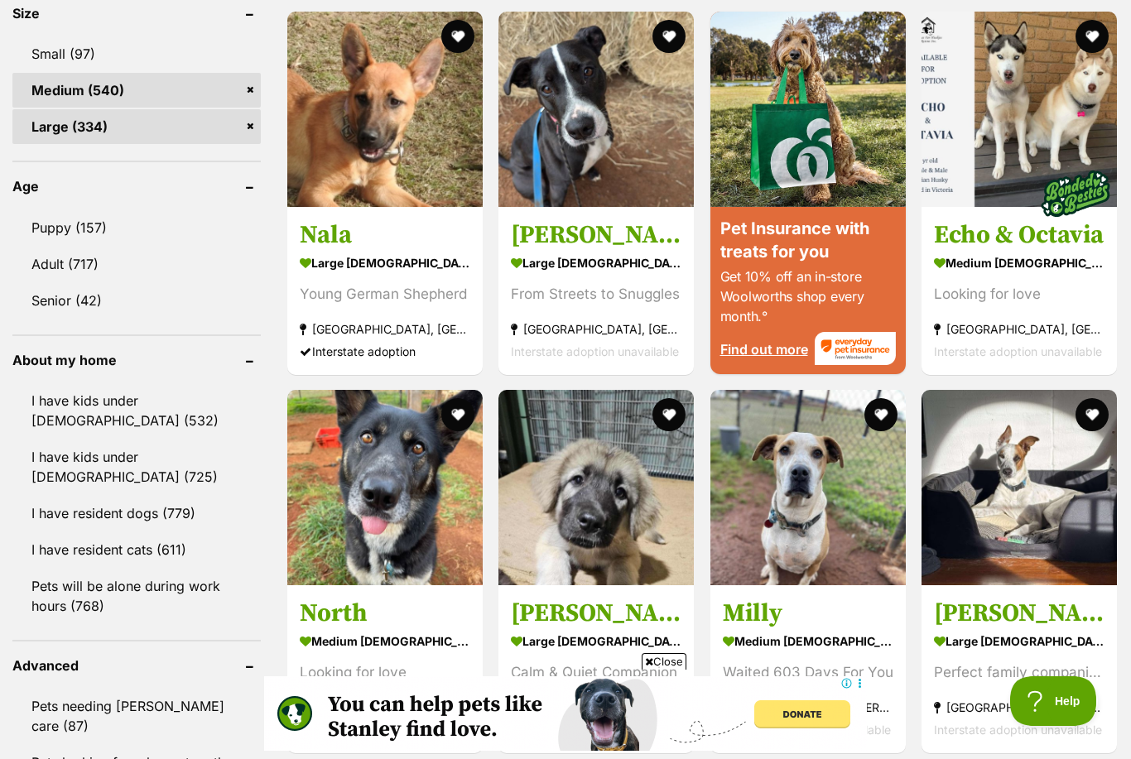
click at [189, 383] on link "I have kids under 5 years old (532)" at bounding box center [136, 410] width 248 height 55
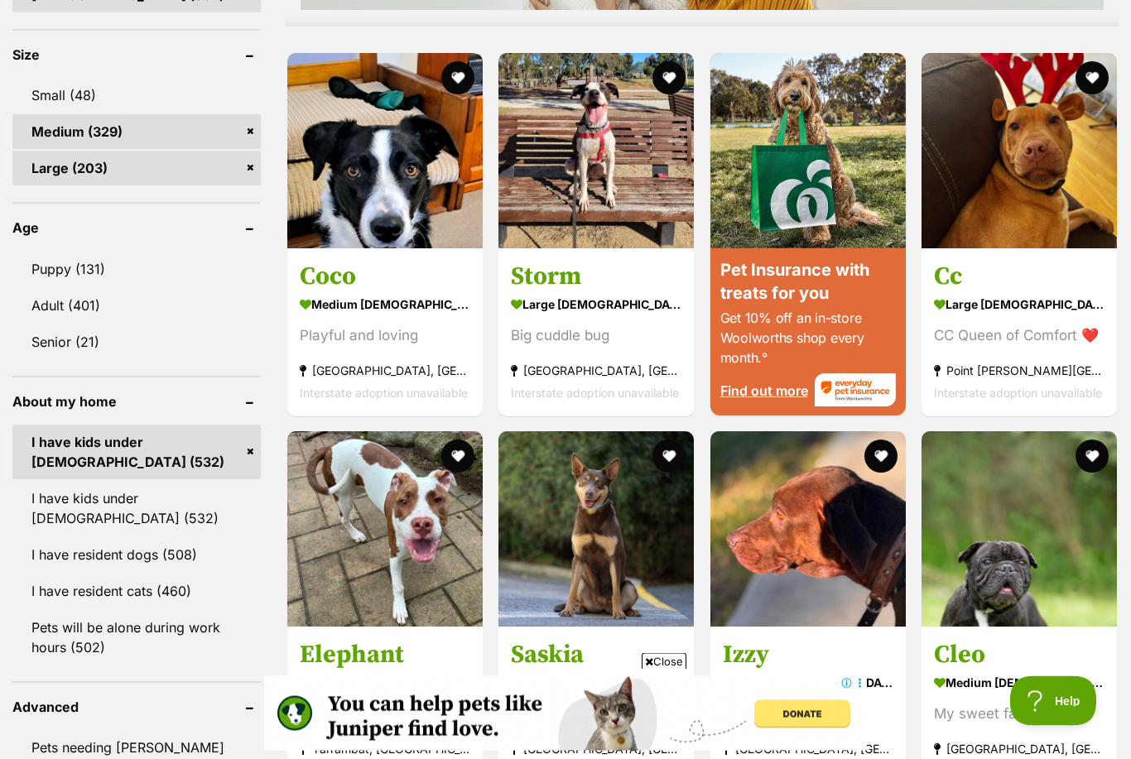
scroll to position [1577, 0]
click at [166, 555] on link "I have resident dogs (508)" at bounding box center [136, 554] width 248 height 35
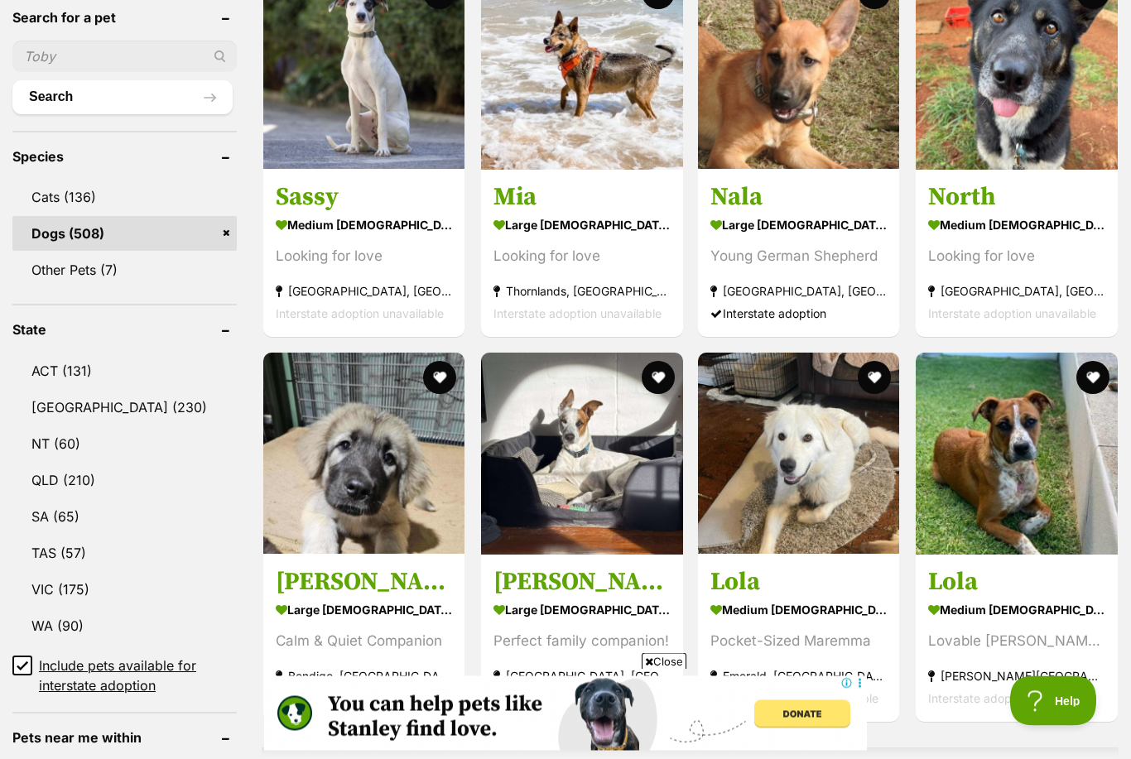
scroll to position [613, 0]
click at [97, 498] on link "QLD (210)" at bounding box center [124, 480] width 224 height 35
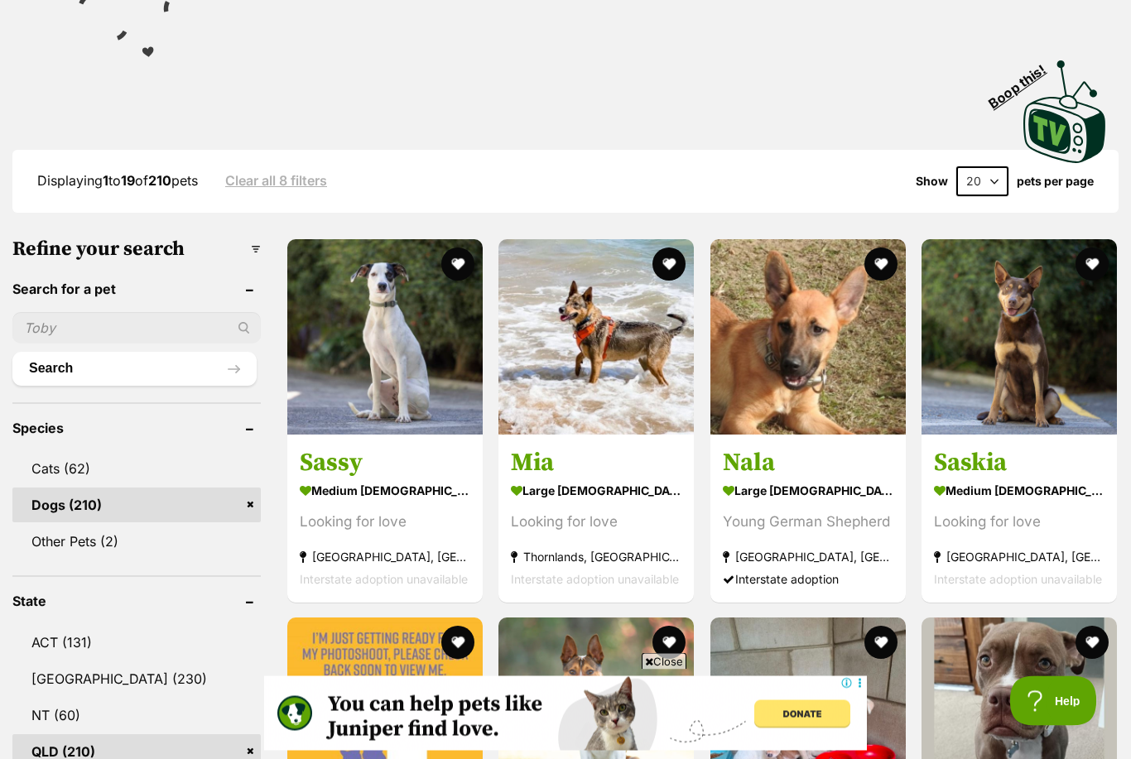
scroll to position [342, 0]
click at [563, 483] on strong "large female Dog" at bounding box center [596, 489] width 171 height 24
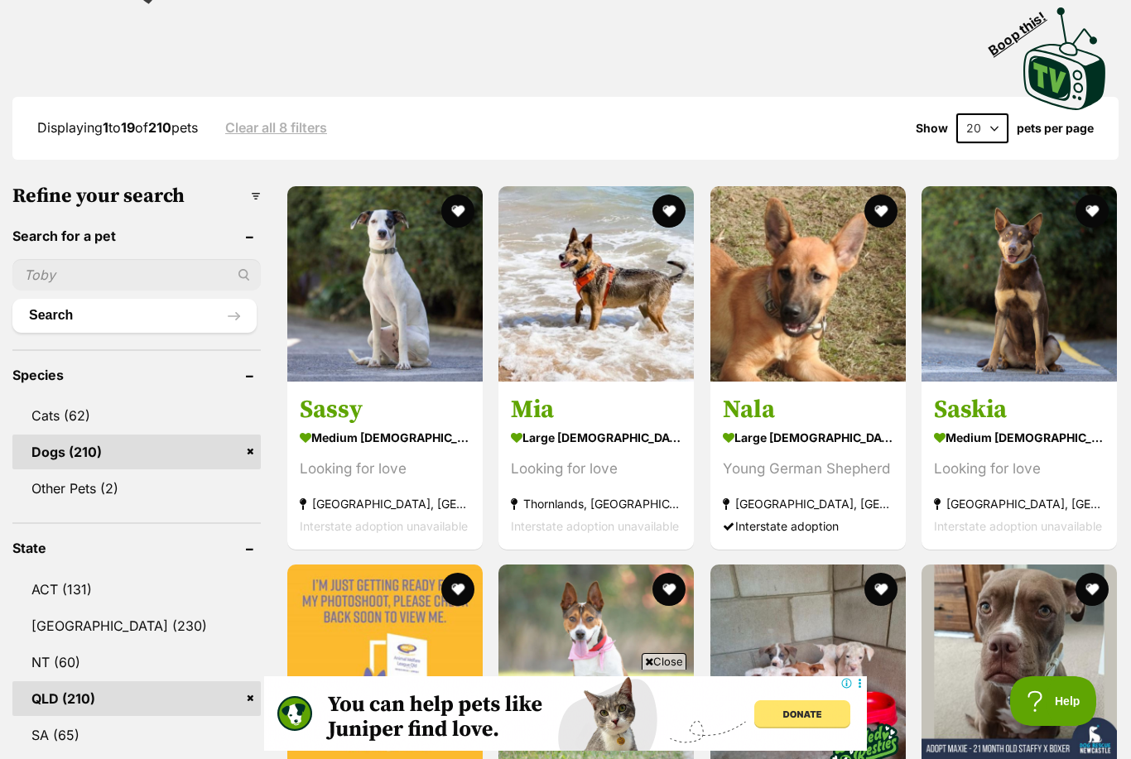
scroll to position [395, 0]
click at [998, 123] on select "20 40 60" at bounding box center [983, 128] width 52 height 30
select select "60"
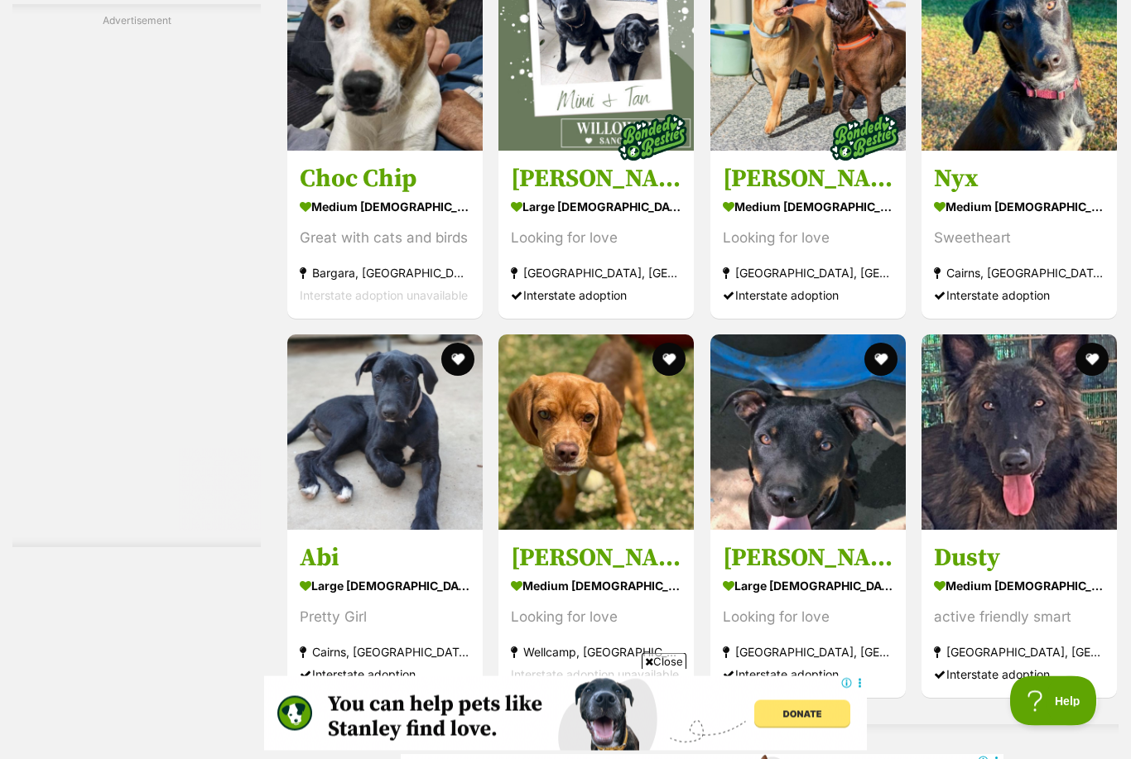
scroll to position [4588, 0]
click at [1013, 566] on h3 "Dusty" at bounding box center [1019, 557] width 171 height 31
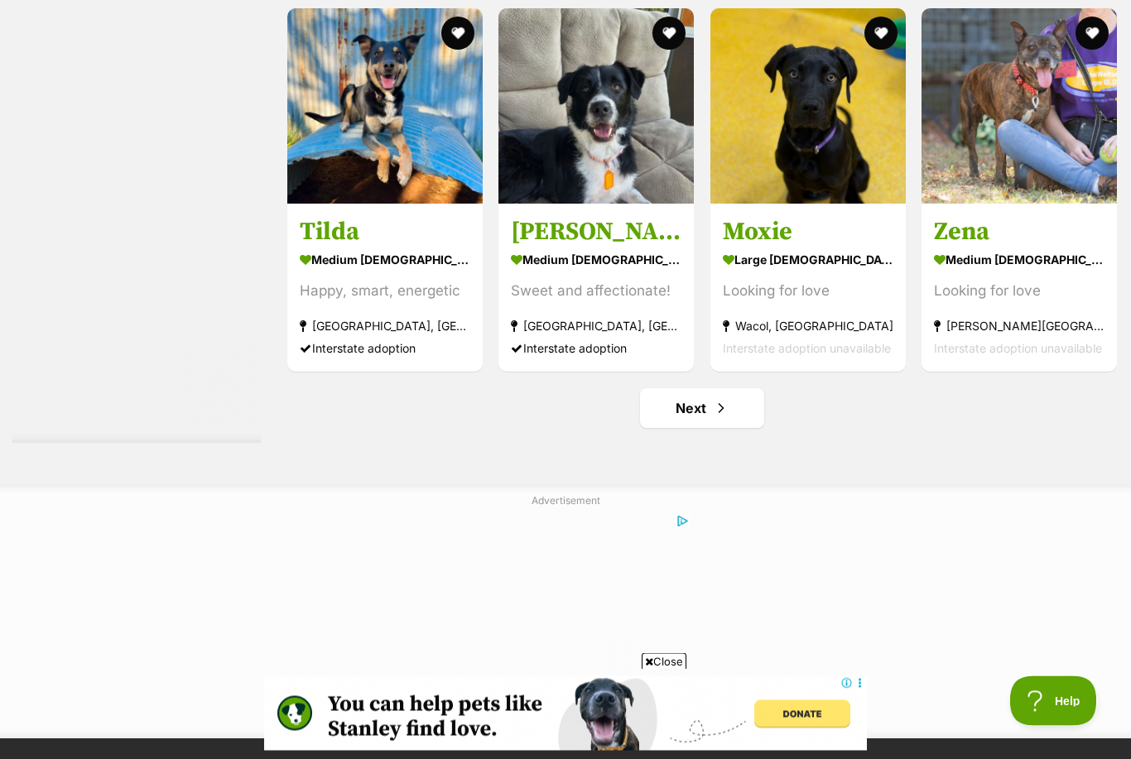
scroll to position [7709, 0]
click at [736, 408] on link "Next" at bounding box center [702, 408] width 124 height 40
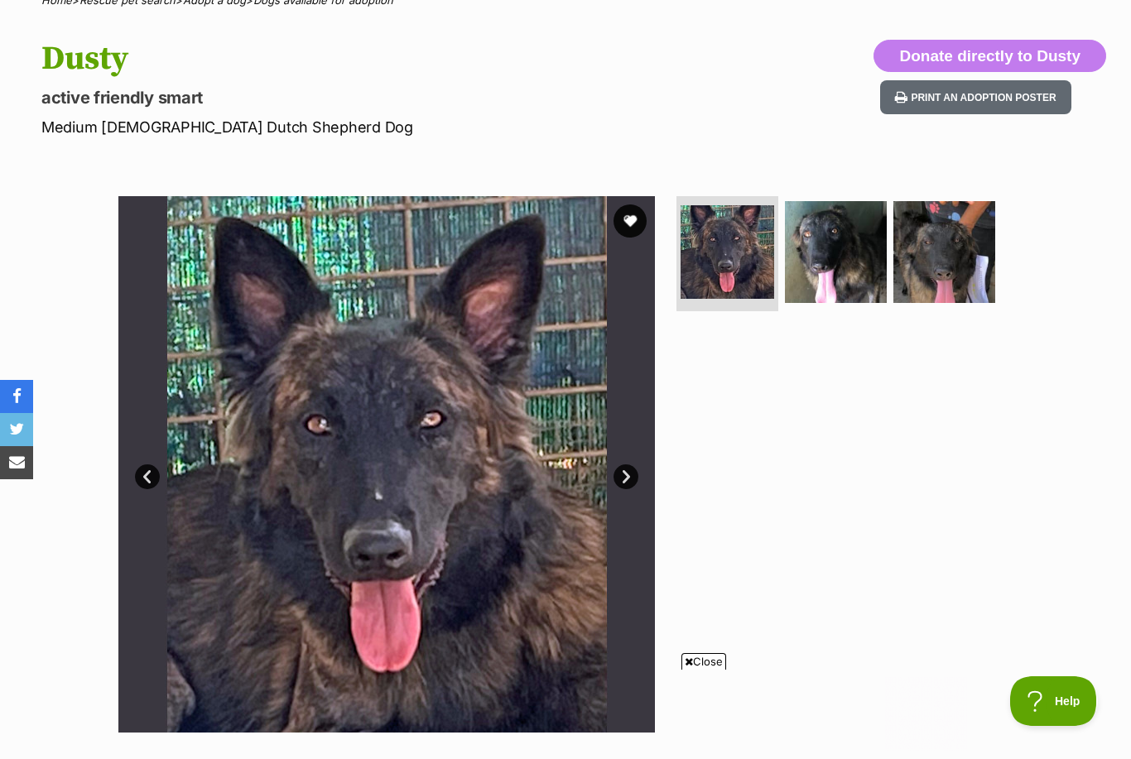
scroll to position [147, 0]
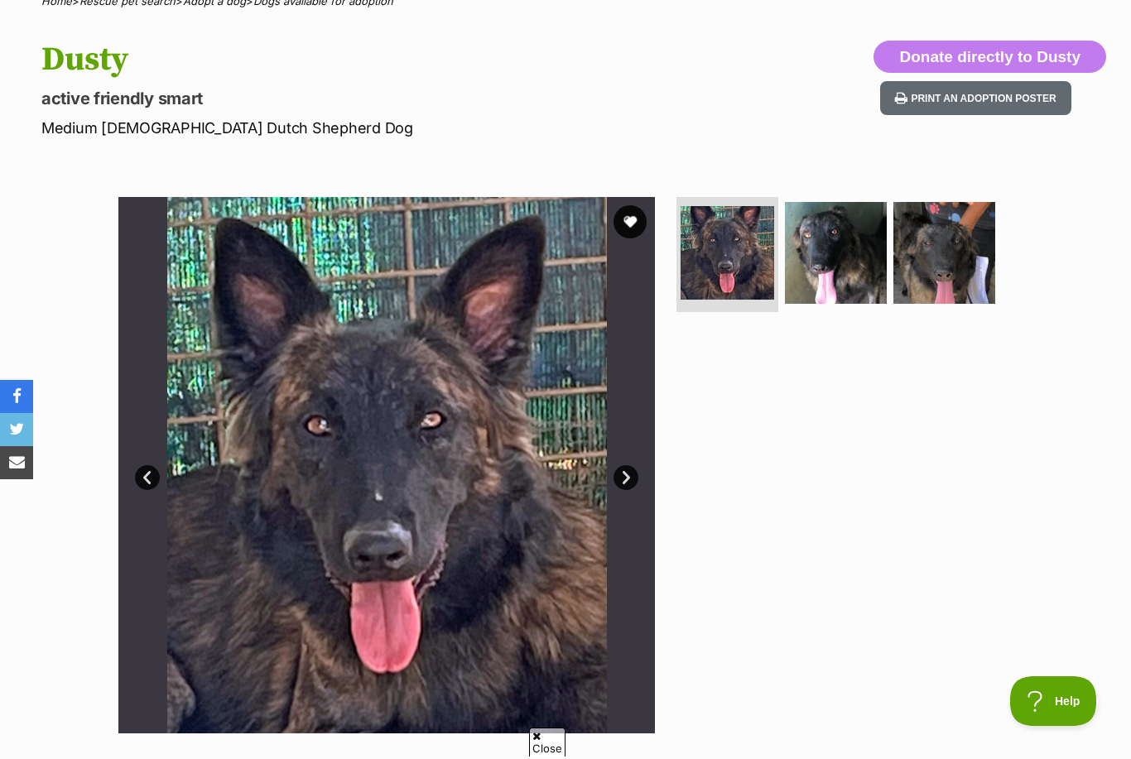
click at [841, 279] on img at bounding box center [836, 253] width 102 height 102
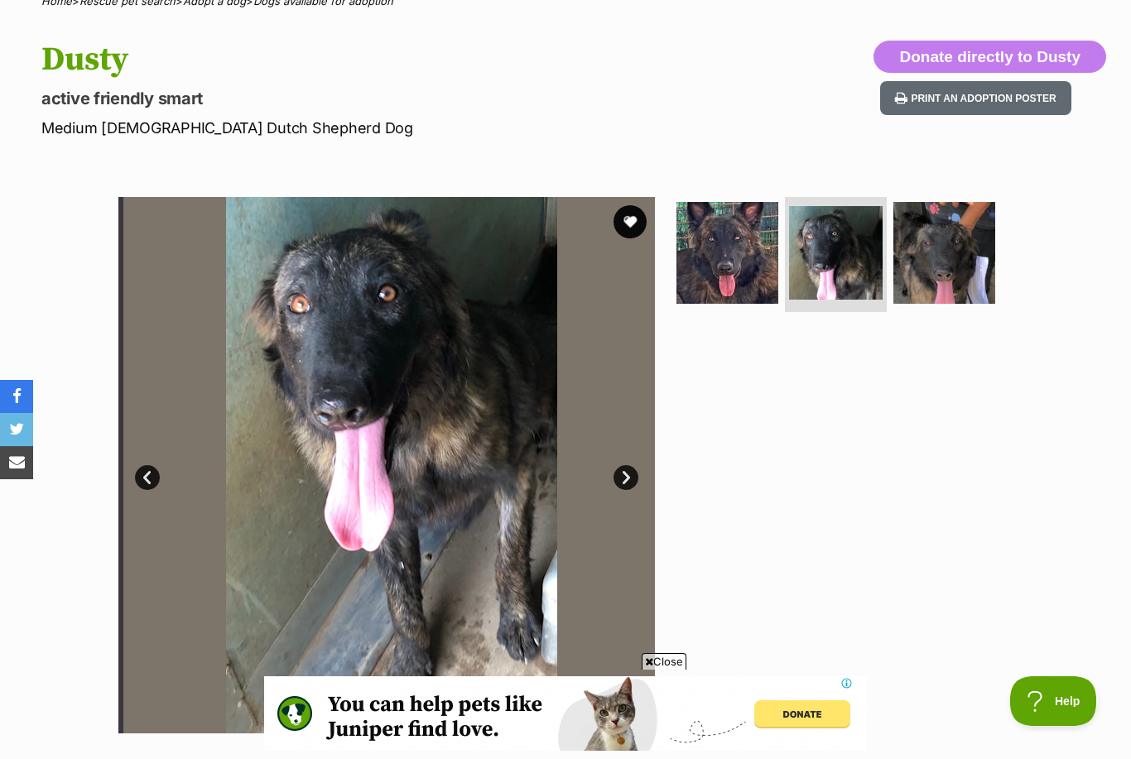
scroll to position [0, 0]
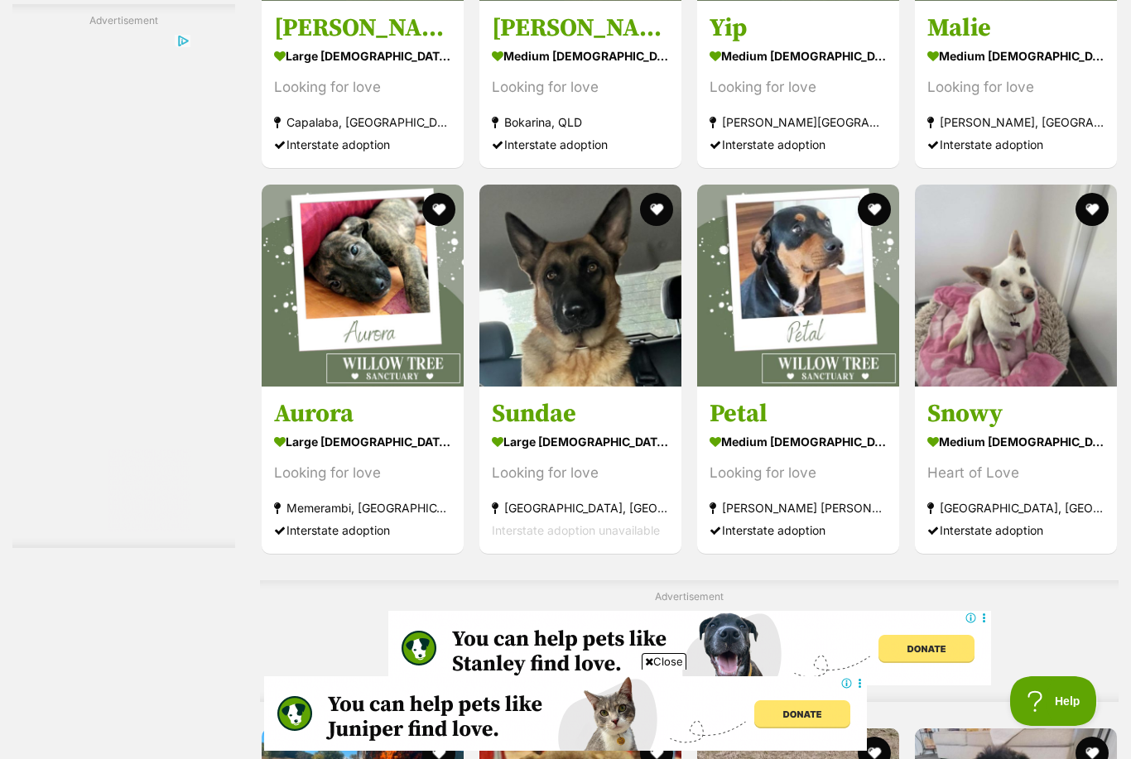
click at [539, 484] on div "Looking for love" at bounding box center [580, 473] width 177 height 22
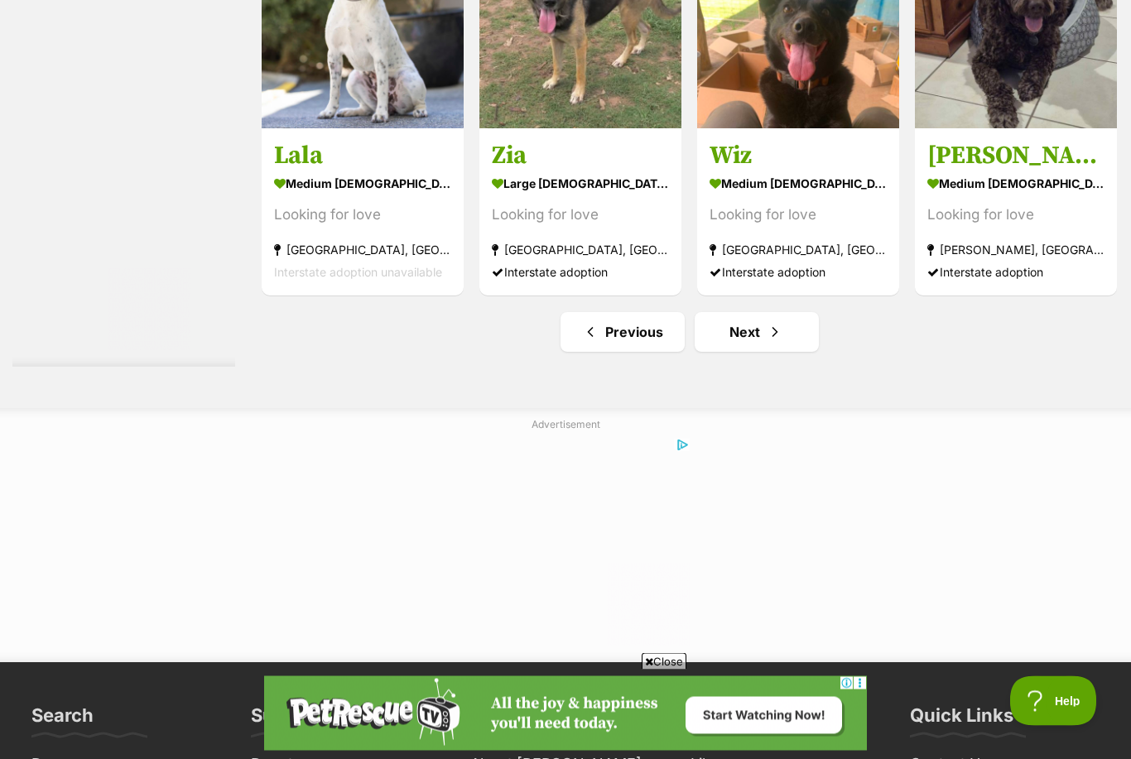
scroll to position [7883, 0]
click at [777, 352] on link "Next" at bounding box center [757, 332] width 124 height 40
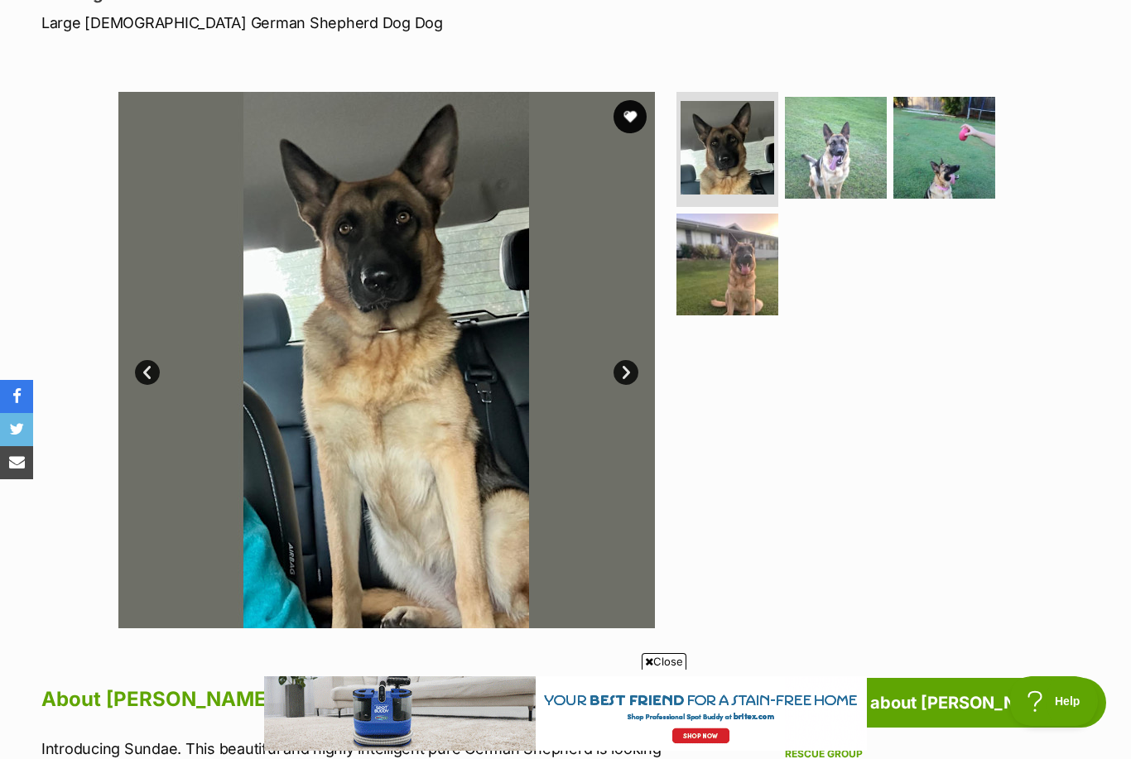
click at [742, 306] on img at bounding box center [728, 265] width 102 height 102
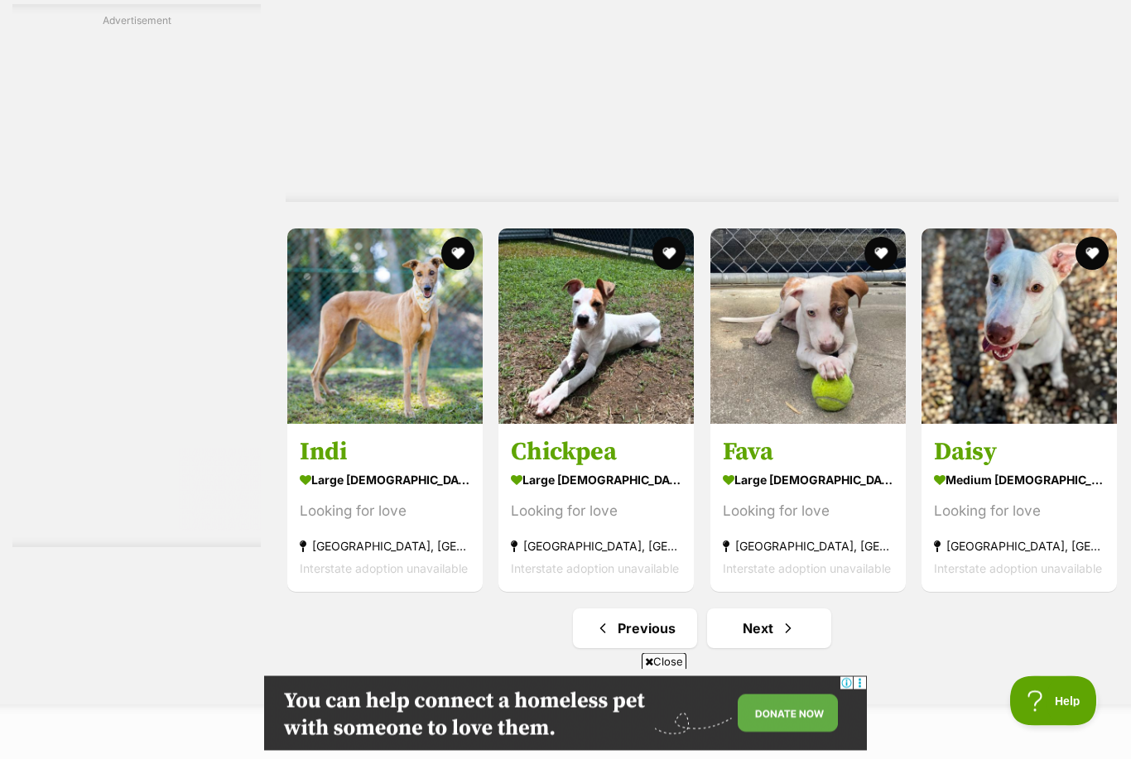
scroll to position [7992, 0]
click at [767, 639] on link "Next" at bounding box center [769, 629] width 124 height 40
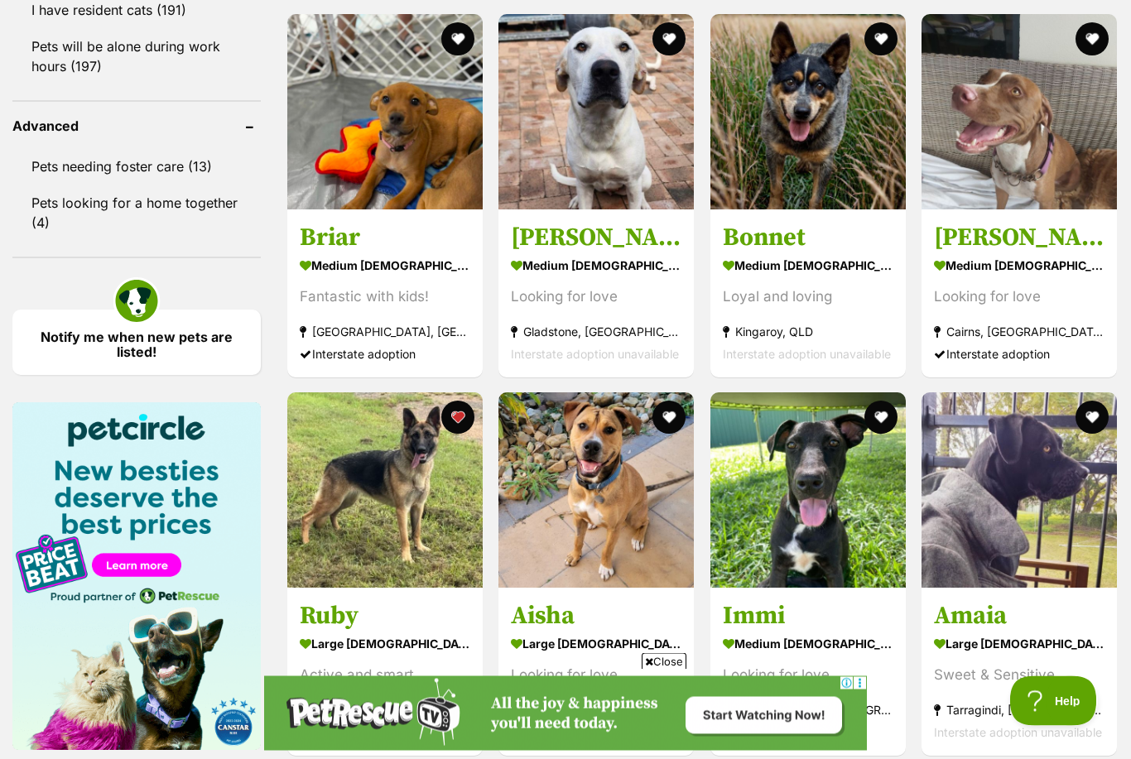
scroll to position [2158, 0]
click at [179, 334] on link "Notify me when new pets are listed!" at bounding box center [136, 342] width 248 height 65
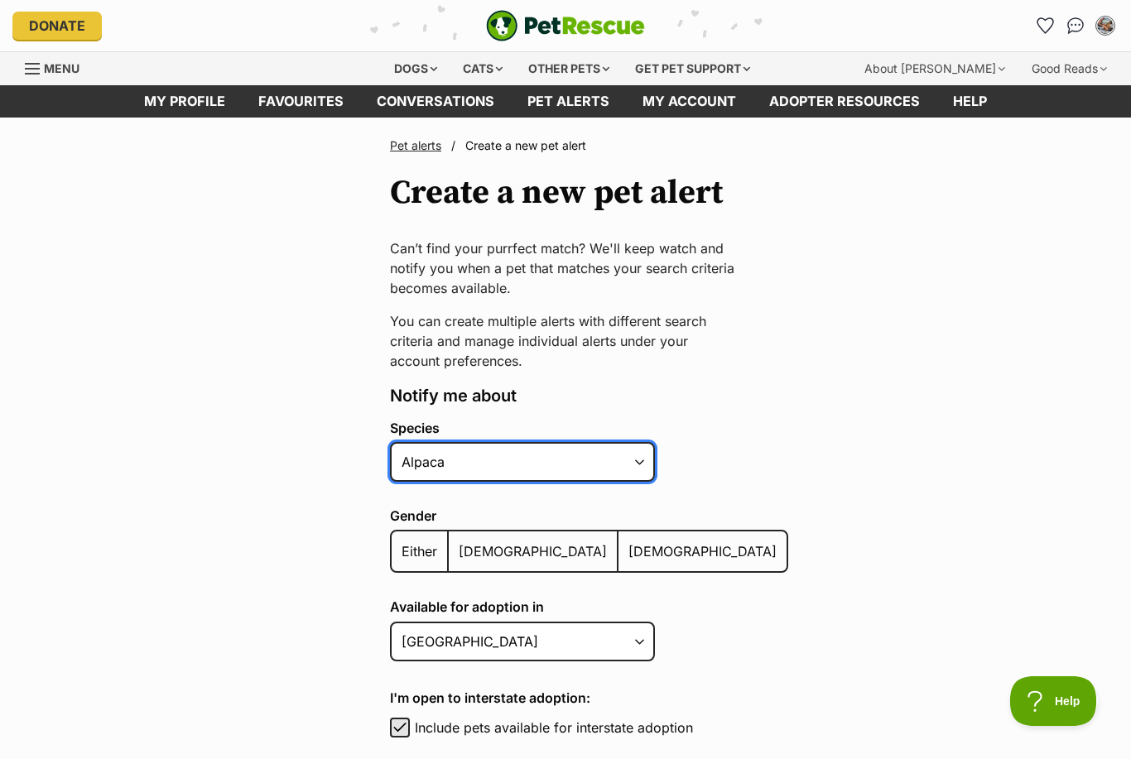
click at [637, 455] on select "Alpaca Bird Cat Chicken Cow Dog Donkey Duck Ferret Fish Goat Goose Guinea Fowl …" at bounding box center [522, 462] width 265 height 40
select select "1"
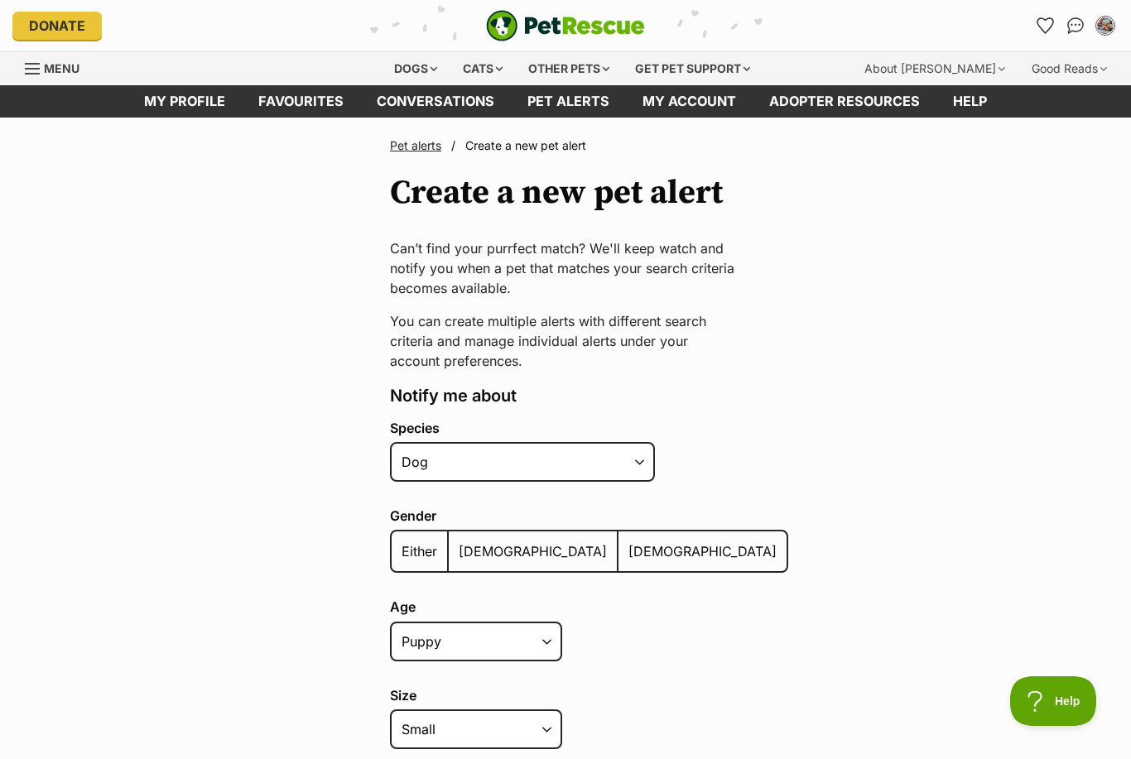
click at [619, 561] on label "Female" at bounding box center [703, 552] width 168 height 40
click at [628, 542] on input "Female" at bounding box center [628, 541] width 0 height 1
radio input "true"
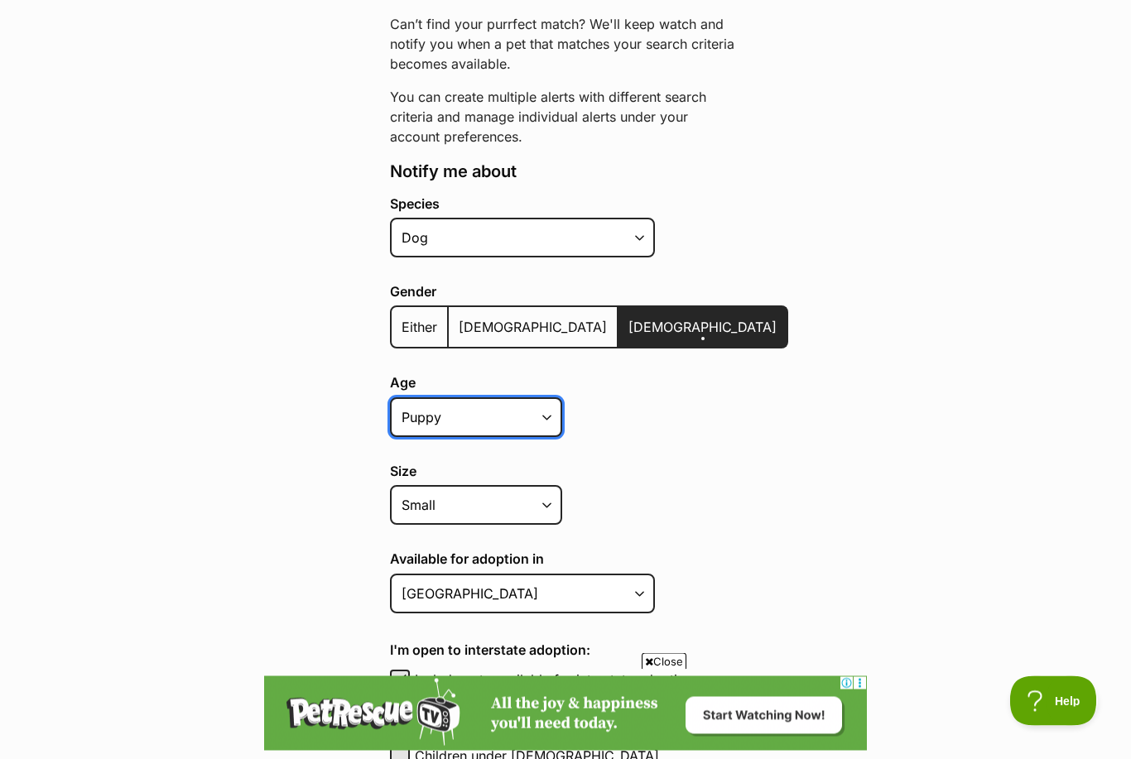
click at [554, 431] on select "Puppy Adult Senior All ages" at bounding box center [476, 418] width 172 height 40
click at [538, 422] on select "Puppy Adult Senior All ages" at bounding box center [476, 418] width 172 height 40
click at [556, 417] on select "Puppy Adult Senior All ages" at bounding box center [476, 418] width 172 height 40
select select "adult"
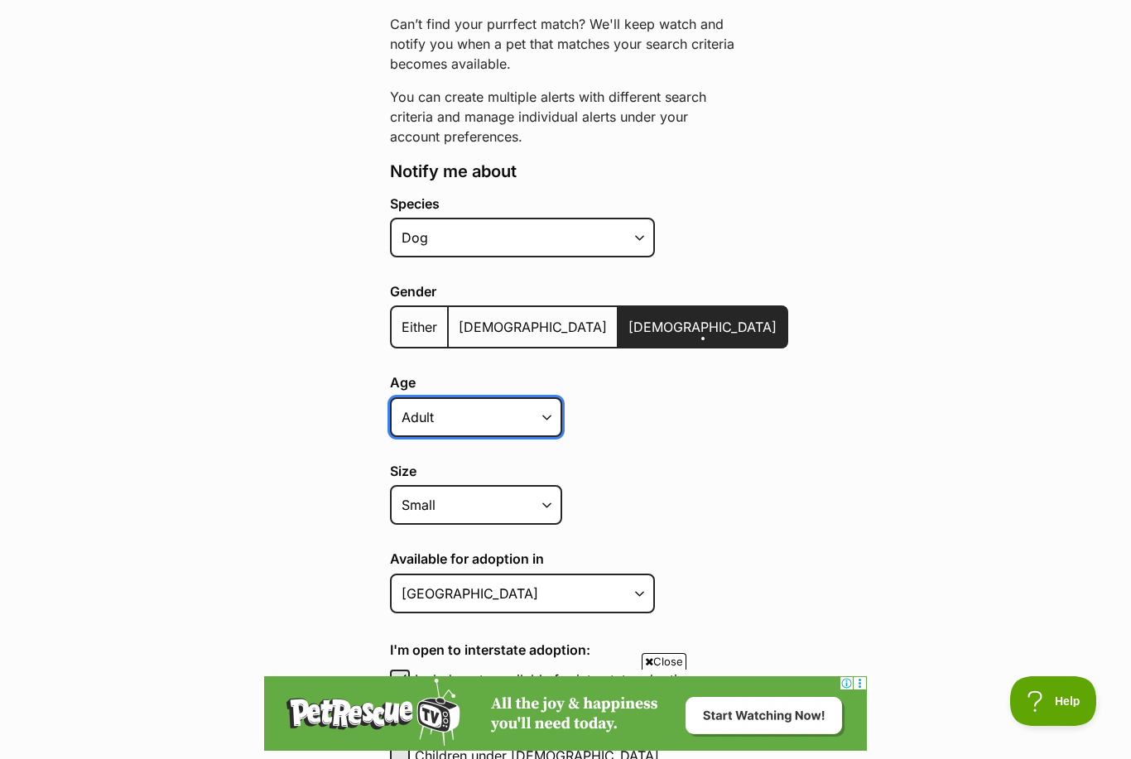
click at [547, 407] on select "Puppy Adult Senior All ages" at bounding box center [476, 418] width 172 height 40
select select
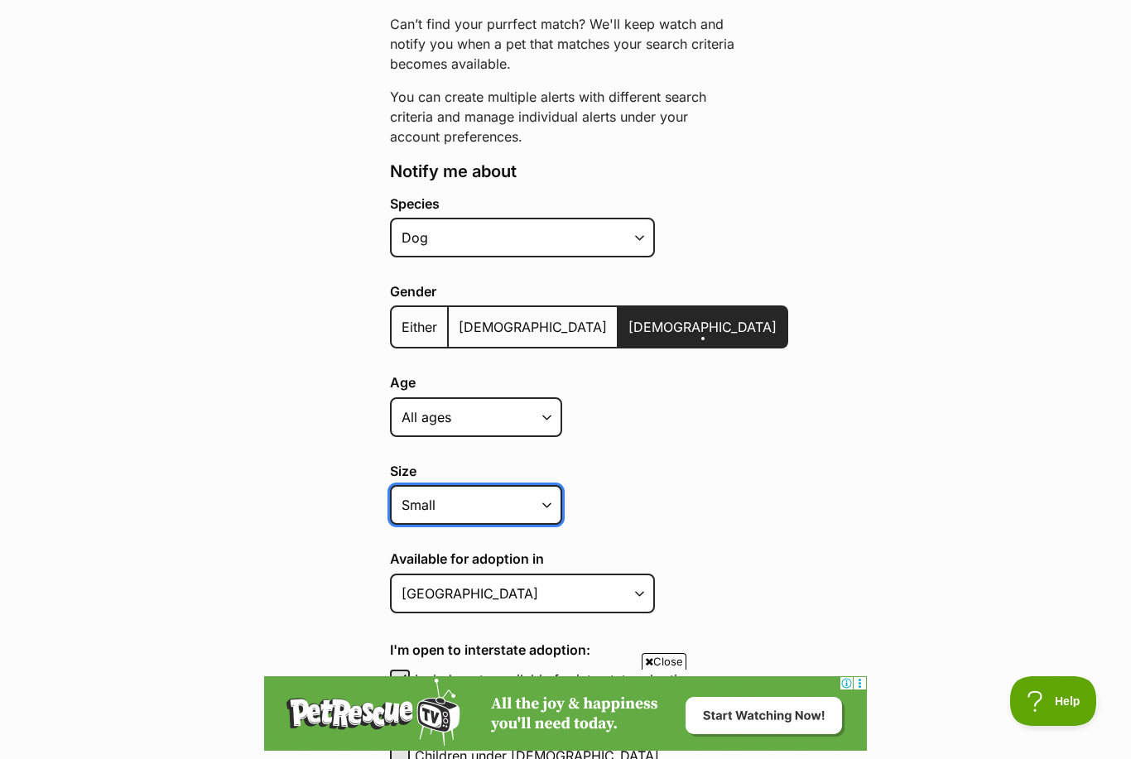
click at [556, 518] on select "Small Medium Large All sizes" at bounding box center [476, 505] width 172 height 40
select select
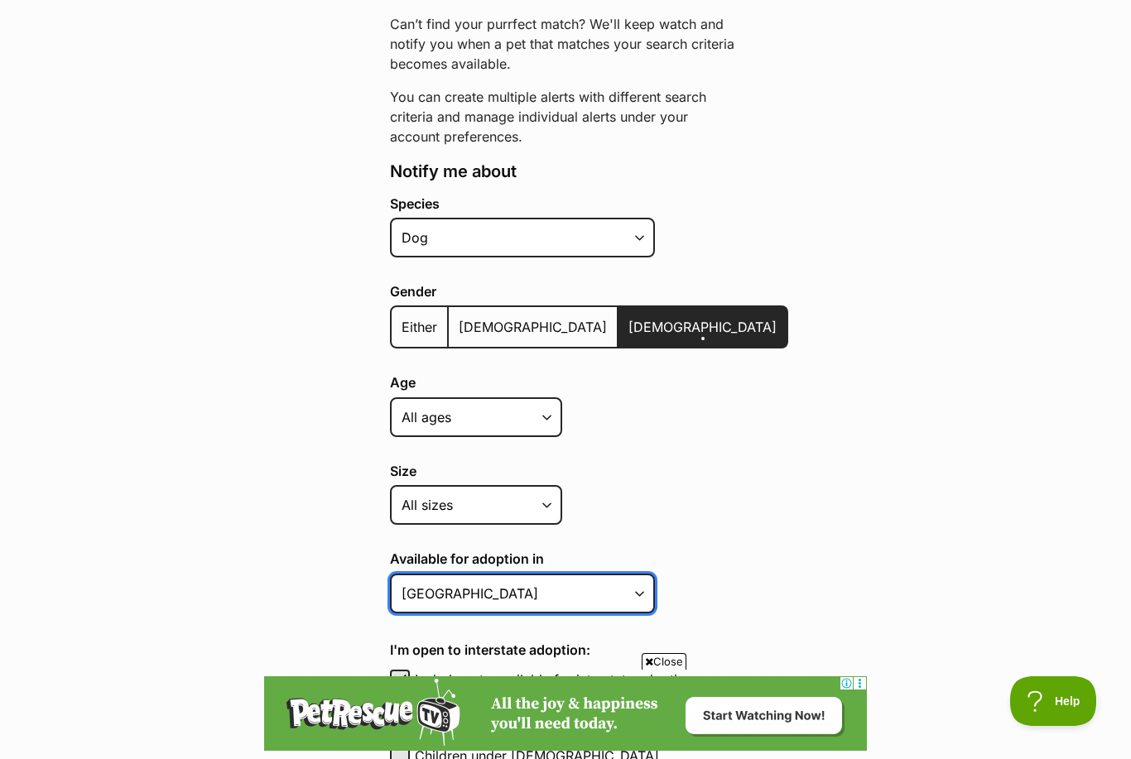
click at [576, 586] on select "Australian Capital Territory New South Wales Northern Territory Queensland Sout…" at bounding box center [522, 594] width 265 height 40
select select "3"
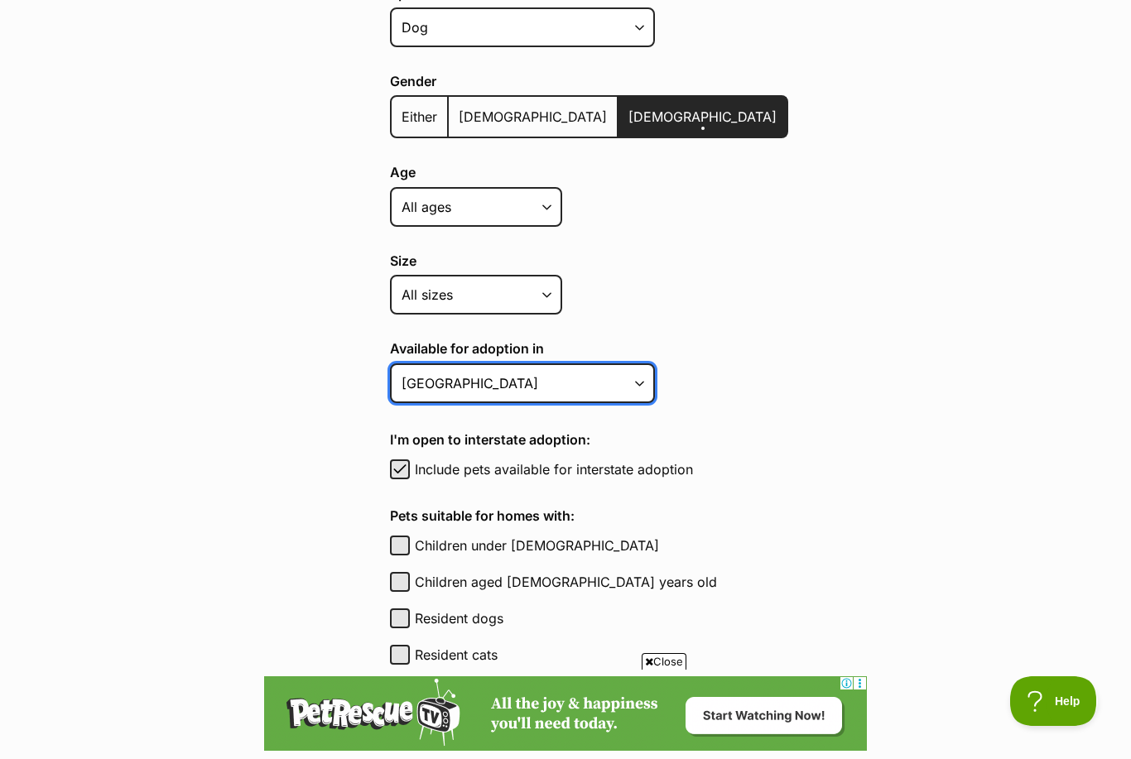
scroll to position [477, 0]
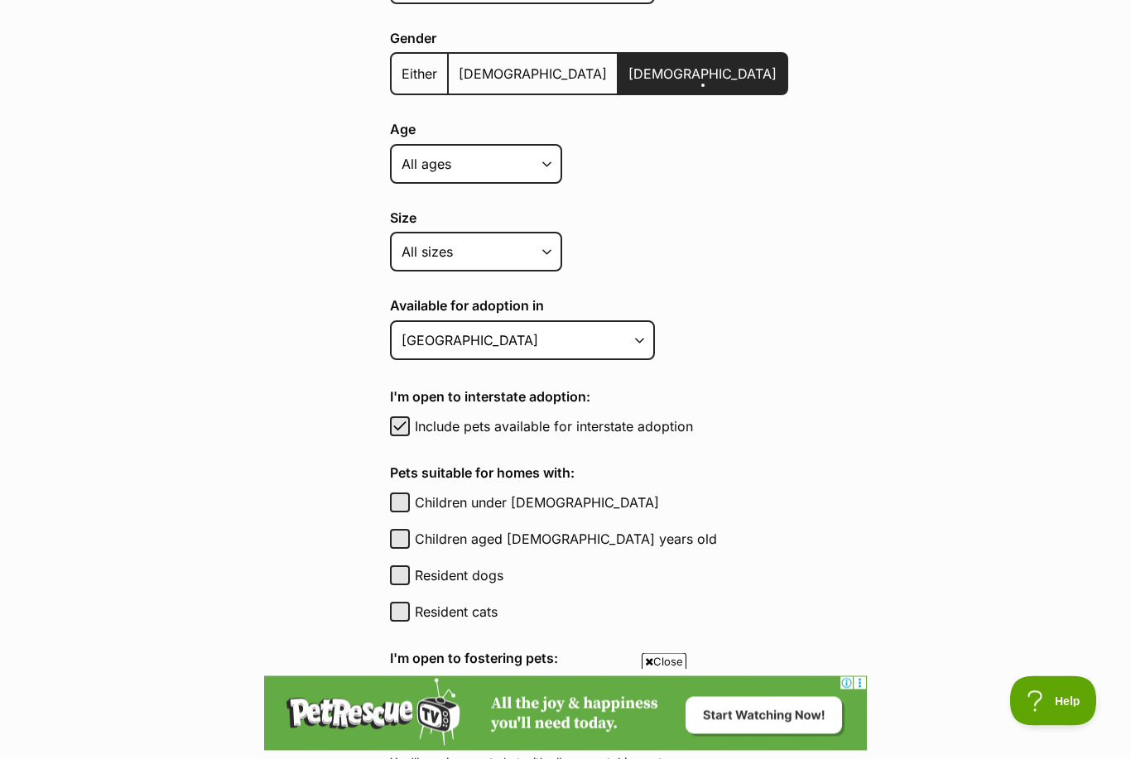
click at [571, 503] on label "Children under 5 years old" at bounding box center [601, 504] width 373 height 20
click at [410, 503] on button "Children under 5 years old" at bounding box center [400, 504] width 20 height 20
checkbox input "true"
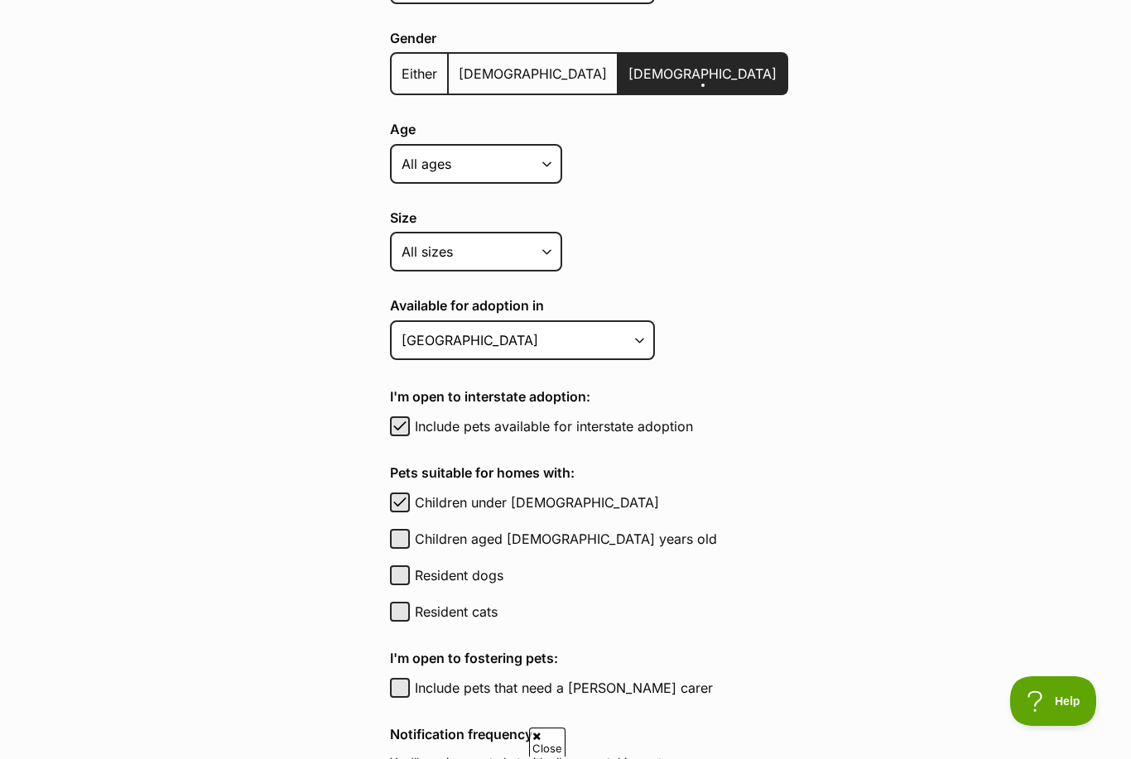
click at [499, 577] on label "Resident dogs" at bounding box center [601, 576] width 373 height 20
click at [410, 577] on button "Resident dogs" at bounding box center [400, 576] width 20 height 20
checkbox input "true"
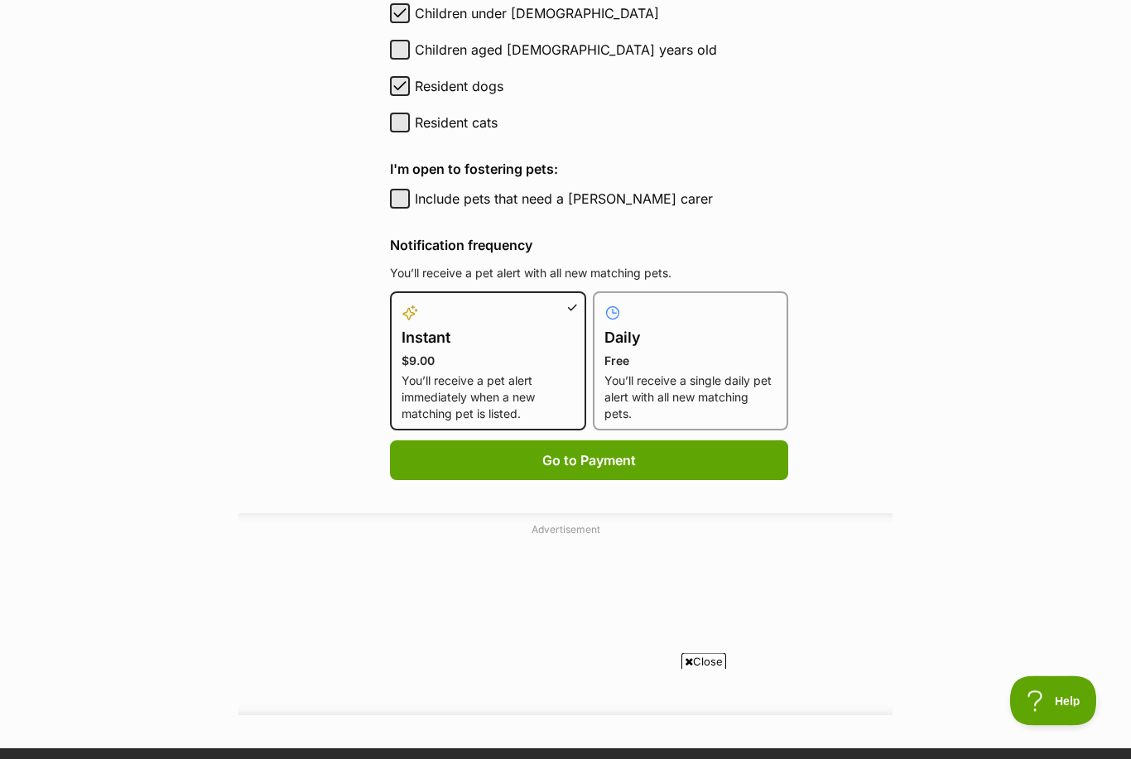
scroll to position [981, 0]
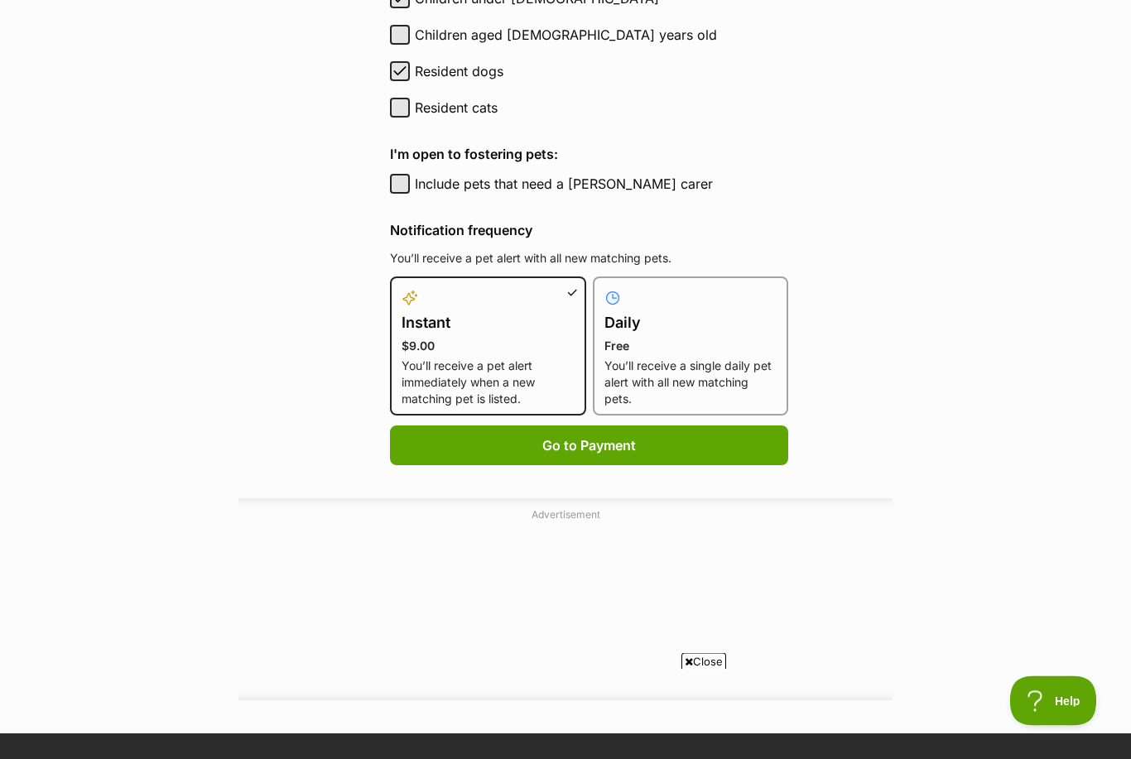
click at [723, 389] on p "You’ll receive a single daily pet alert with all new matching pets." at bounding box center [691, 384] width 173 height 50
click at [604, 288] on input "Daily Free You’ll receive a single daily pet alert with all new matching pets." at bounding box center [603, 287] width 1 height 1
radio input "true"
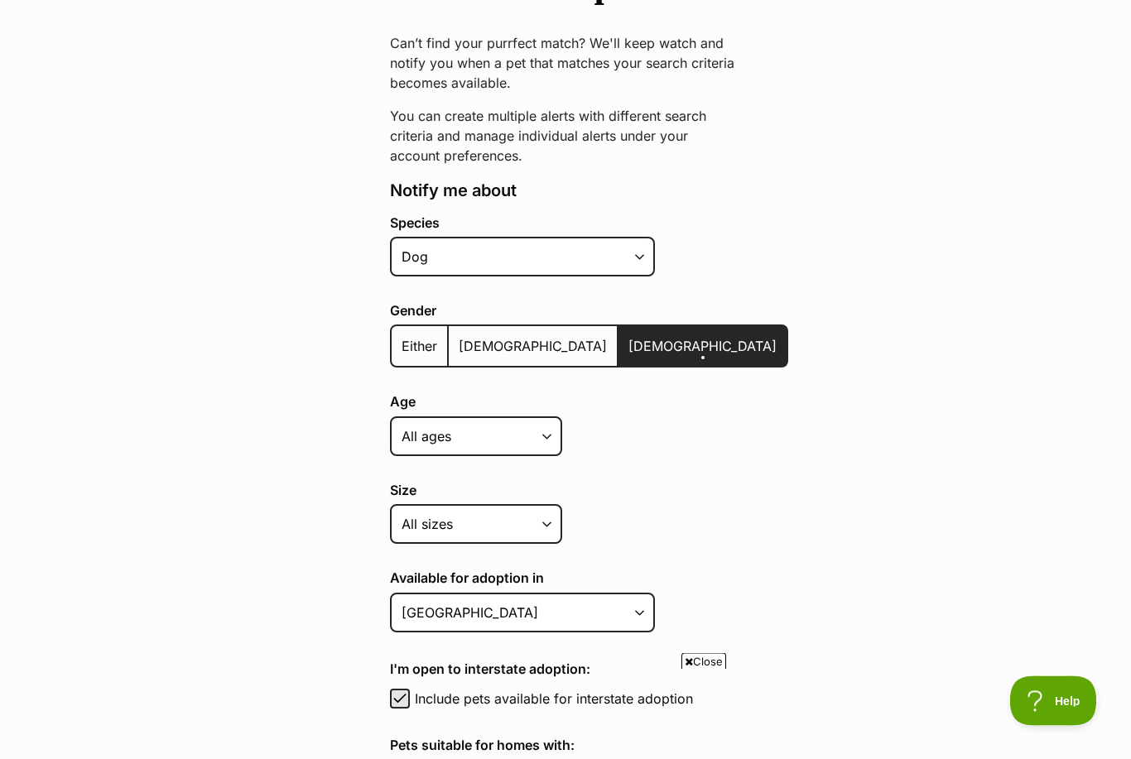
scroll to position [0, 0]
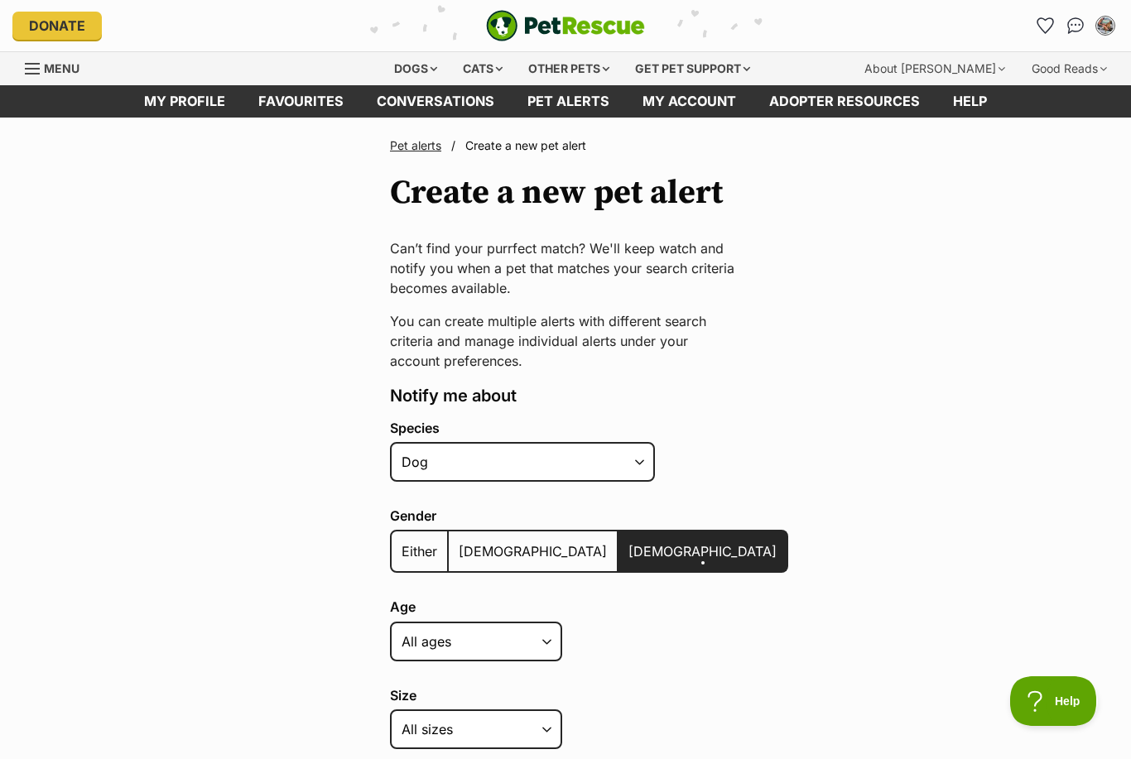
click at [1050, 29] on icon "Favourites" at bounding box center [1046, 25] width 16 height 15
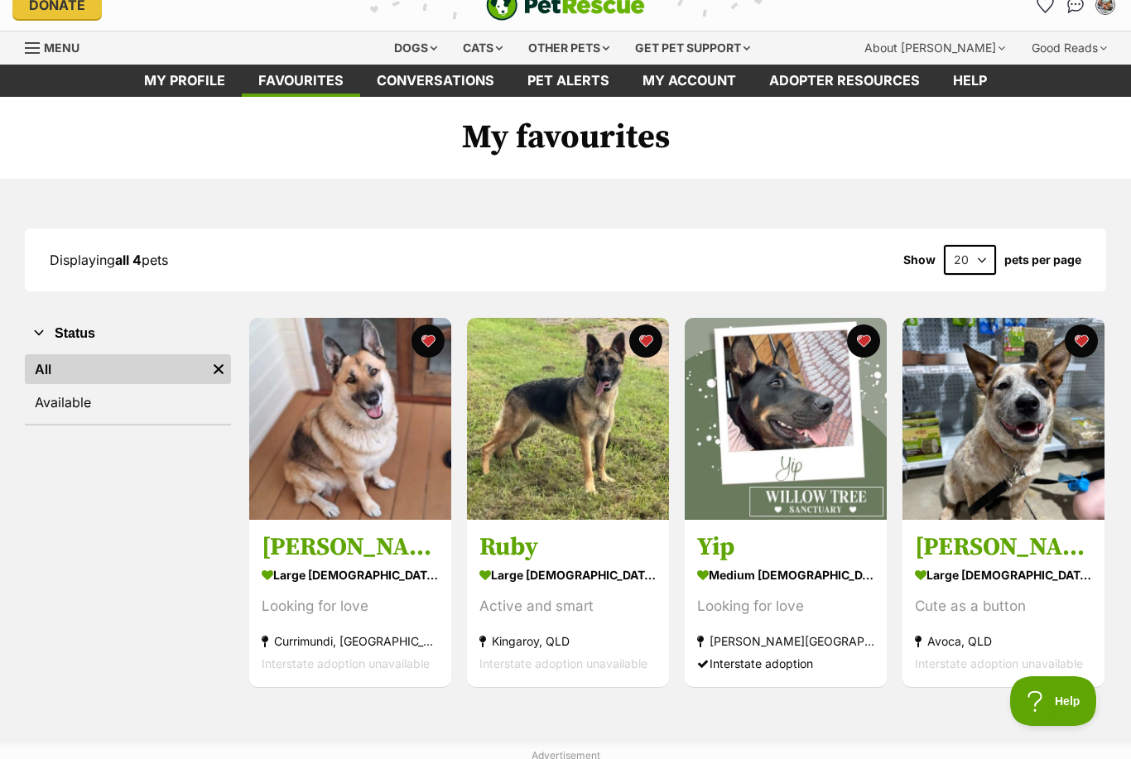
scroll to position [20, 0]
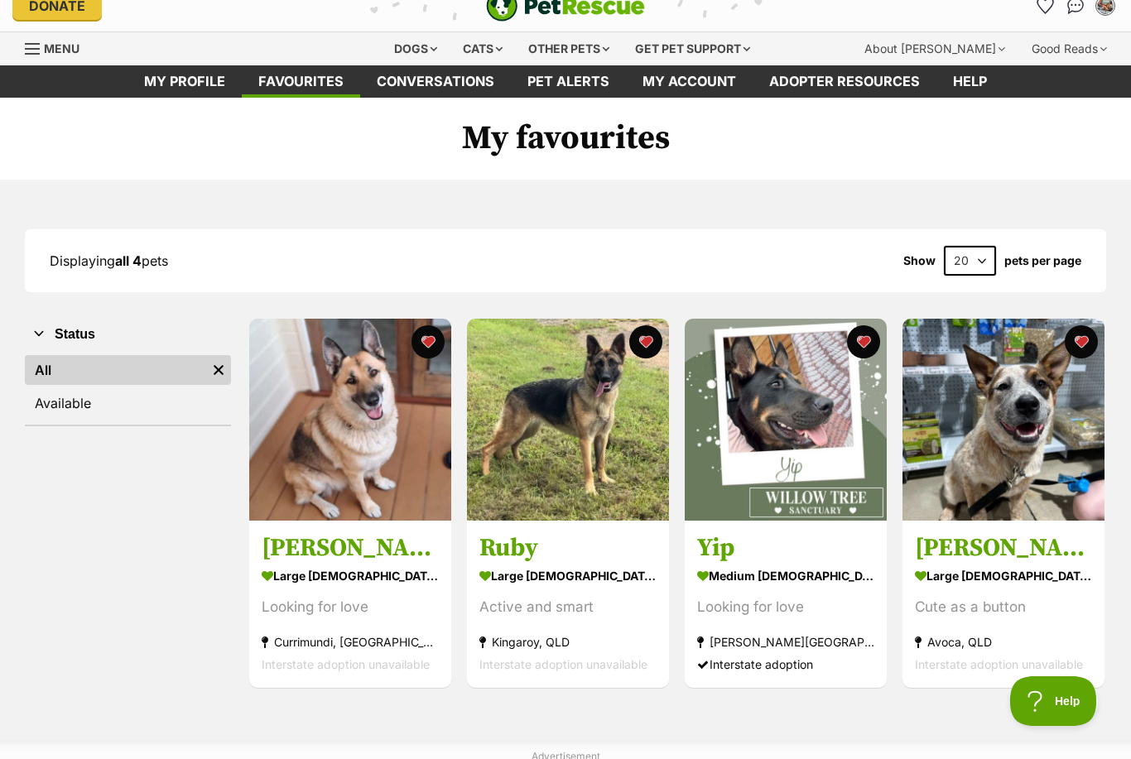
click at [826, 513] on img at bounding box center [786, 420] width 202 height 202
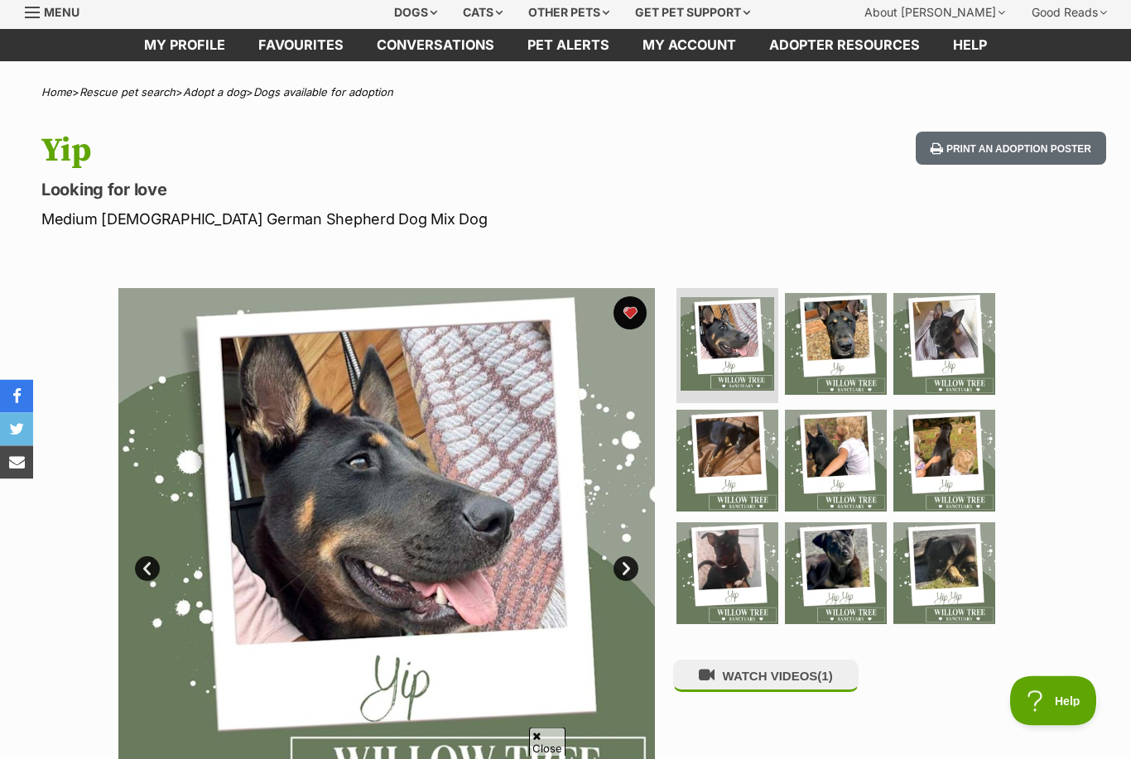
scroll to position [56, 0]
click at [831, 678] on span "(1)" at bounding box center [824, 676] width 15 height 14
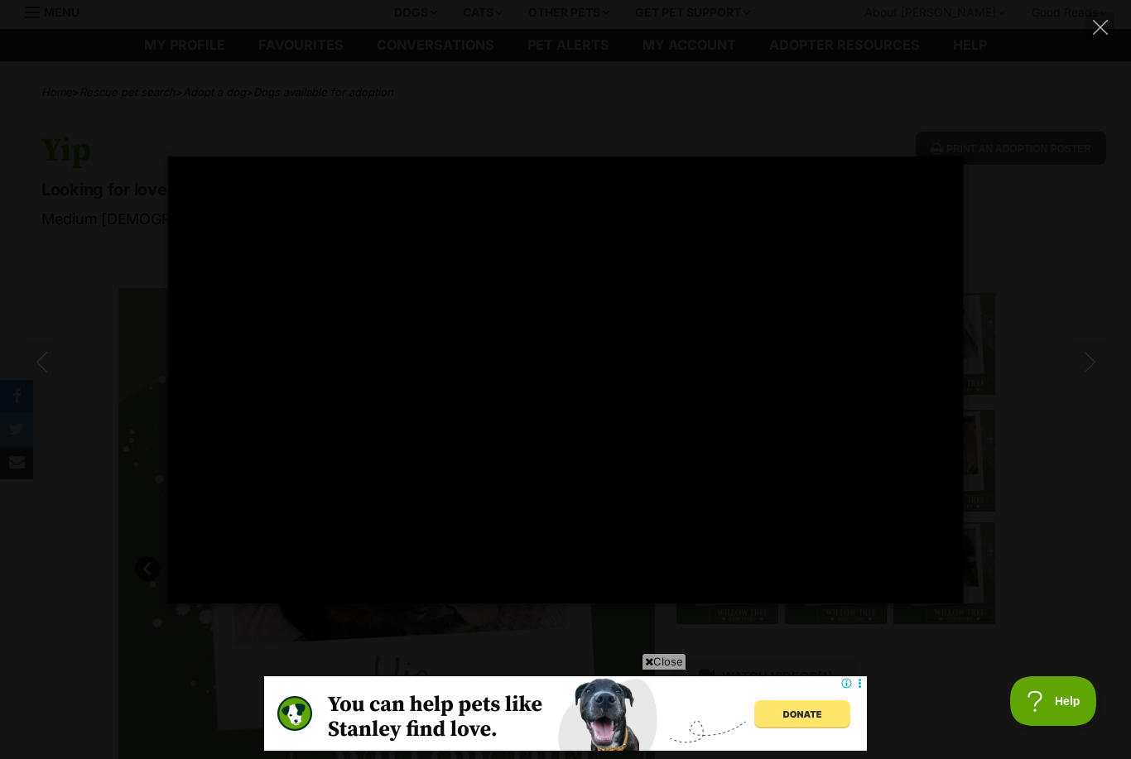
scroll to position [0, 0]
type input "100"
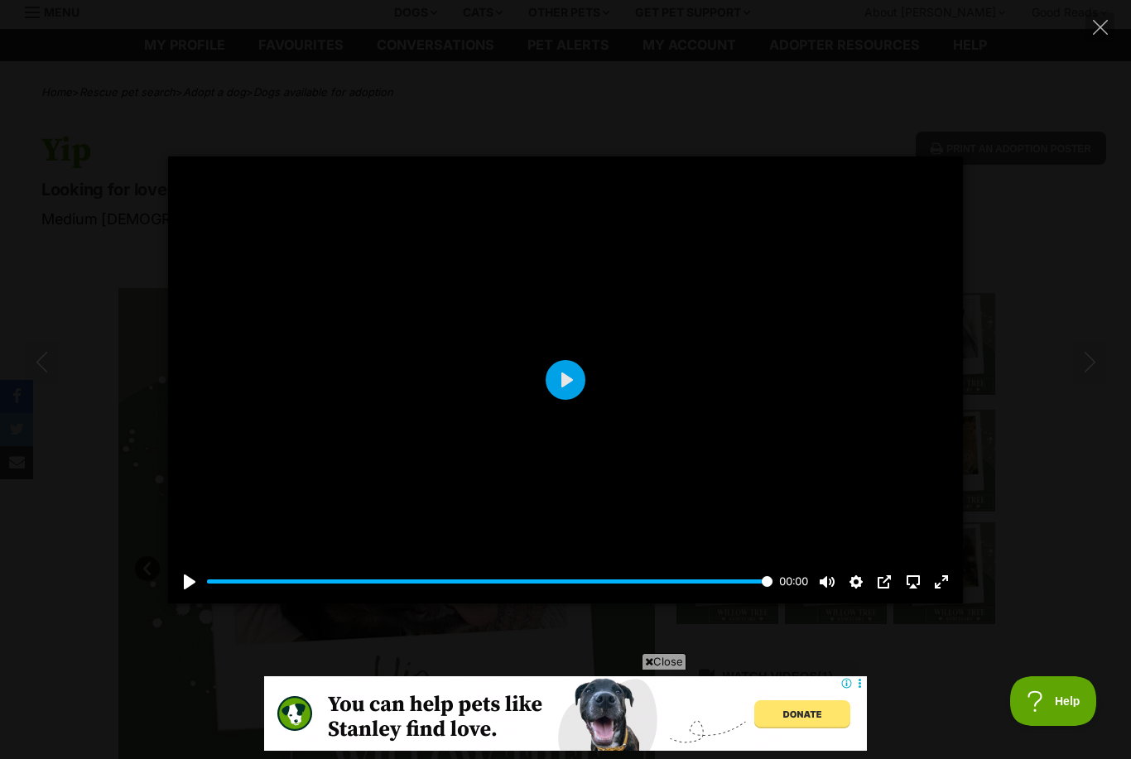
click at [1104, 28] on icon "Close" at bounding box center [1100, 27] width 15 height 15
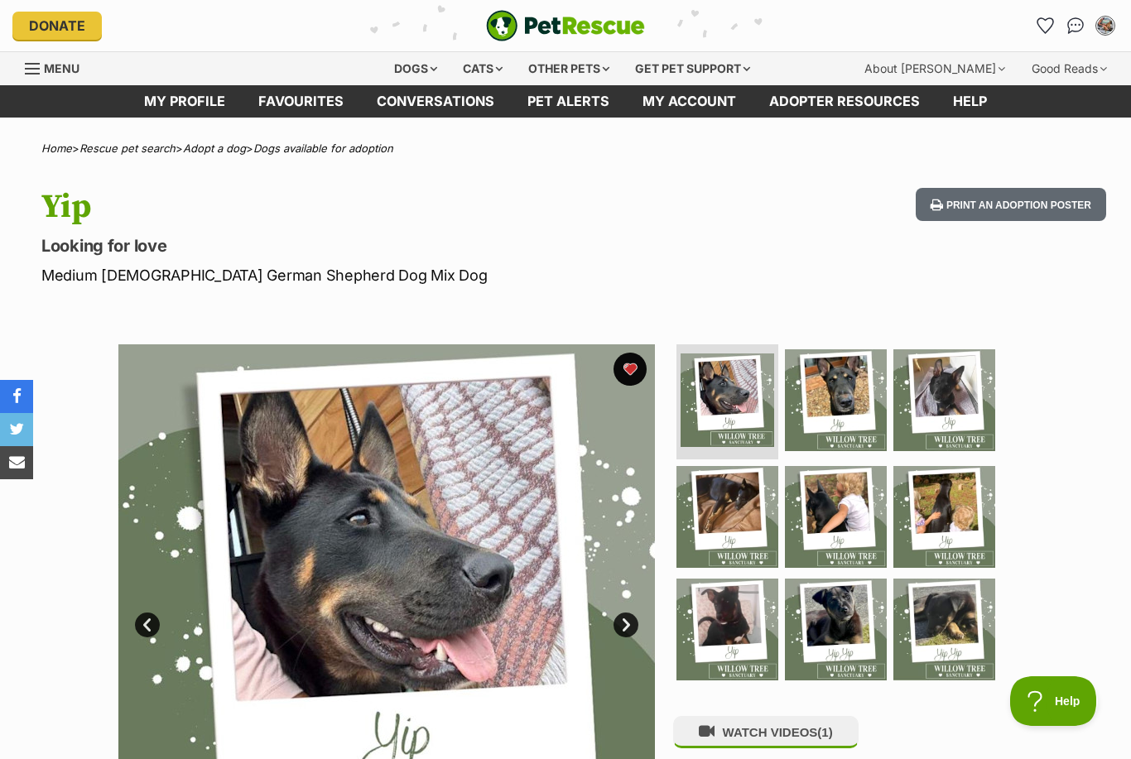
click at [1043, 36] on link "Favourites" at bounding box center [1046, 25] width 27 height 27
